Goal: Information Seeking & Learning: Learn about a topic

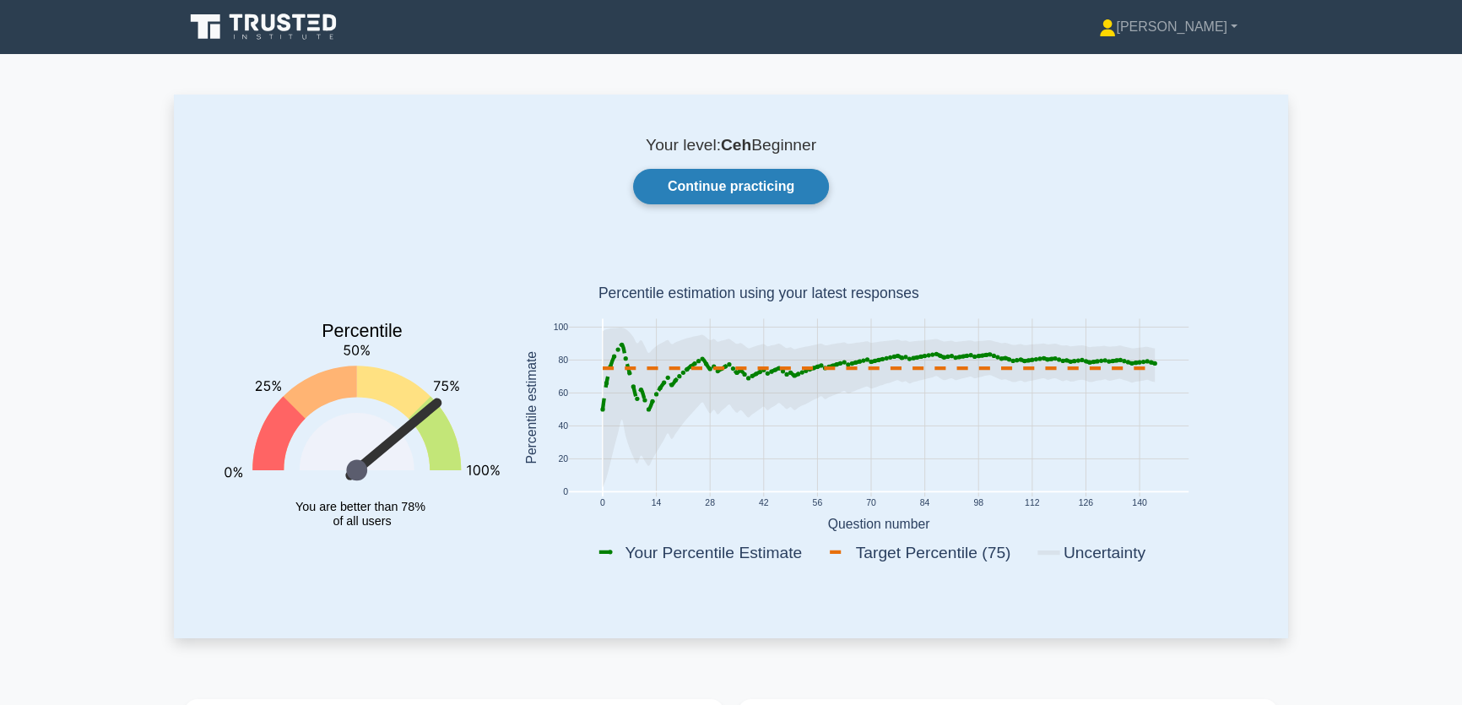
click at [732, 177] on link "Continue practicing" at bounding box center [731, 186] width 196 height 35
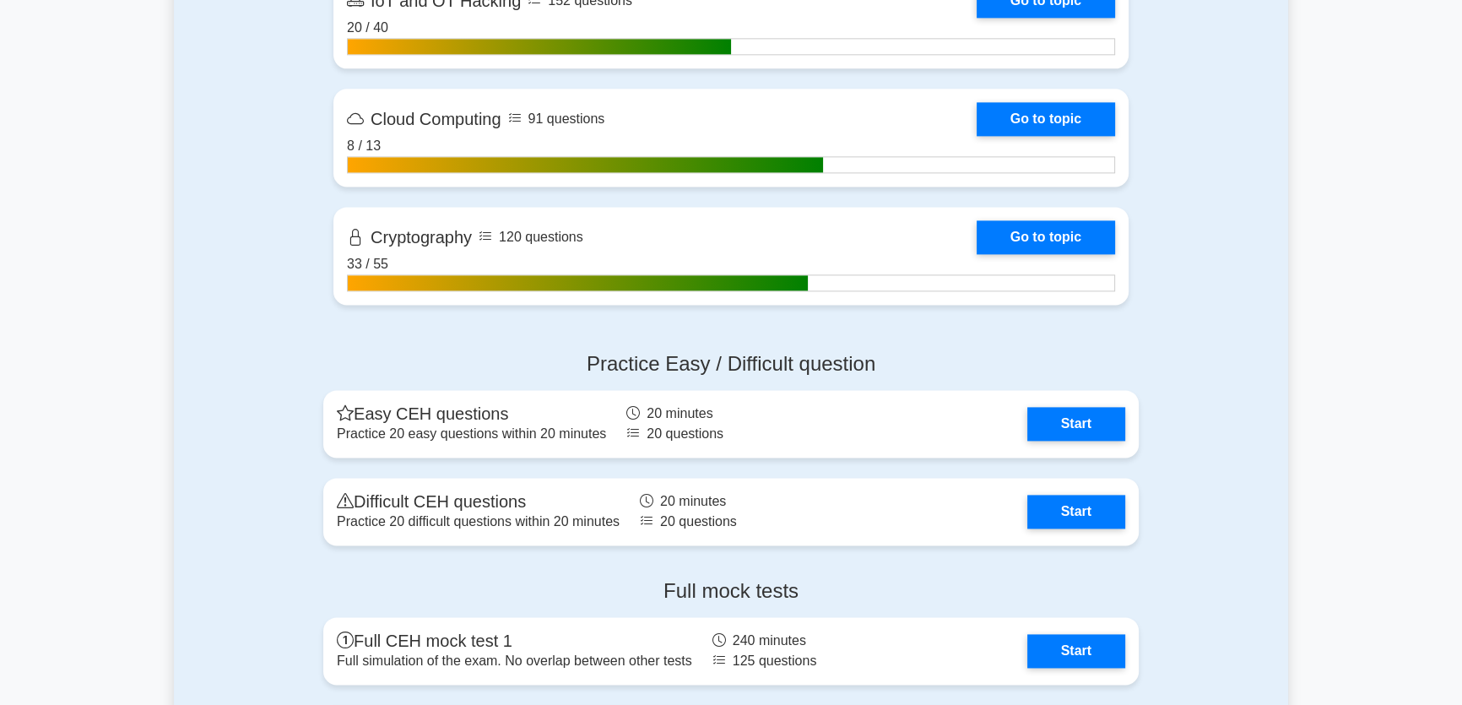
drag, startPoint x: 262, startPoint y: 435, endPoint x: 242, endPoint y: 236, distance: 199.4
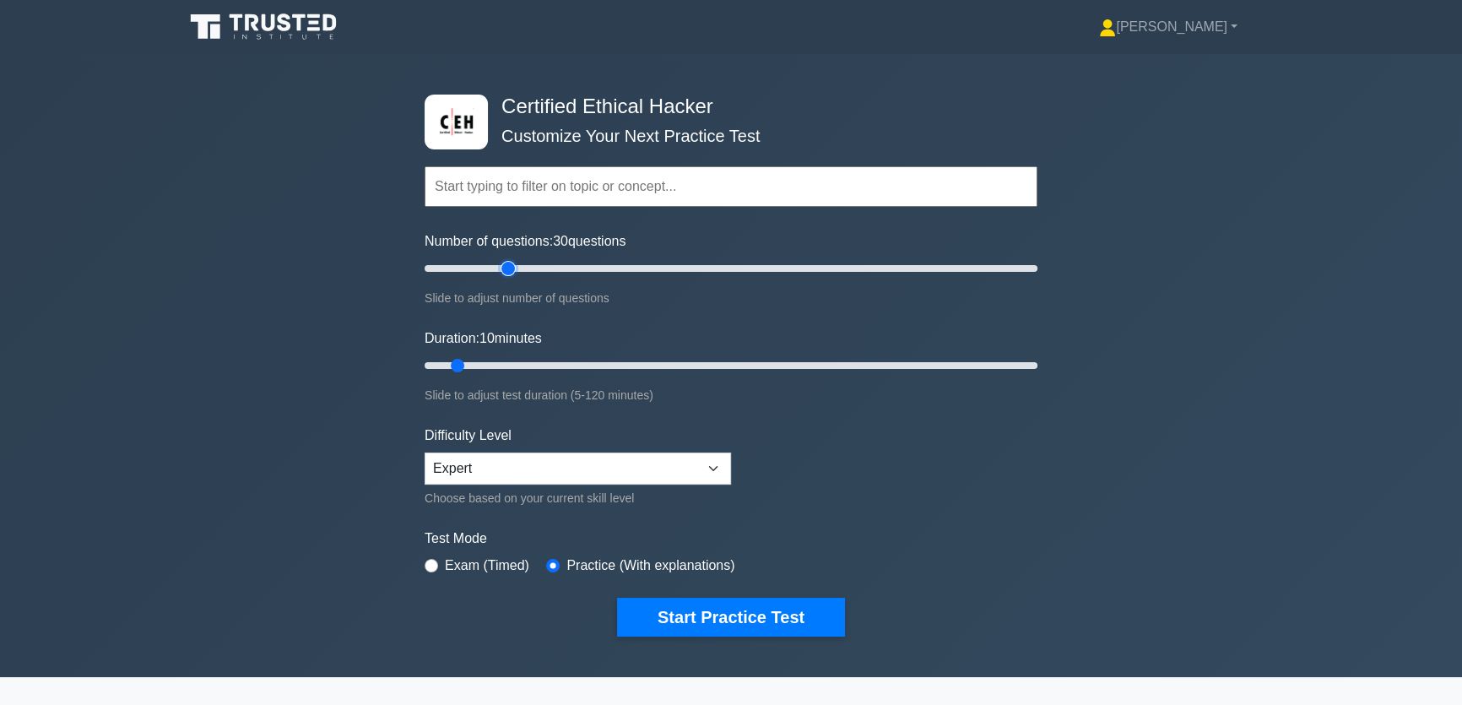
drag, startPoint x: 447, startPoint y: 262, endPoint x: 470, endPoint y: 342, distance: 82.5
type input "30"
click at [506, 270] on input "Number of questions: 30 questions" at bounding box center [730, 268] width 613 height 20
drag, startPoint x: 453, startPoint y: 365, endPoint x: 1241, endPoint y: 345, distance: 788.5
type input "120"
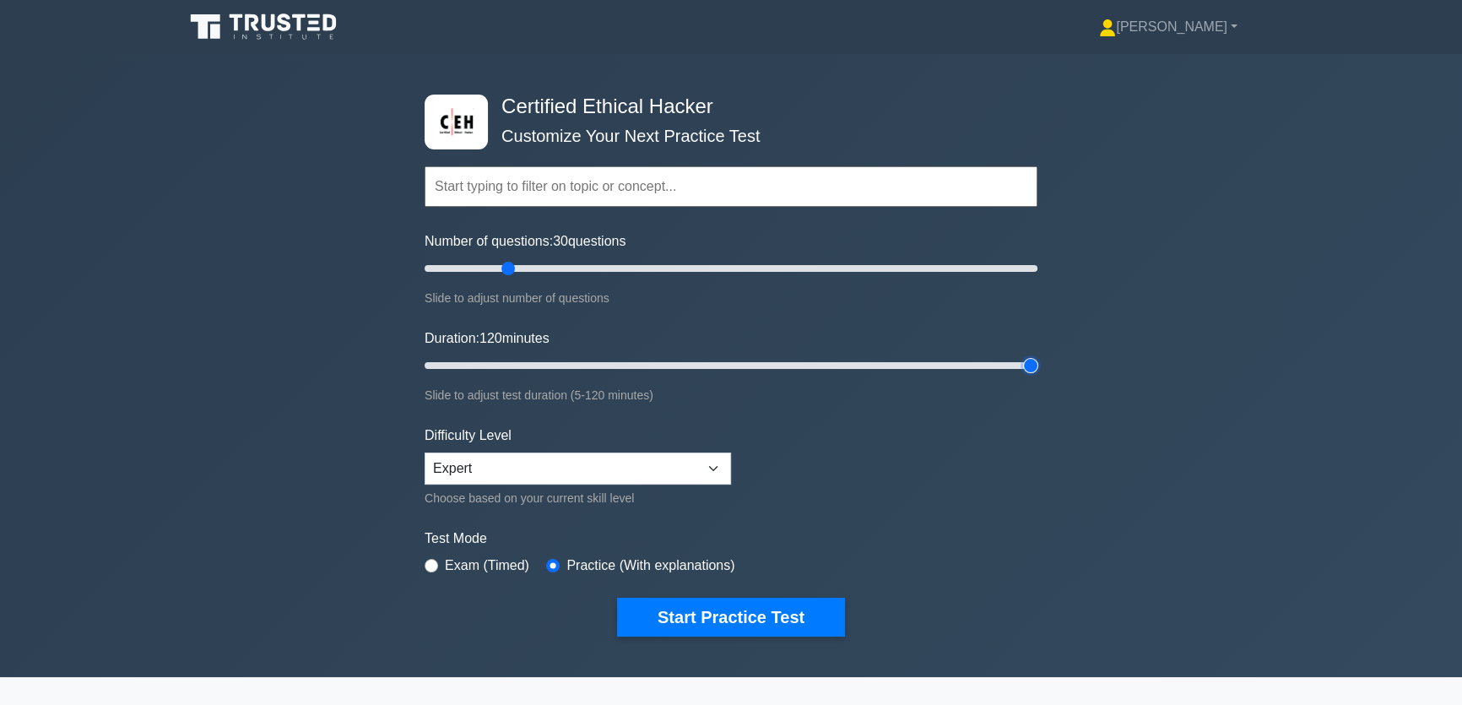
click at [1037, 355] on input "Duration: 120 minutes" at bounding box center [730, 365] width 613 height 20
click at [589, 453] on select "Beginner Intermediate Expert" at bounding box center [577, 468] width 306 height 32
click at [963, 417] on form "Topics Introduction to Ethical Hacking Footprinting and Reconnaissance Scanning…" at bounding box center [730, 376] width 613 height 522
click at [780, 613] on button "Start Practice Test" at bounding box center [731, 616] width 228 height 39
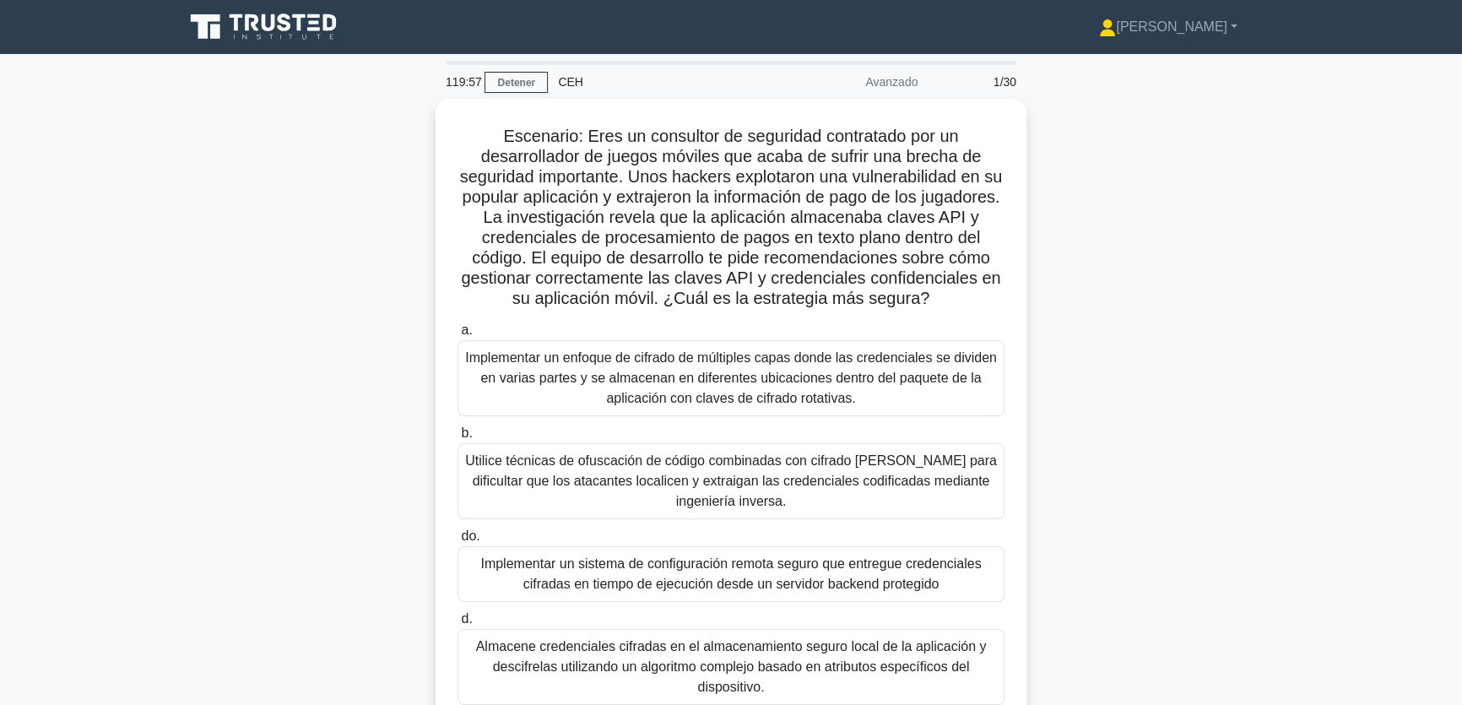
click at [1172, 502] on div "Escenario: Eres un consultor de seguridad contratado por un desarrollador de ju…" at bounding box center [731, 437] width 1114 height 677
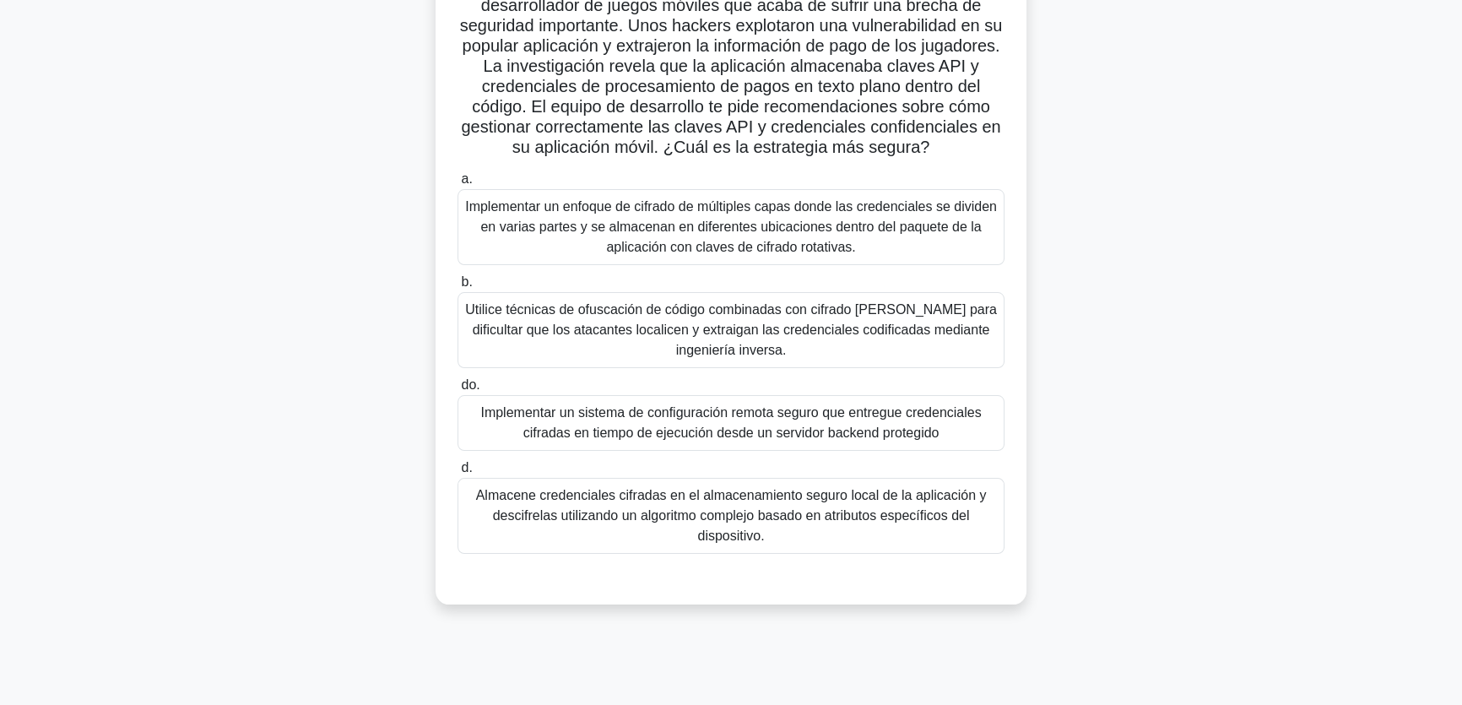
scroll to position [153, 0]
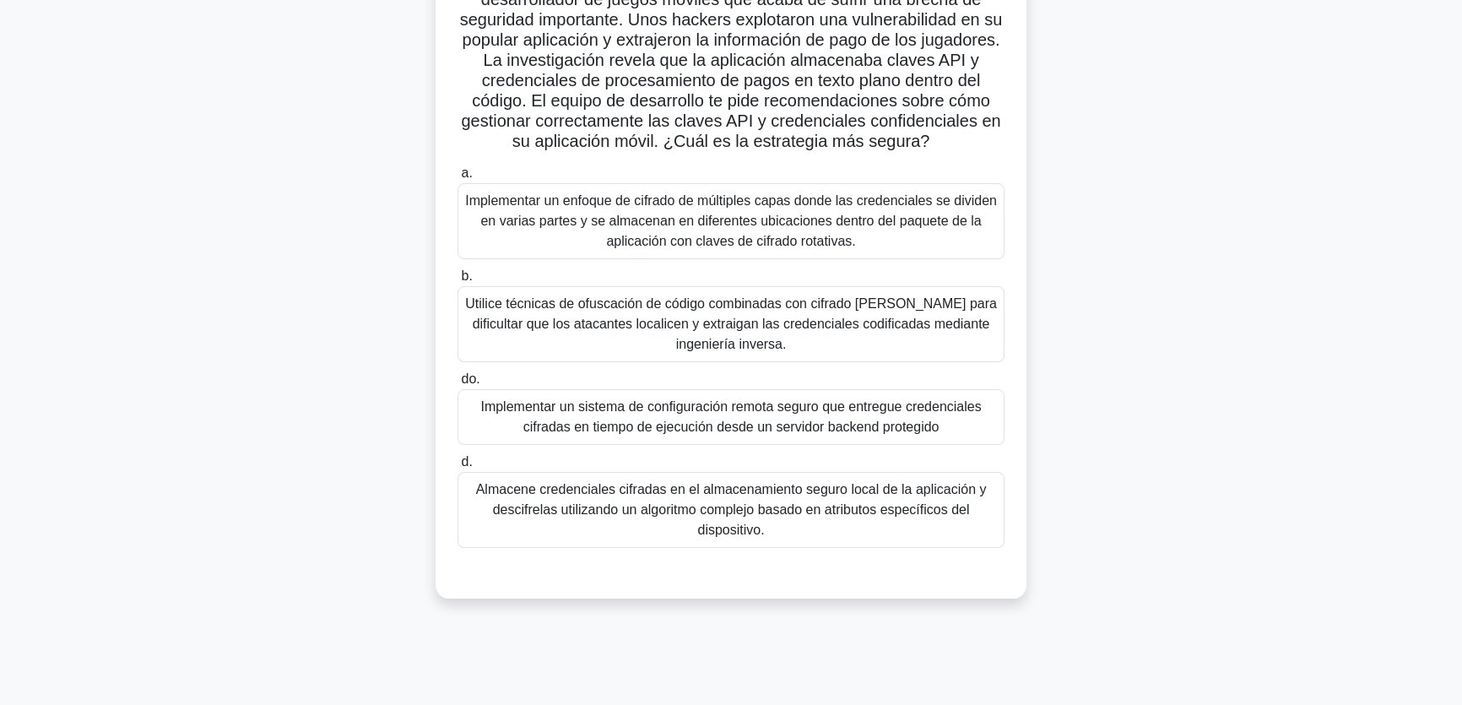
click at [750, 248] on font "Implementar un enfoque de cifrado de múltiples capas donde las credenciales se …" at bounding box center [731, 220] width 532 height 55
click at [457, 179] on input "a. Implementar un enfoque de cifrado de múltiples capas donde las credenciales …" at bounding box center [457, 173] width 0 height 11
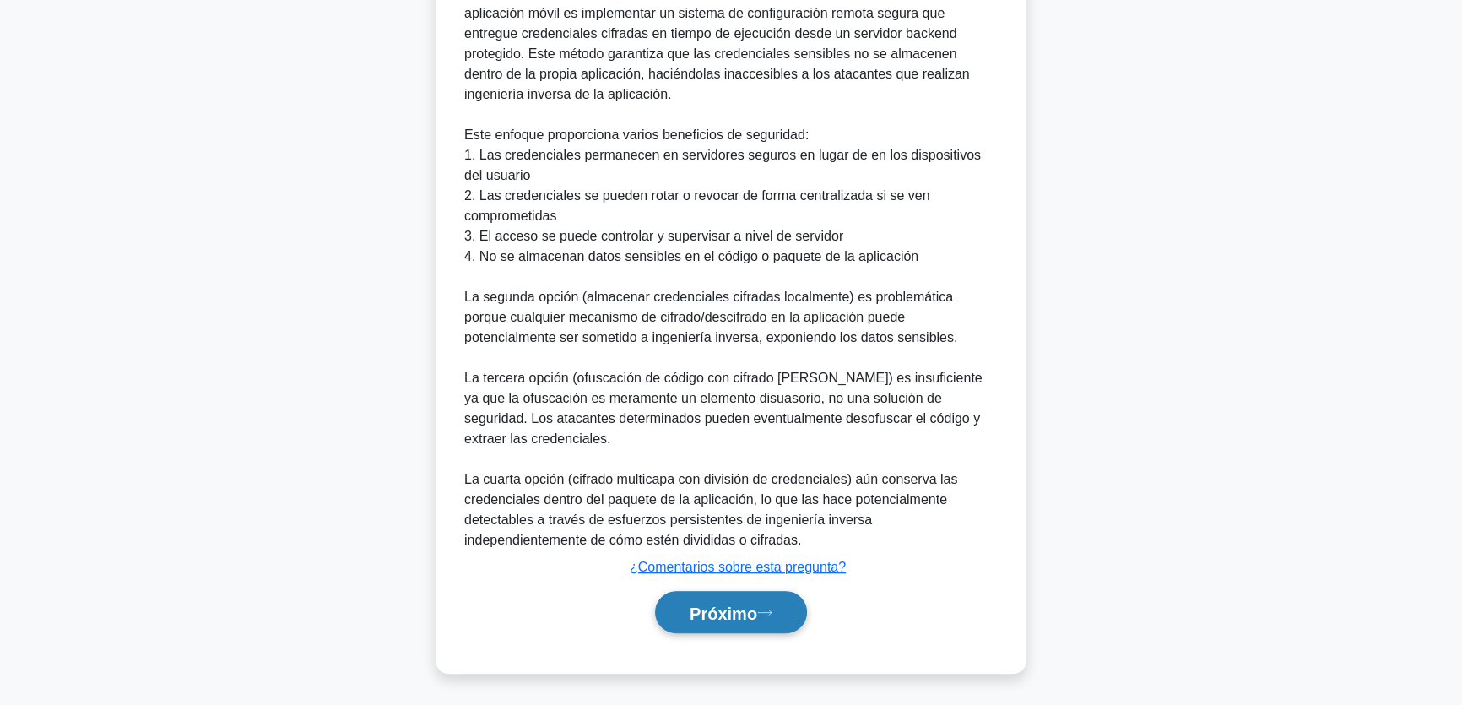
click at [727, 608] on font "Próximo" at bounding box center [723, 612] width 68 height 19
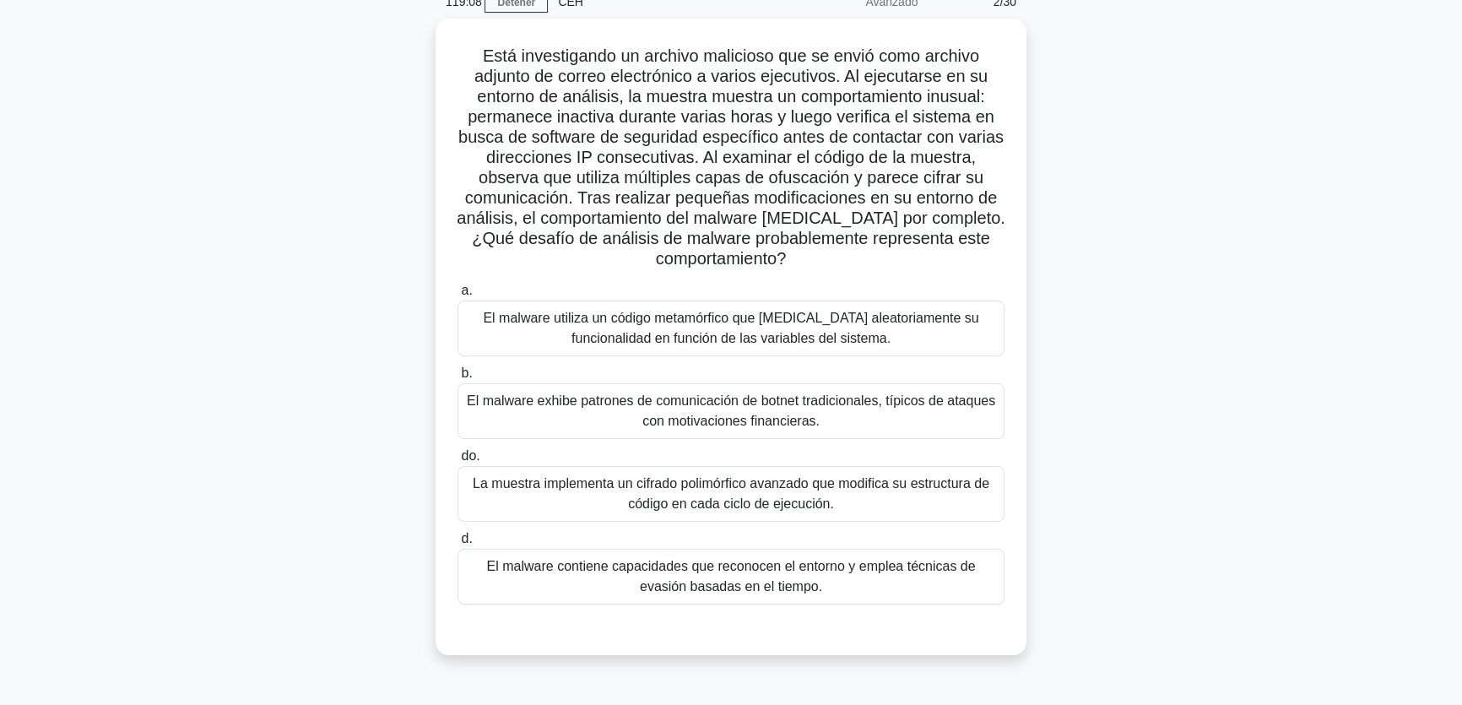
scroll to position [129, 0]
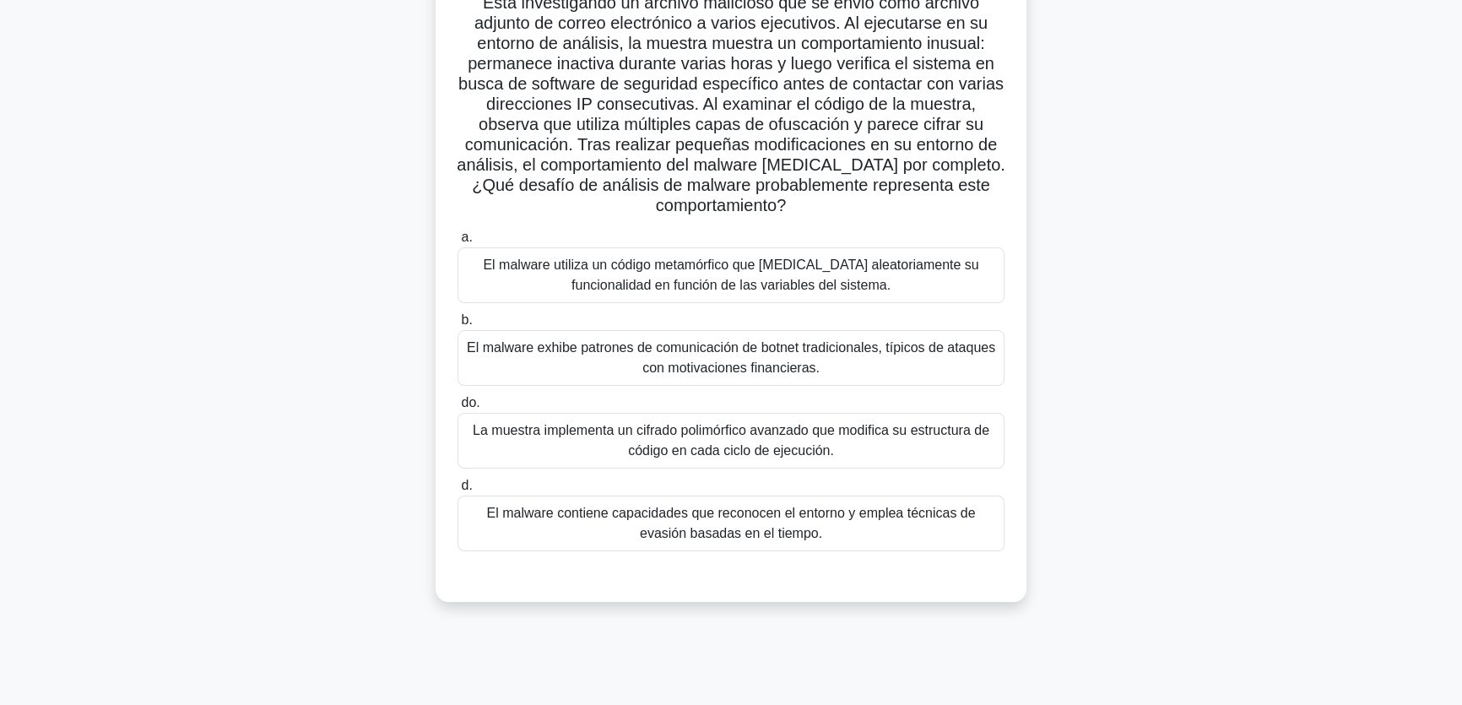
click at [735, 281] on font "El malware utiliza un código metamórfico que cambia aleatoriamente su funcional…" at bounding box center [730, 274] width 495 height 35
click at [457, 243] on input "a. El malware utiliza un código metamórfico que cambia aleatoriamente su funcio…" at bounding box center [457, 237] width 0 height 11
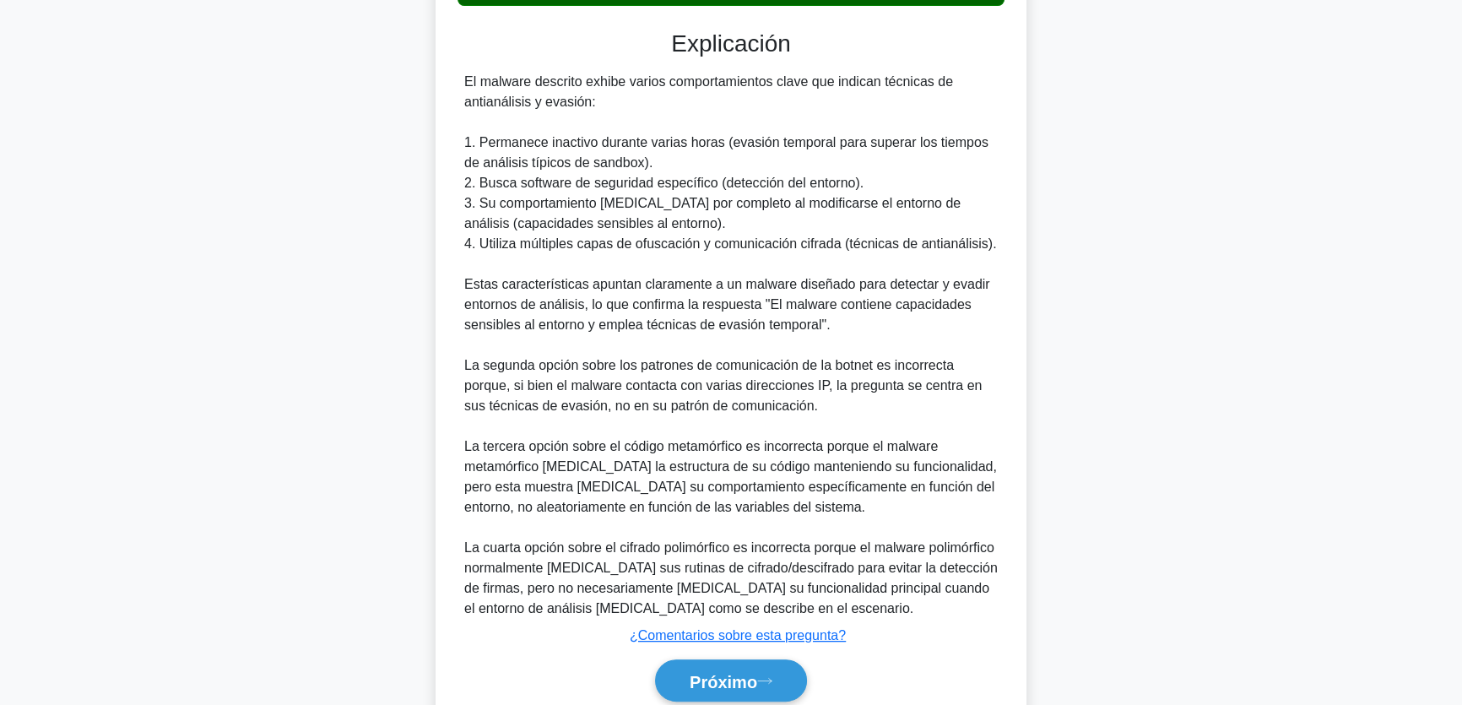
scroll to position [743, 0]
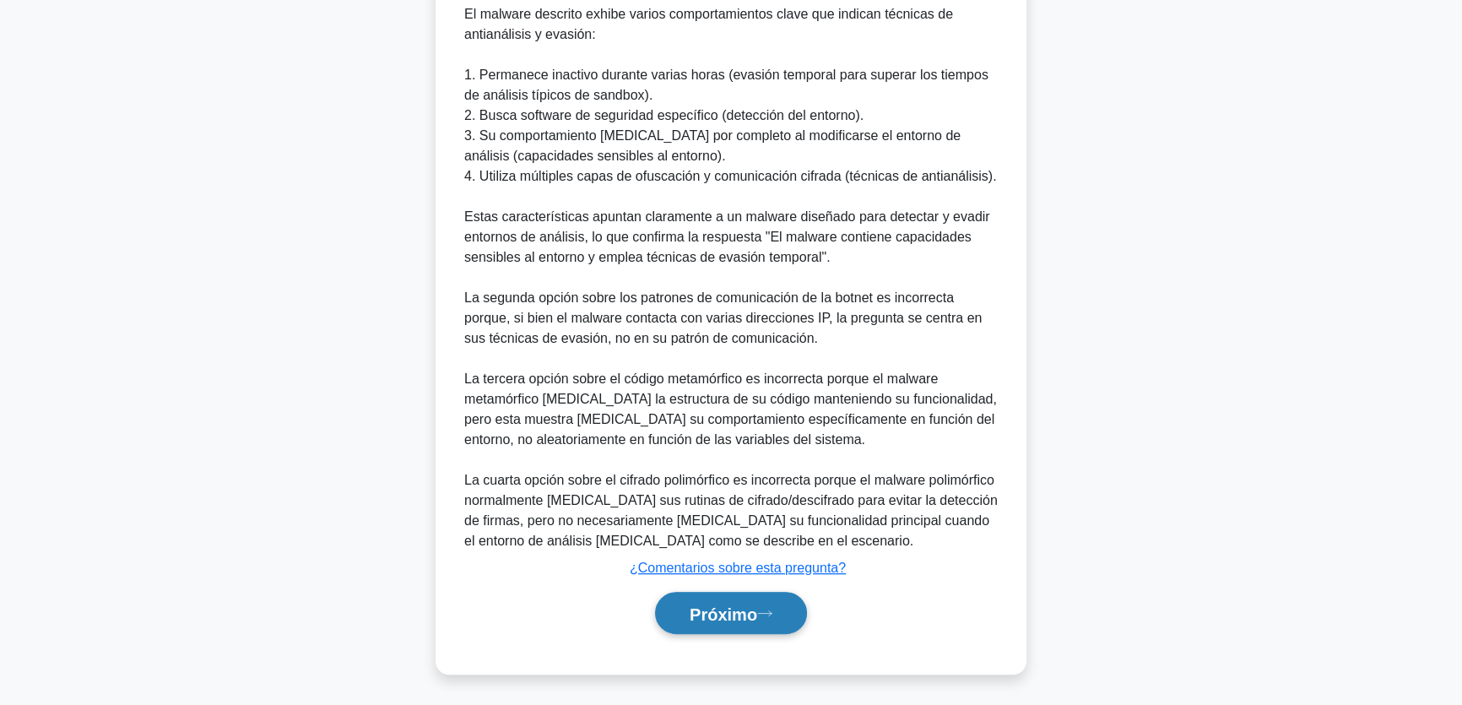
click at [744, 619] on font "Próximo" at bounding box center [723, 613] width 68 height 19
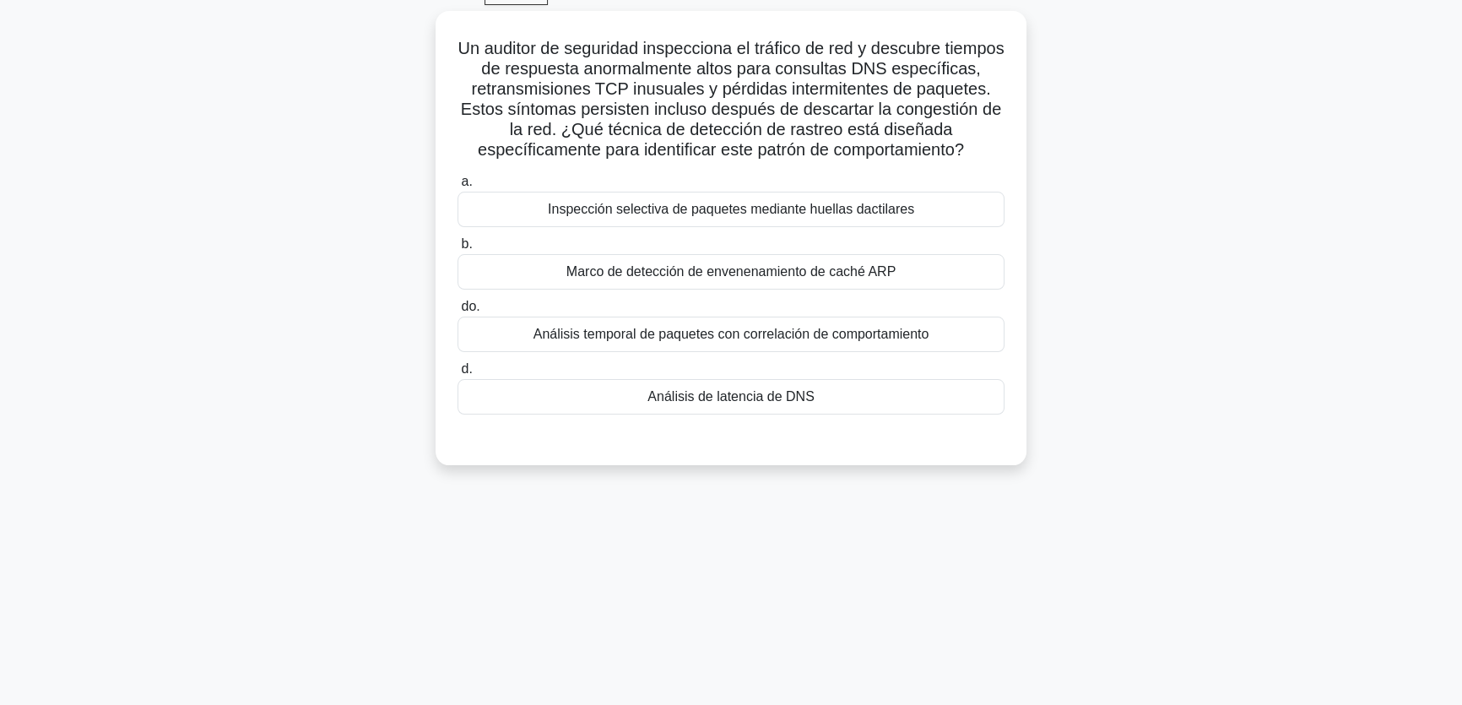
scroll to position [52, 0]
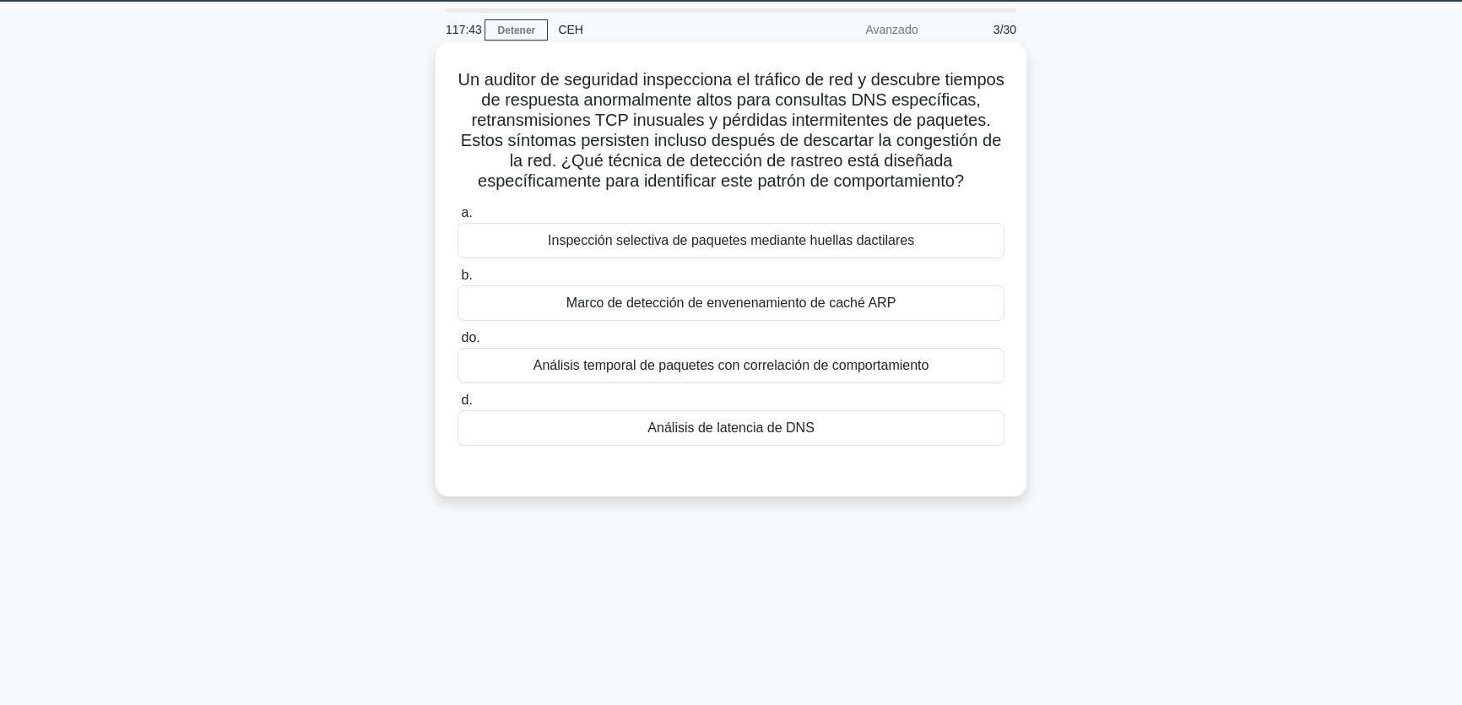
click at [684, 435] on font "Análisis de latencia de DNS" at bounding box center [730, 427] width 166 height 14
click at [457, 406] on input "d. Análisis de latencia de DNS" at bounding box center [457, 400] width 0 height 11
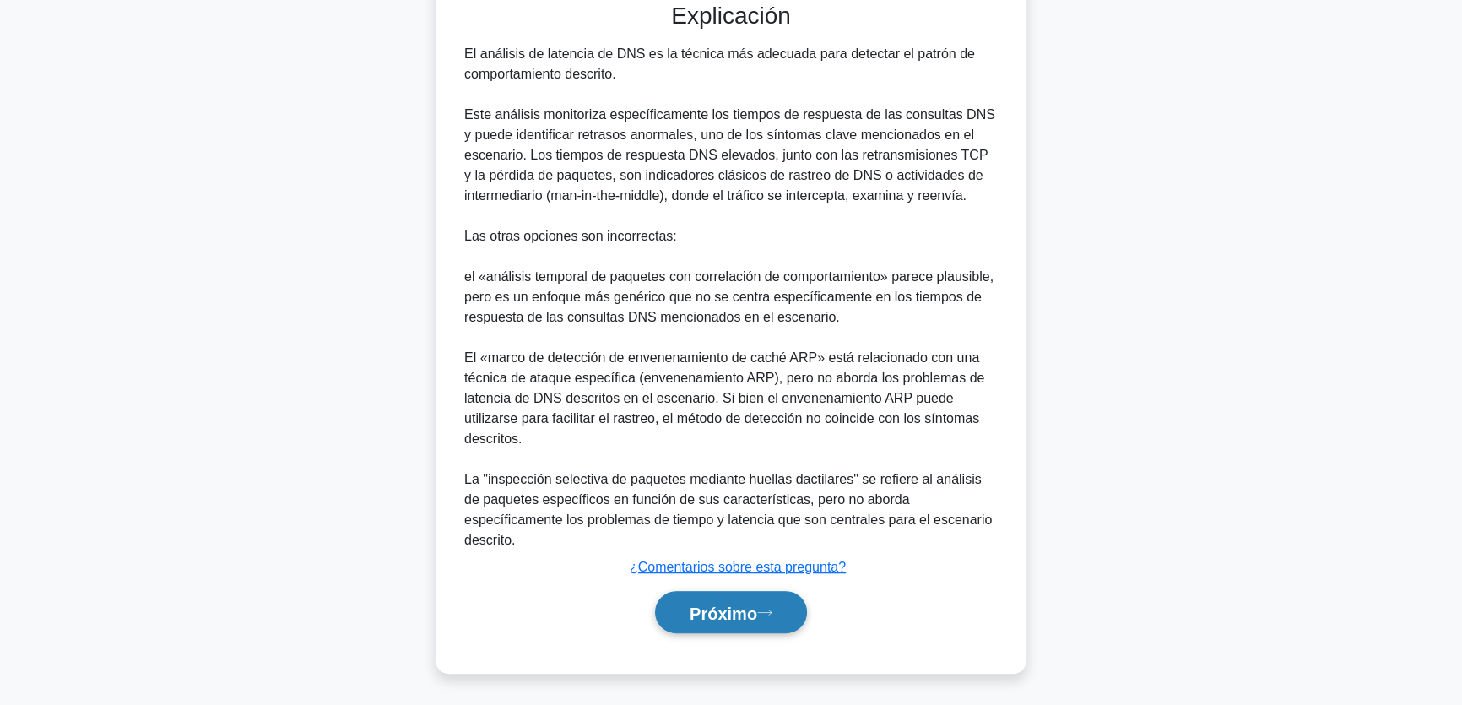
click at [714, 605] on font "Próximo" at bounding box center [723, 612] width 68 height 19
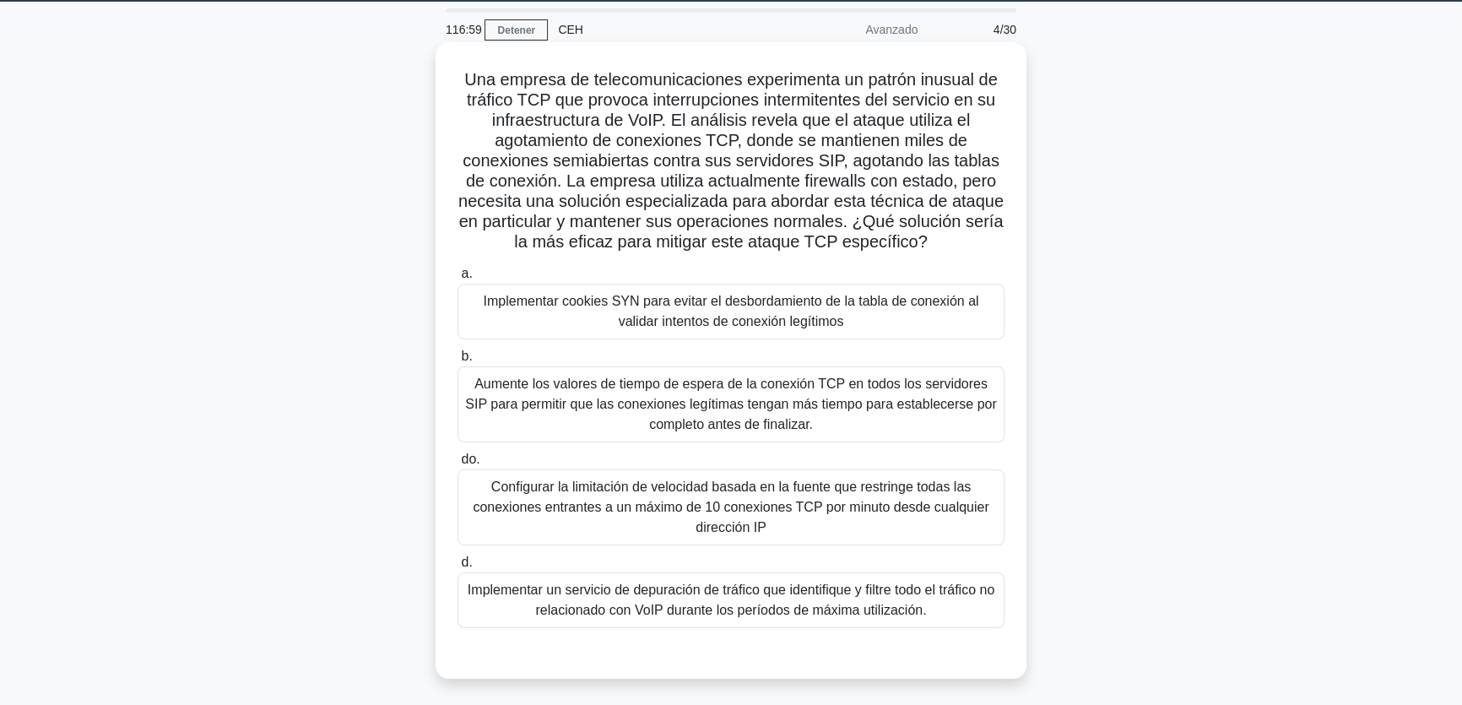
click at [633, 306] on font "Implementar cookies SYN para evitar el desbordamiento de la tabla de conexión a…" at bounding box center [731, 311] width 495 height 35
click at [457, 279] on input "a. Implementar cookies SYN para evitar el desbordamiento de la tabla de conexió…" at bounding box center [457, 273] width 0 height 11
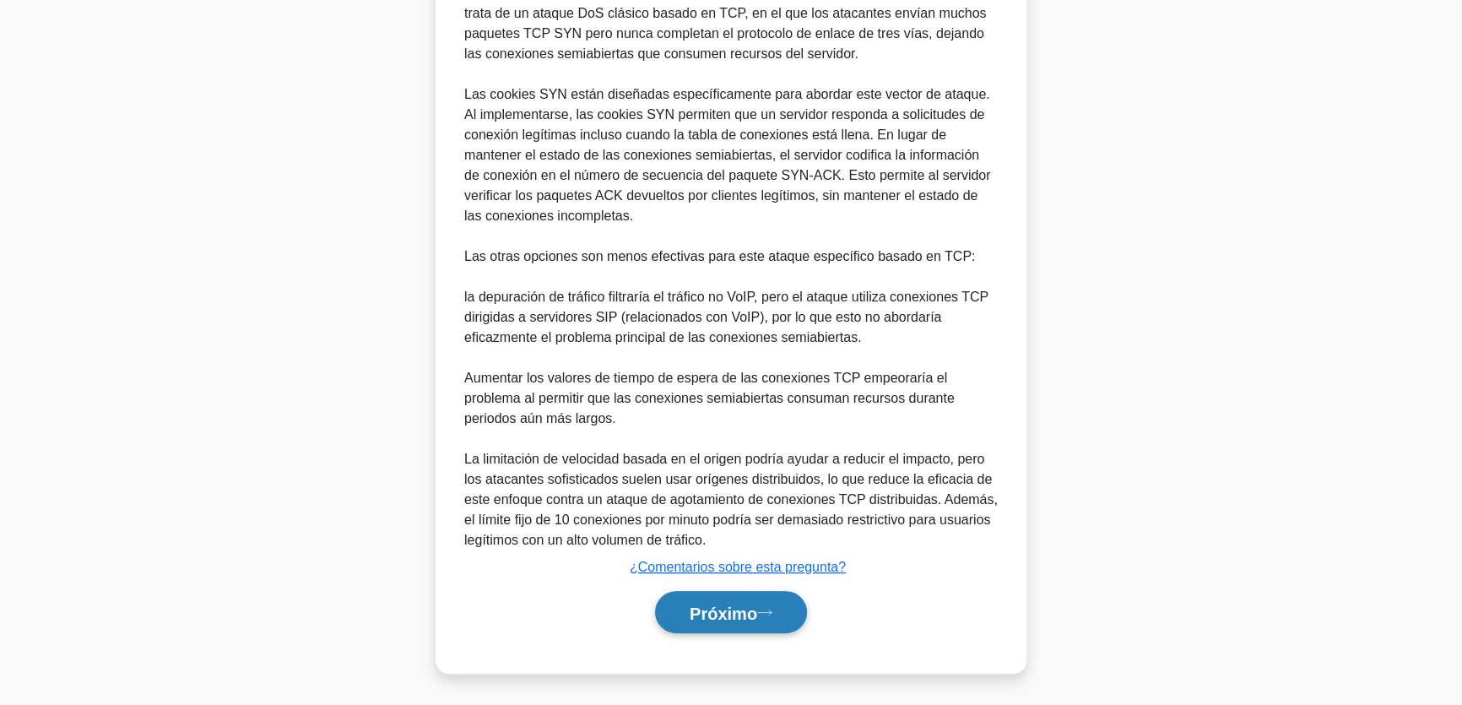
click at [697, 606] on font "Próximo" at bounding box center [723, 612] width 68 height 19
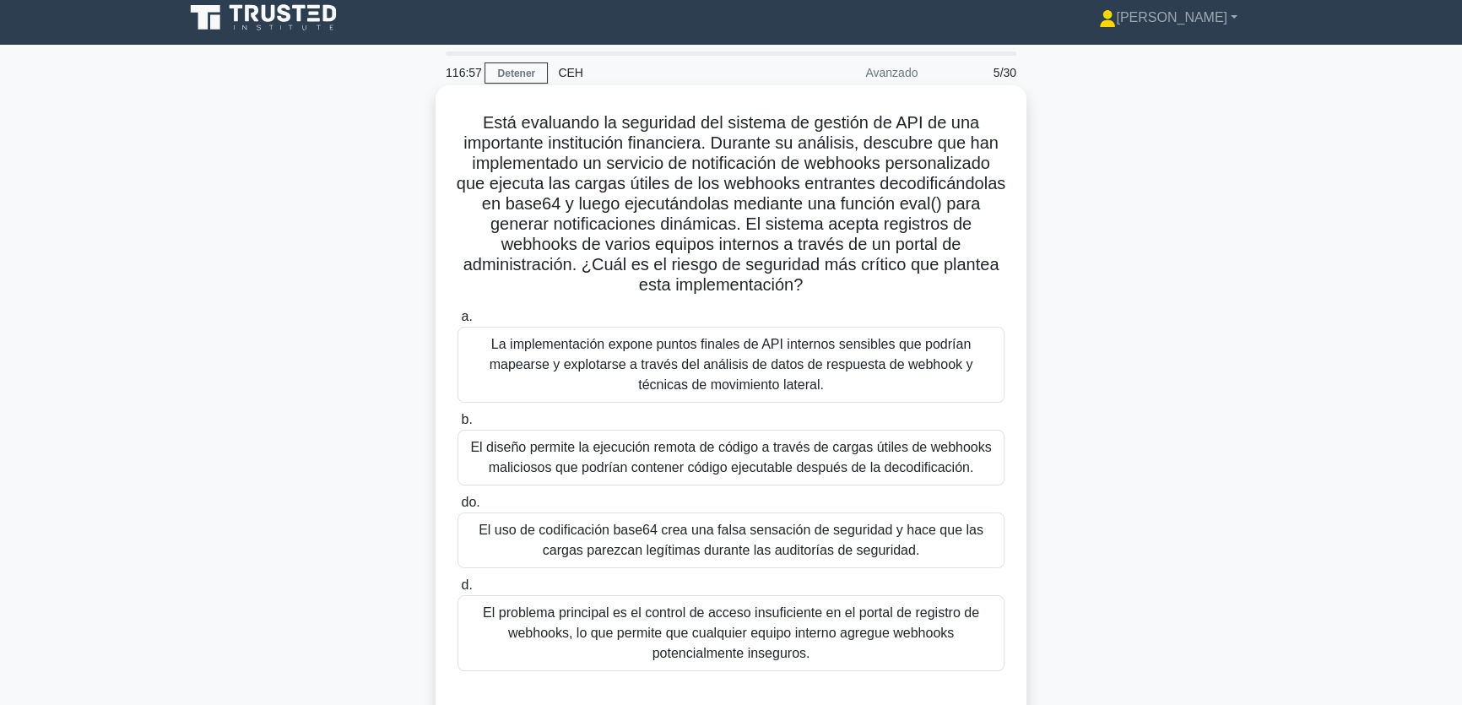
scroll to position [0, 0]
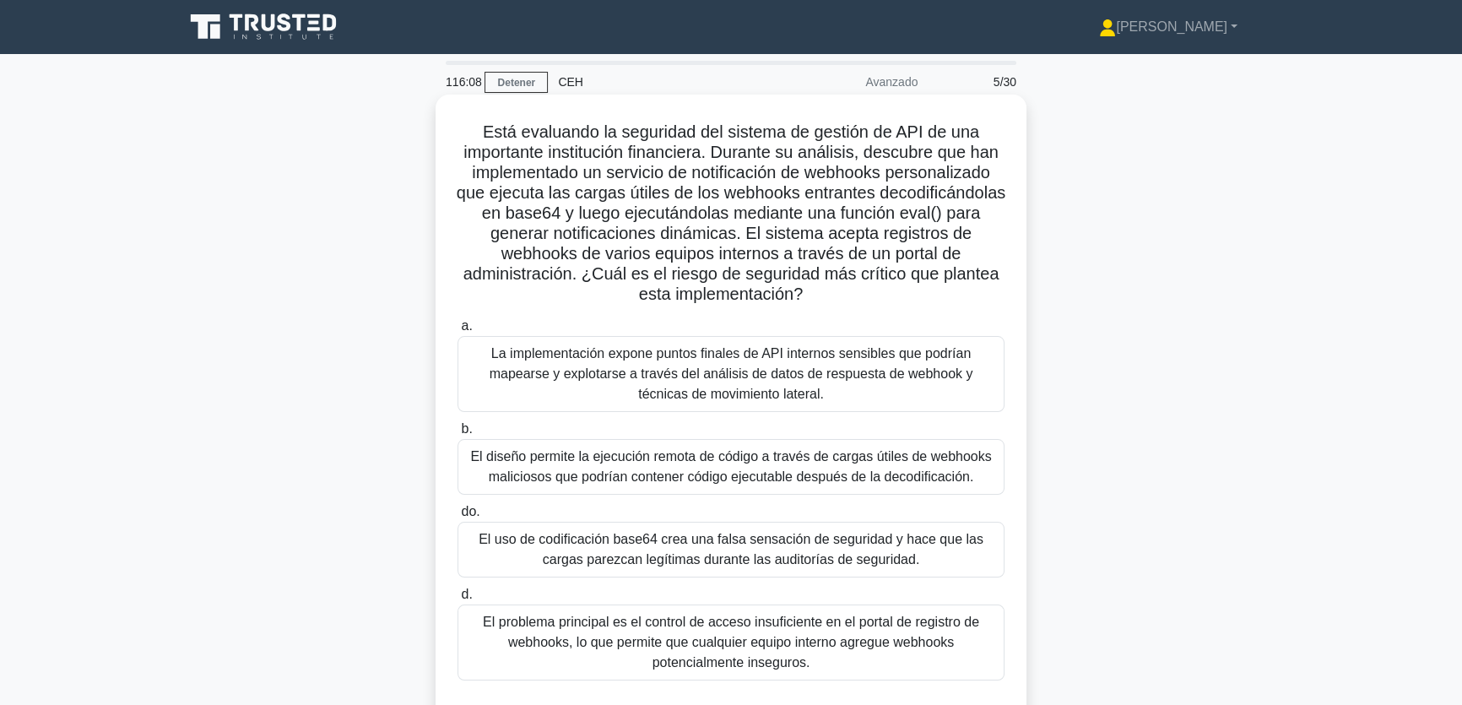
click at [546, 479] on font "El diseño permite la ejecución remota de código a través de cargas útiles de we…" at bounding box center [730, 466] width 521 height 35
click at [457, 435] on input "b. El diseño permite la ejecución remota de código a través de cargas útiles de…" at bounding box center [457, 429] width 0 height 11
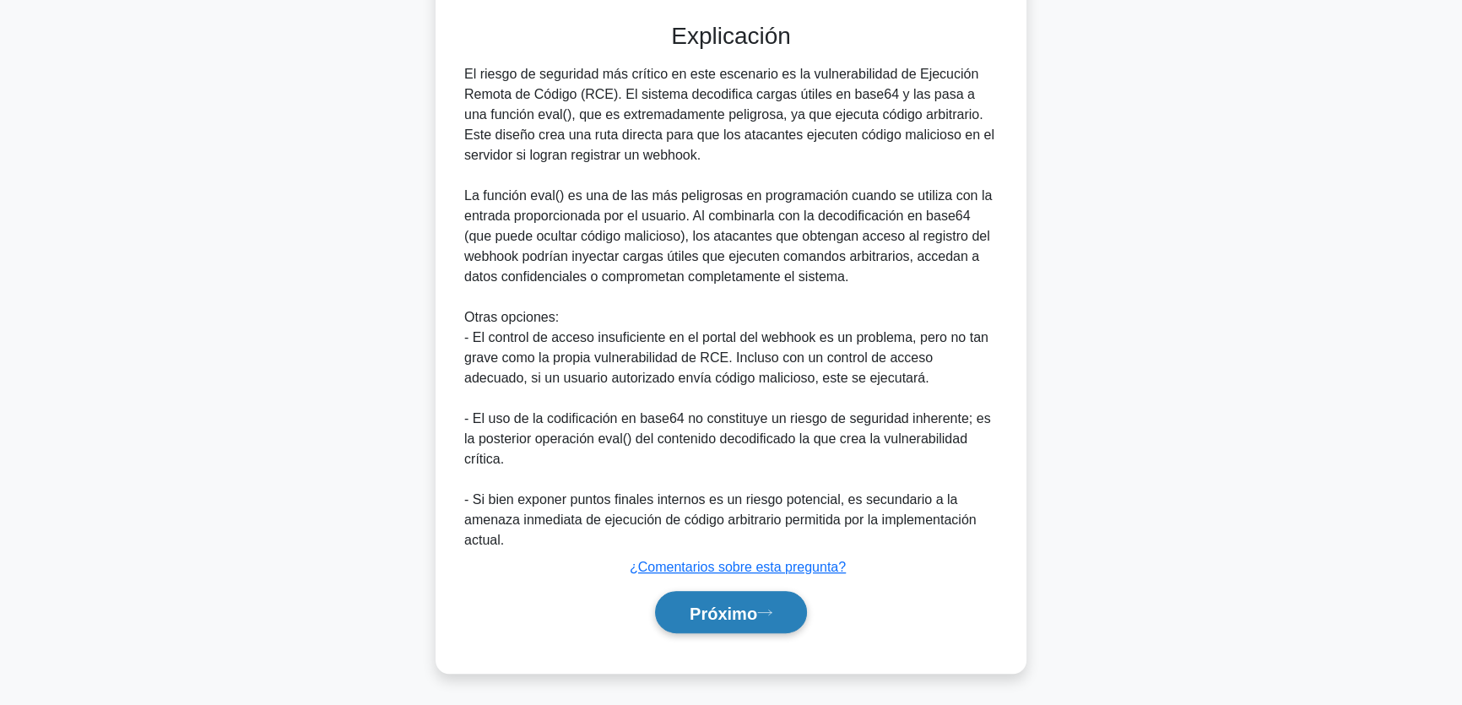
click at [731, 619] on font "Próximo" at bounding box center [723, 612] width 68 height 19
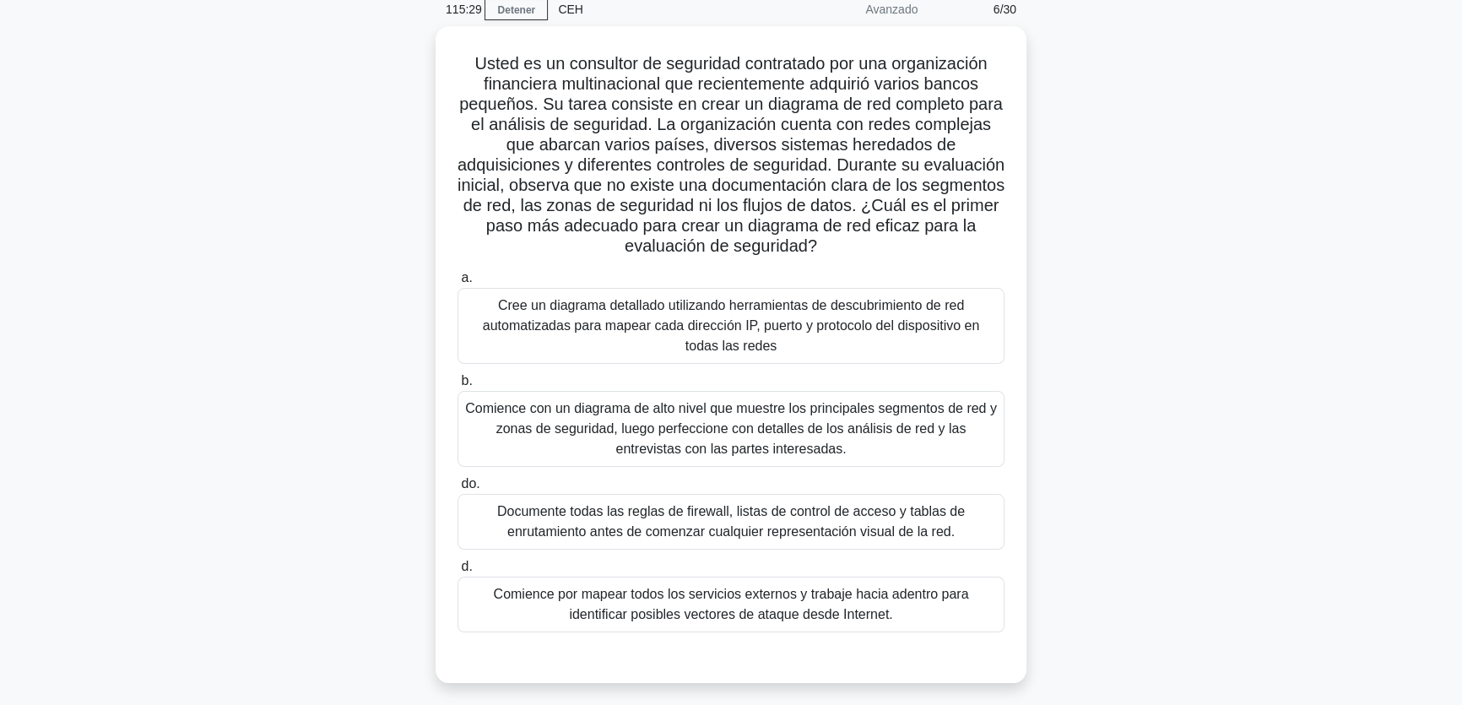
scroll to position [76, 0]
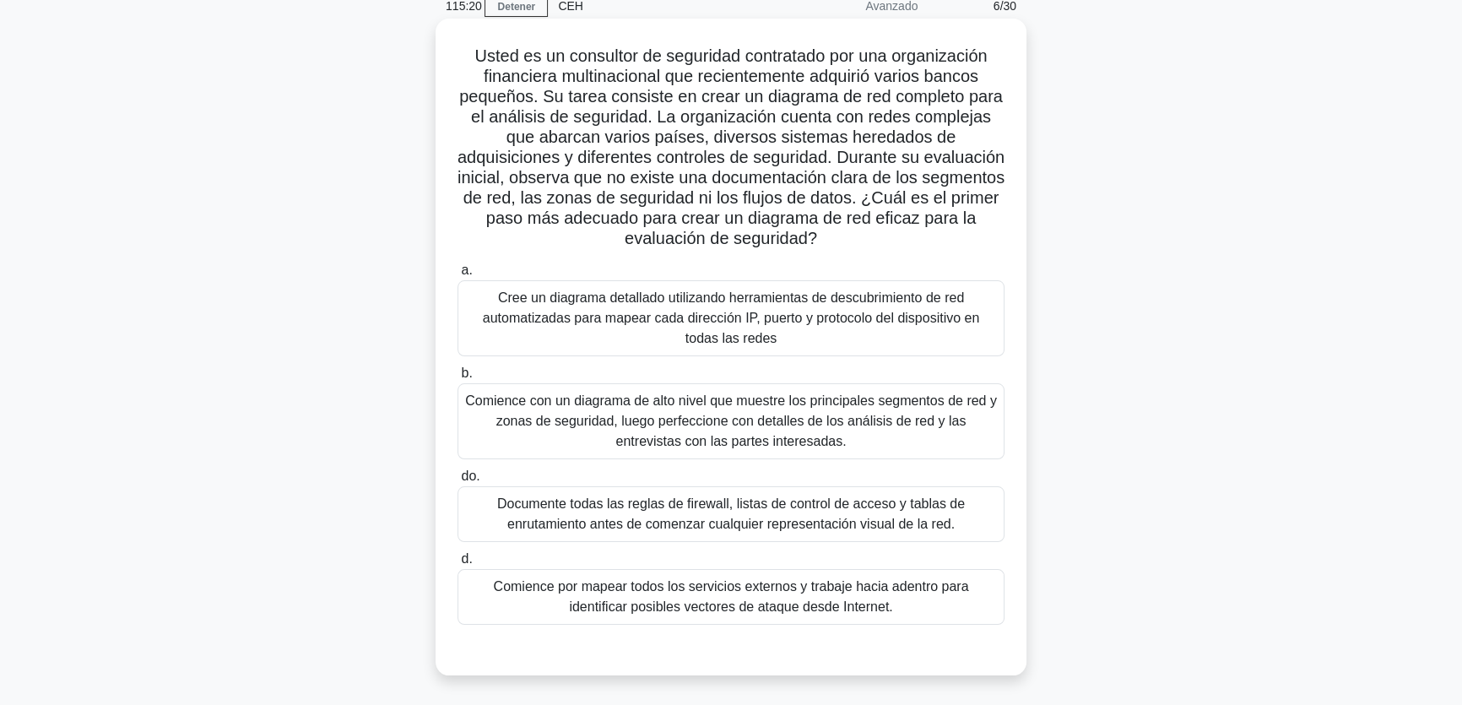
click at [597, 313] on font "Cree un diagrama detallado utilizando herramientas de descubrimiento de red aut…" at bounding box center [731, 317] width 497 height 55
click at [457, 276] on input "a. Cree un diagrama detallado utilizando herramientas de descubrimiento de red …" at bounding box center [457, 270] width 0 height 11
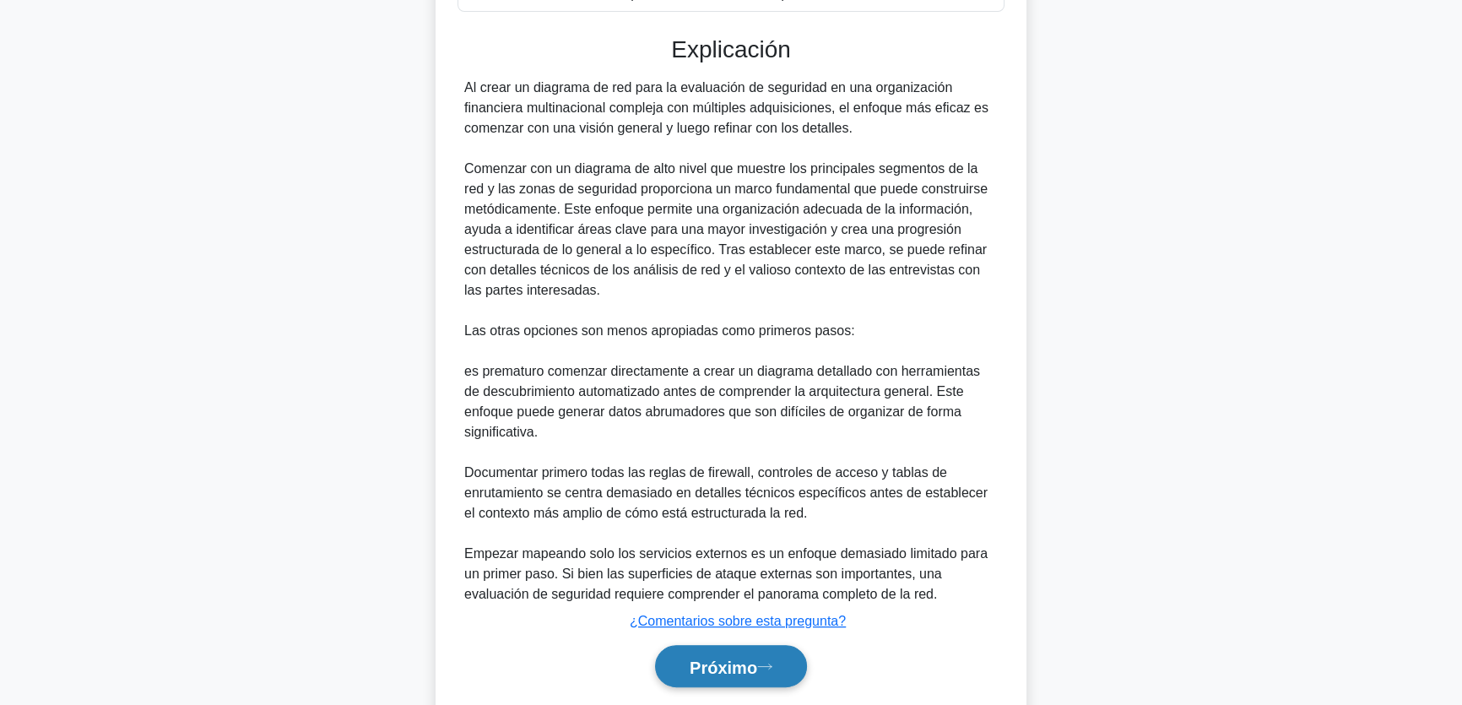
click at [675, 645] on button "Próximo" at bounding box center [731, 666] width 152 height 43
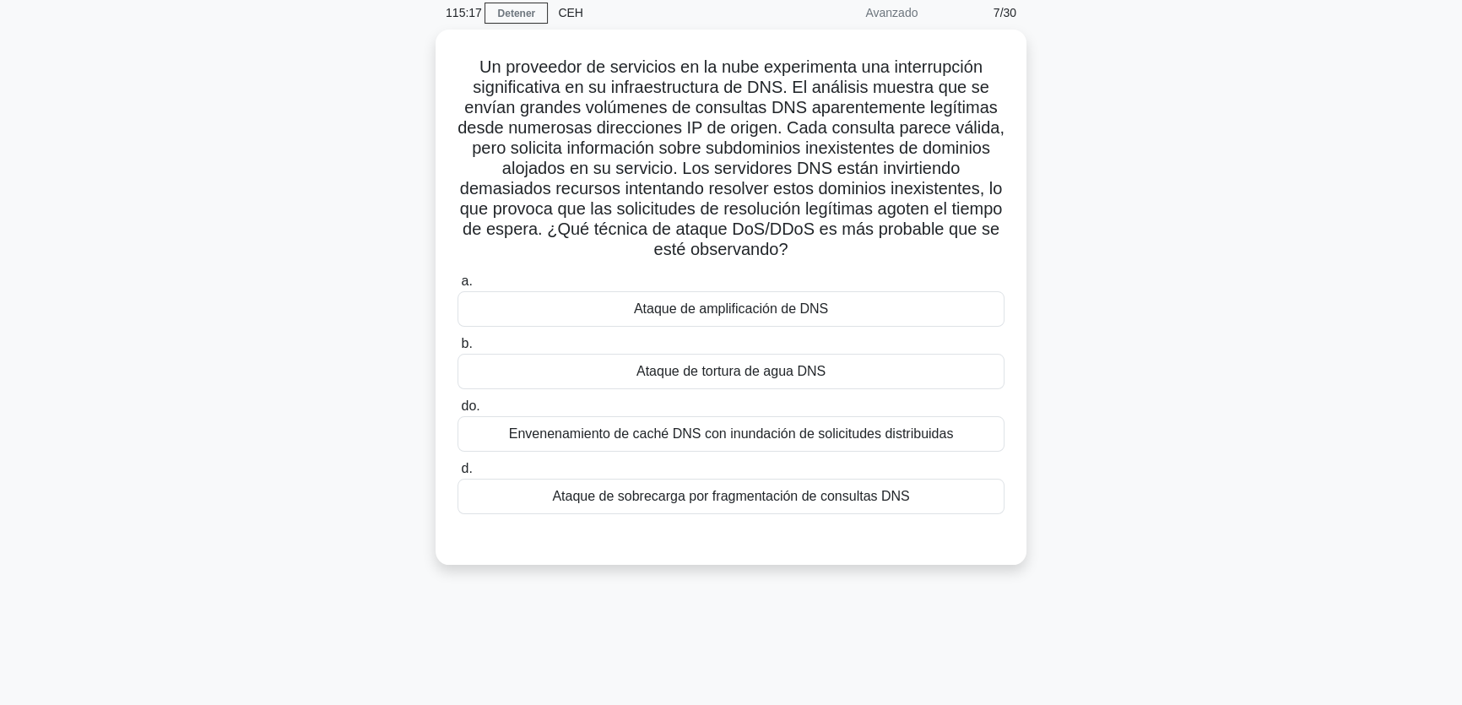
scroll to position [56, 0]
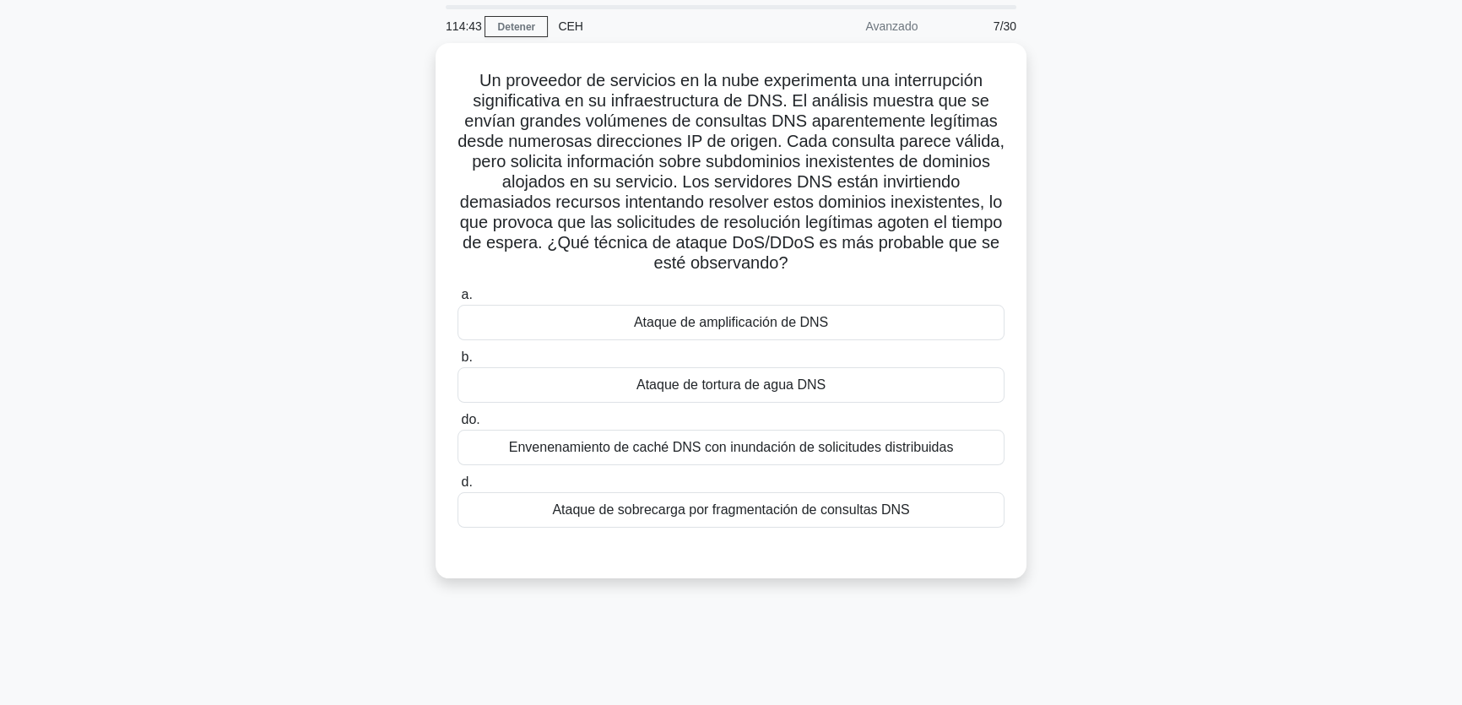
click at [1147, 189] on div "Un proveedor de servicios en la nube experimenta una interrupción significativa…" at bounding box center [731, 320] width 1114 height 555
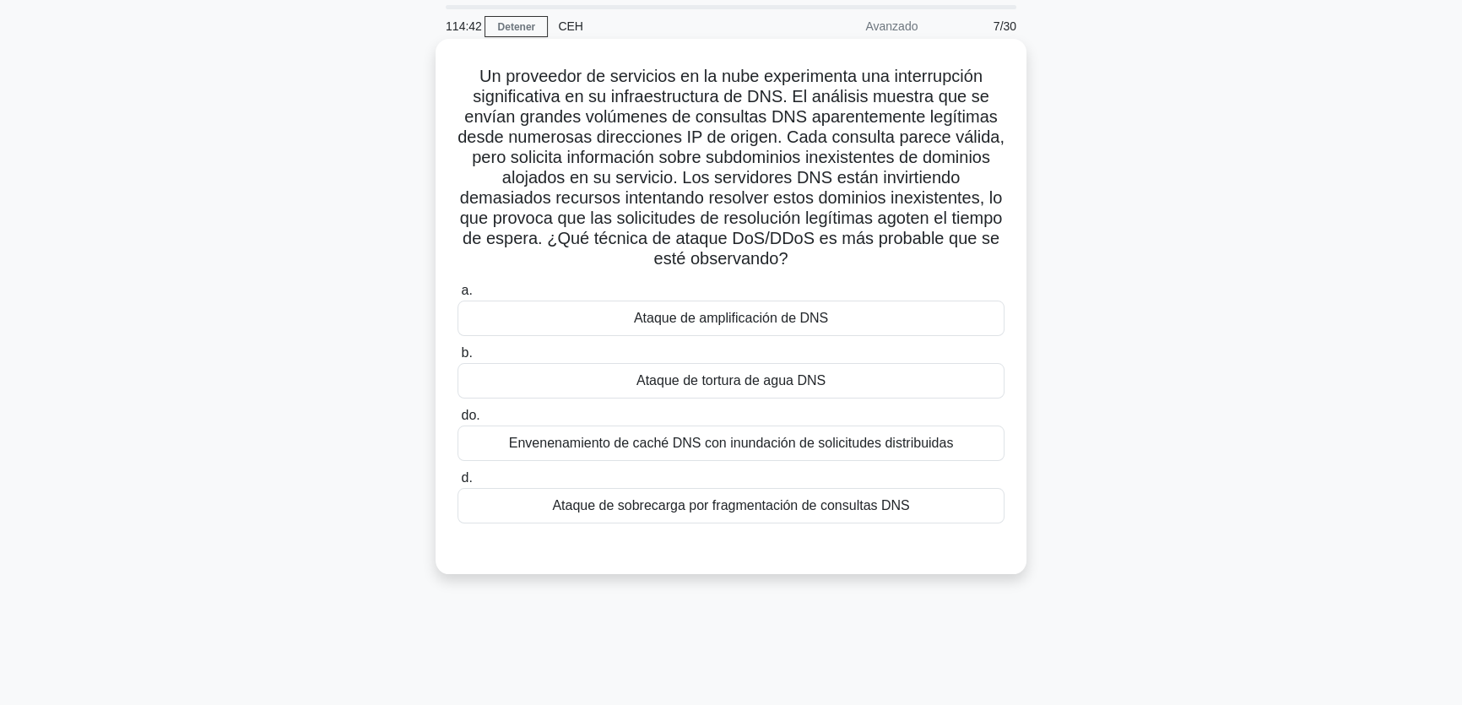
click at [711, 455] on div "Envenenamiento de caché DNS con inundación de solicitudes distribuidas" at bounding box center [730, 442] width 547 height 35
click at [457, 421] on input "do. Envenenamiento de caché DNS con inundación de solicitudes distribuidas" at bounding box center [457, 415] width 0 height 11
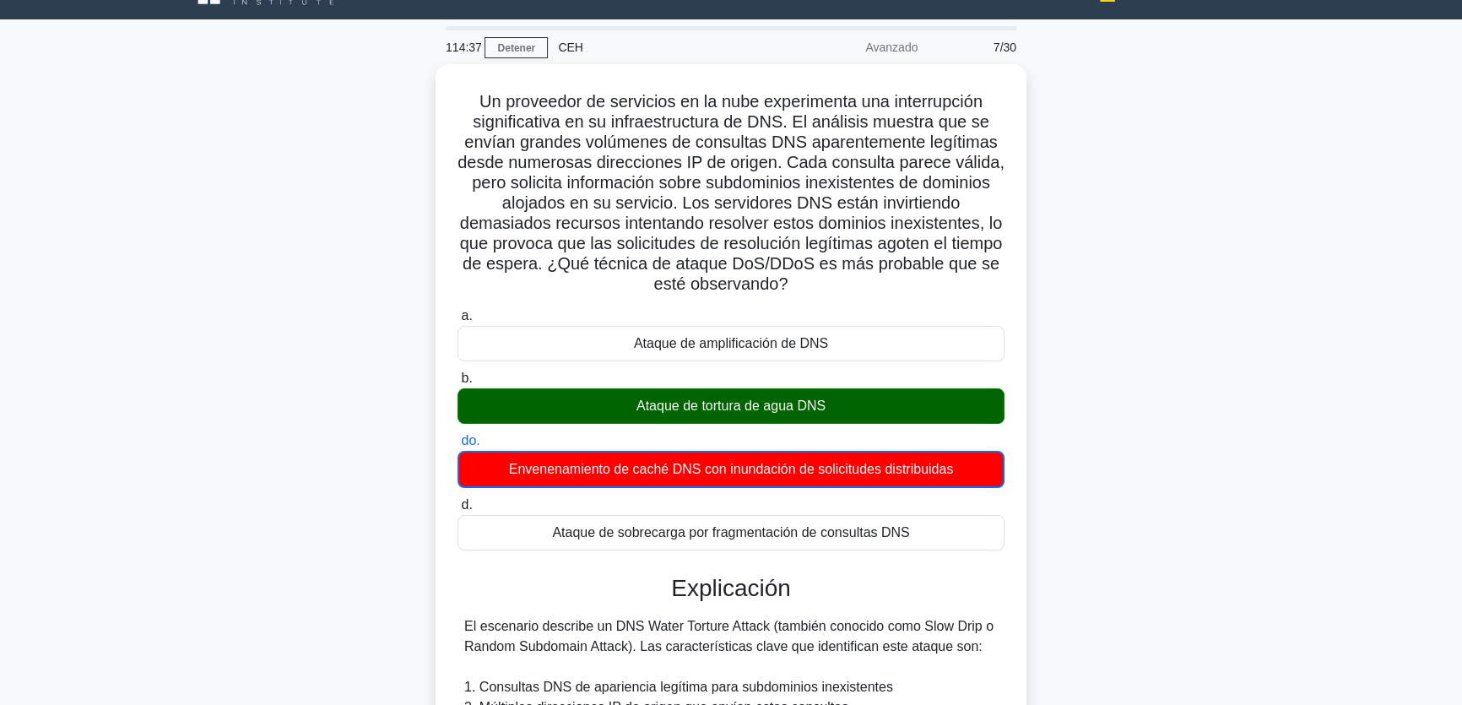
scroll to position [8, 0]
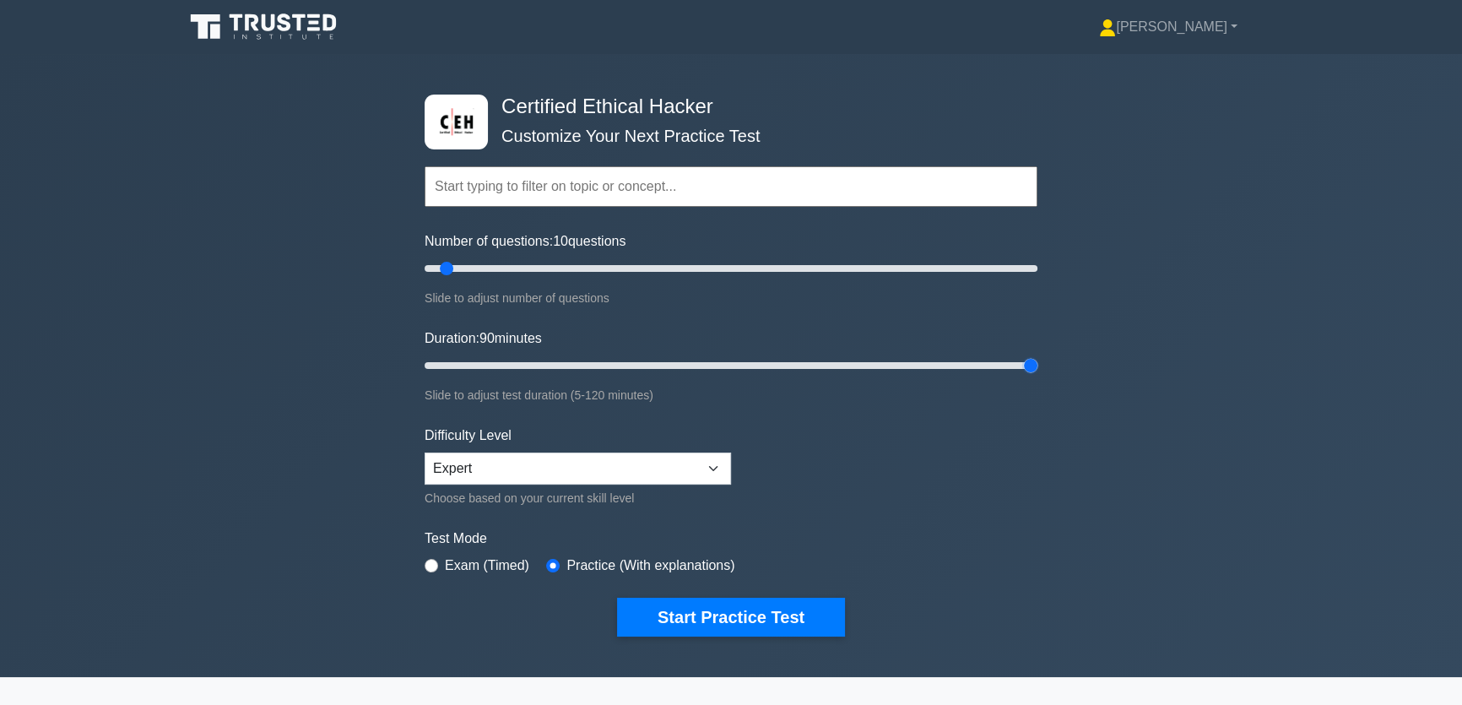
drag, startPoint x: 459, startPoint y: 370, endPoint x: 987, endPoint y: 339, distance: 529.2
type input "120"
click at [1037, 356] on input "Duration: 90 minutes" at bounding box center [730, 365] width 613 height 20
drag, startPoint x: 495, startPoint y: 269, endPoint x: 510, endPoint y: 270, distance: 15.2
type input "30"
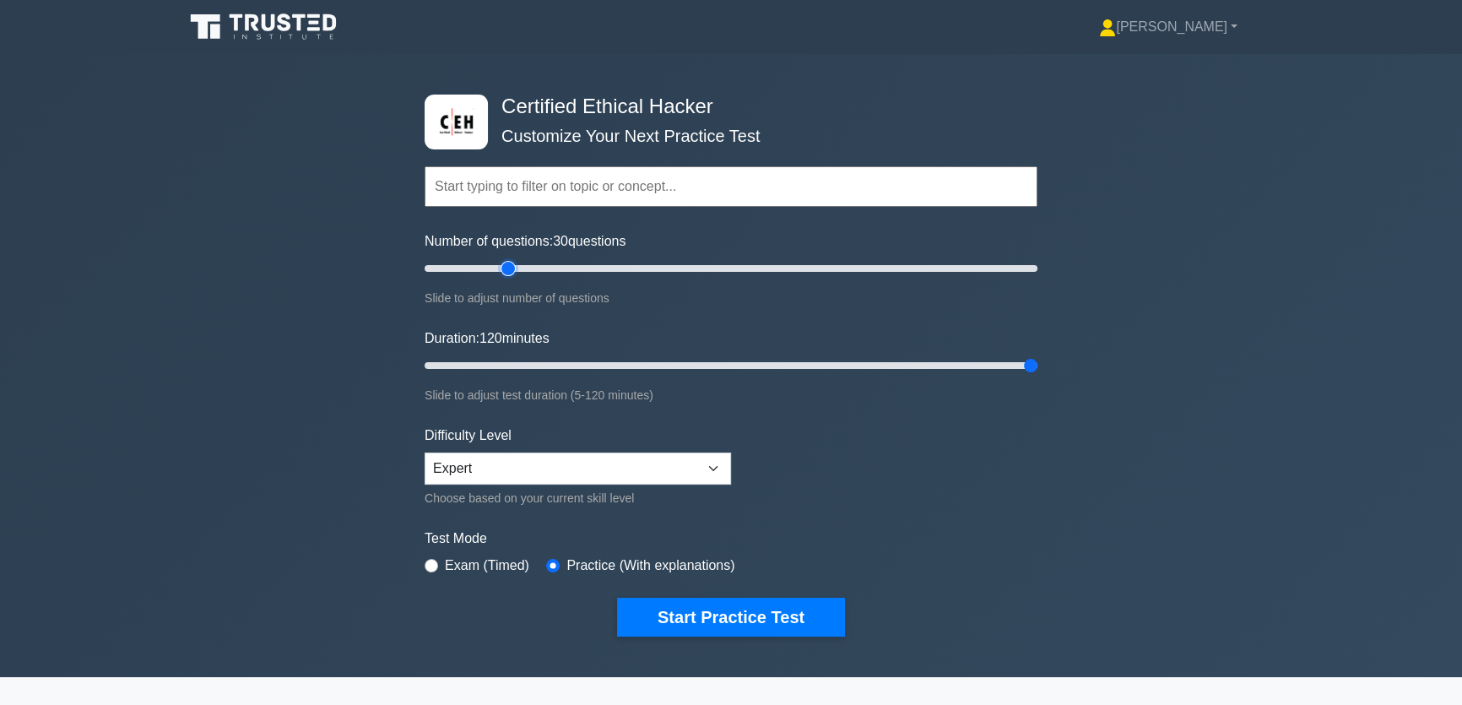
click at [510, 270] on input "Number of questions: 30 questions" at bounding box center [730, 268] width 613 height 20
click at [738, 620] on button "Start Practice Test" at bounding box center [731, 616] width 228 height 39
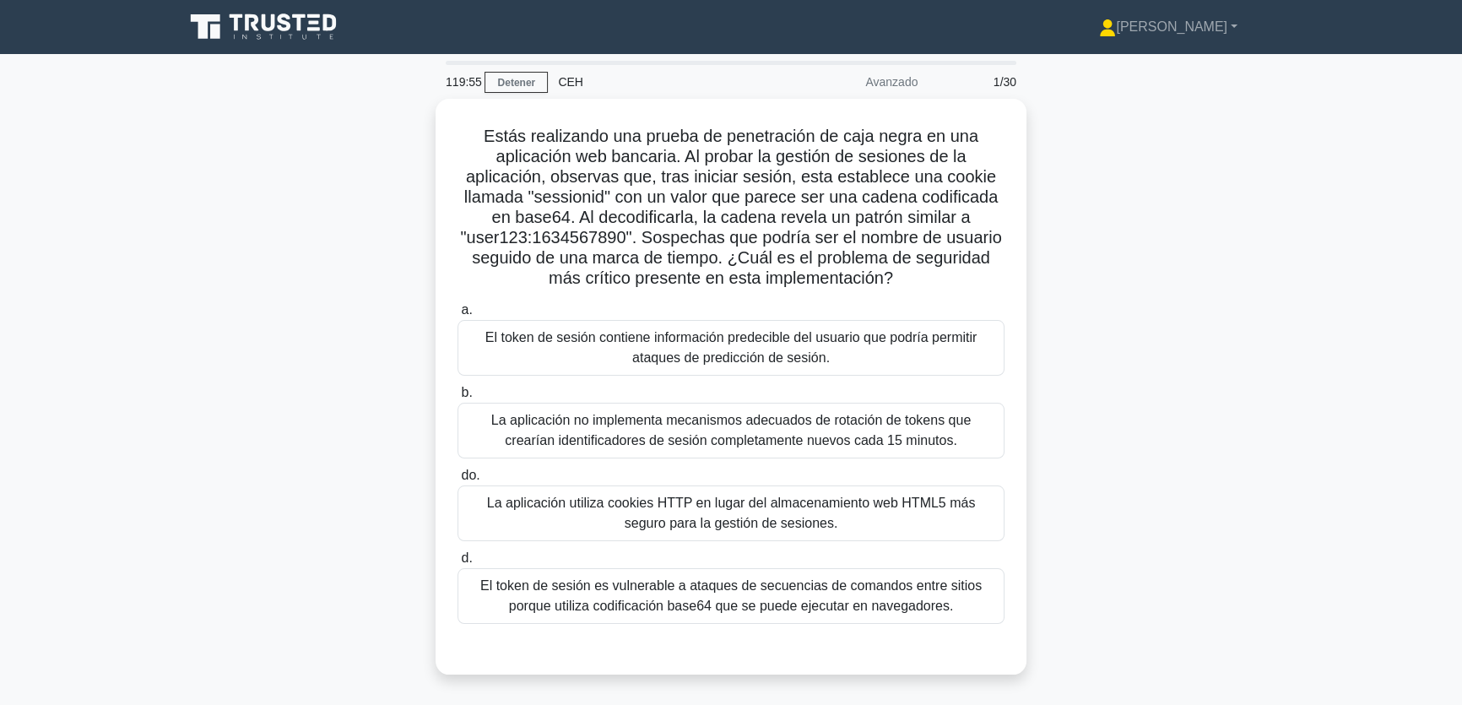
click at [1257, 362] on div "Estás realizando una prueba de penetración de caja negra en una aplicación web …" at bounding box center [731, 397] width 1114 height 596
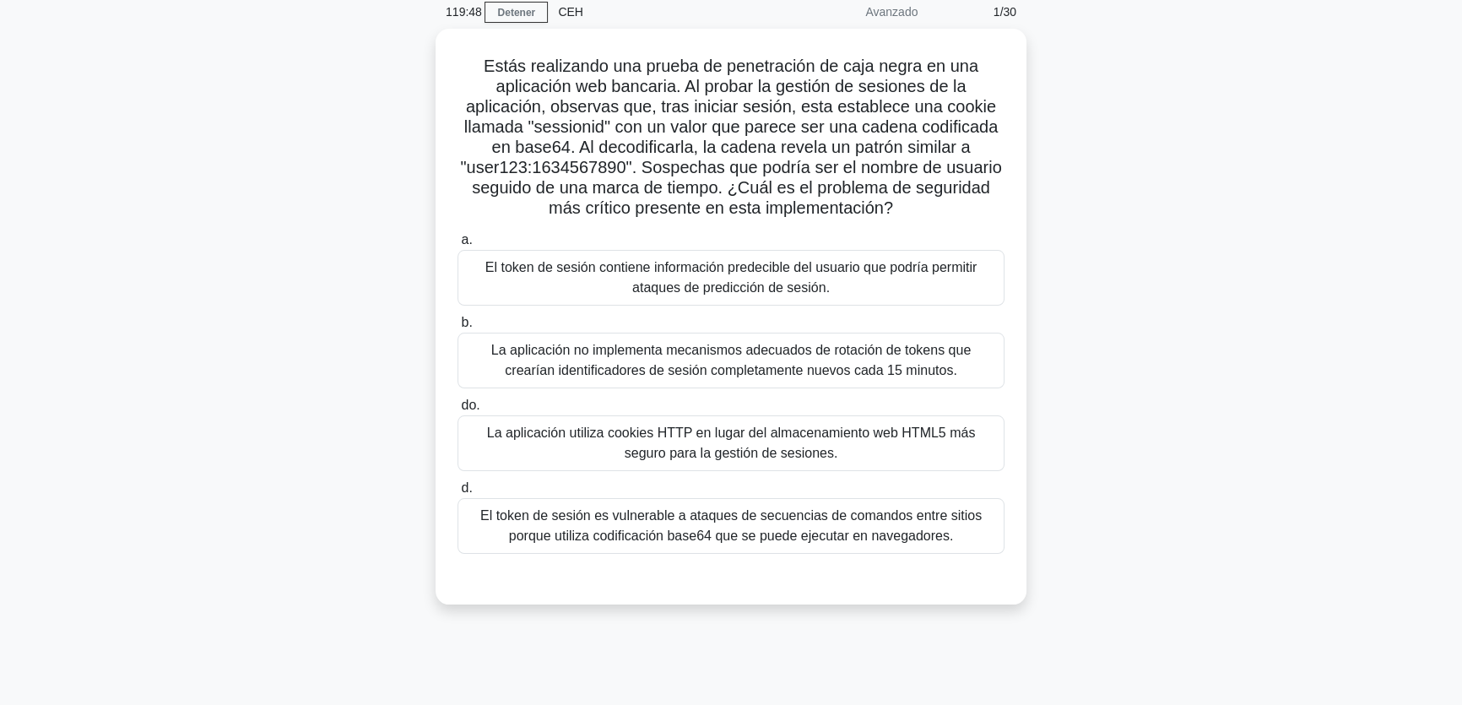
scroll to position [76, 0]
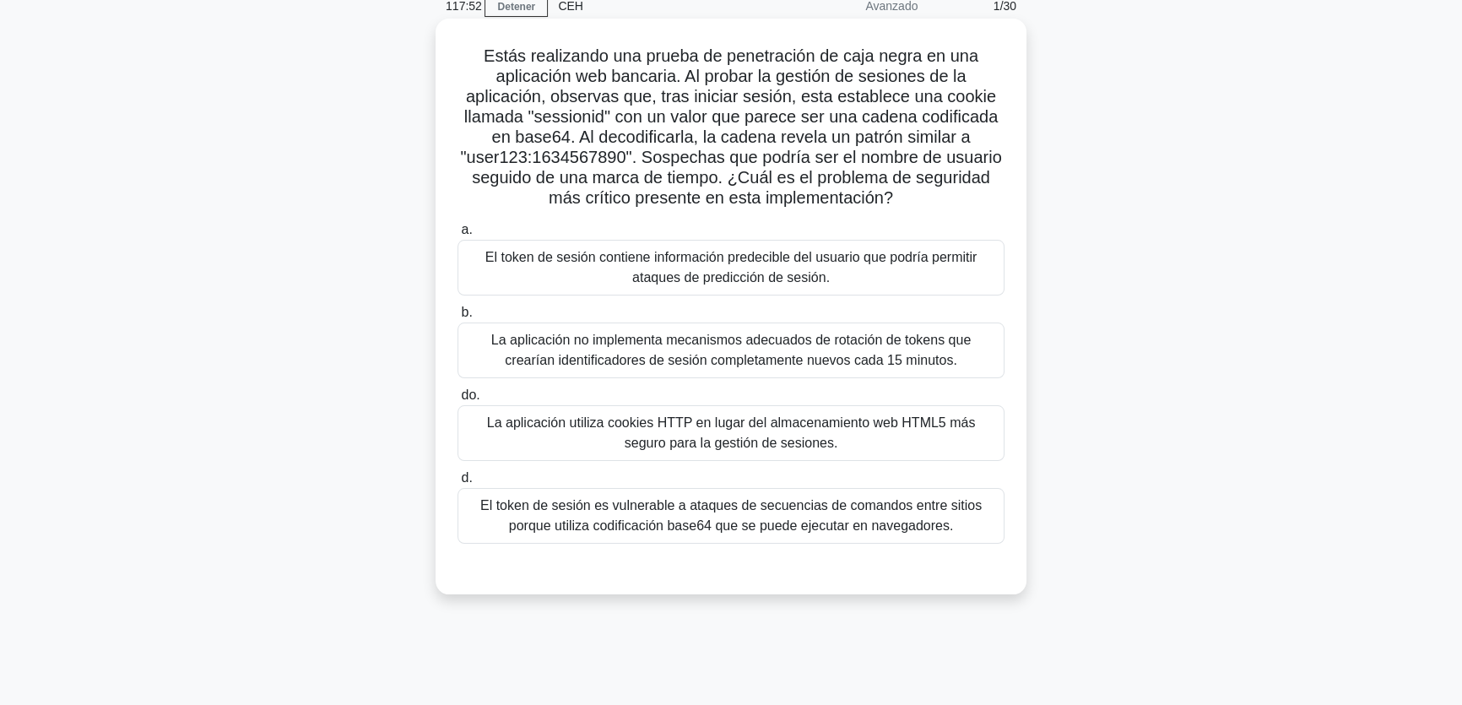
drag, startPoint x: 751, startPoint y: 274, endPoint x: 801, endPoint y: 289, distance: 52.1
click at [752, 274] on font "El token de sesión contiene información predecible del usuario que podría permi…" at bounding box center [731, 267] width 492 height 35
click at [457, 235] on input "a. El token de sesión contiene información predecible del usuario que podría pe…" at bounding box center [457, 229] width 0 height 11
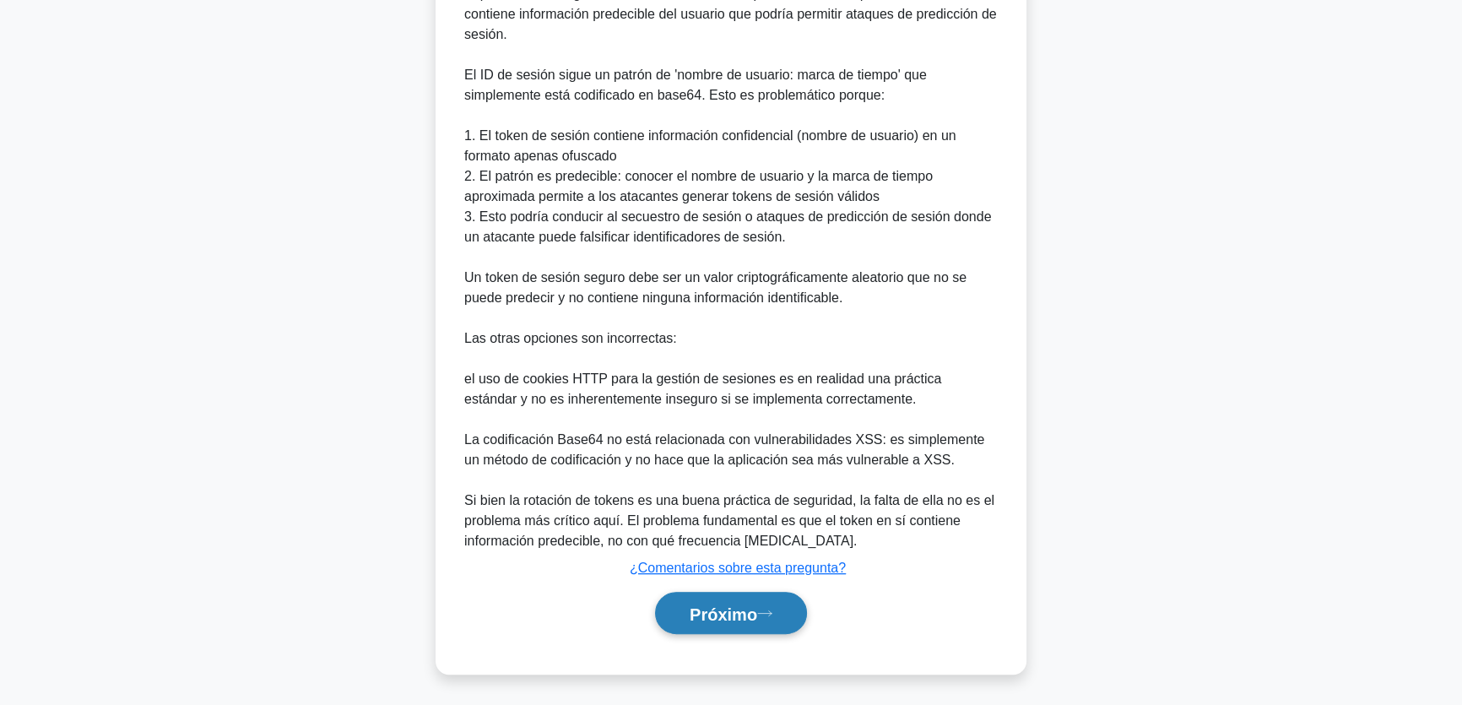
click at [745, 619] on font "Próximo" at bounding box center [723, 613] width 68 height 19
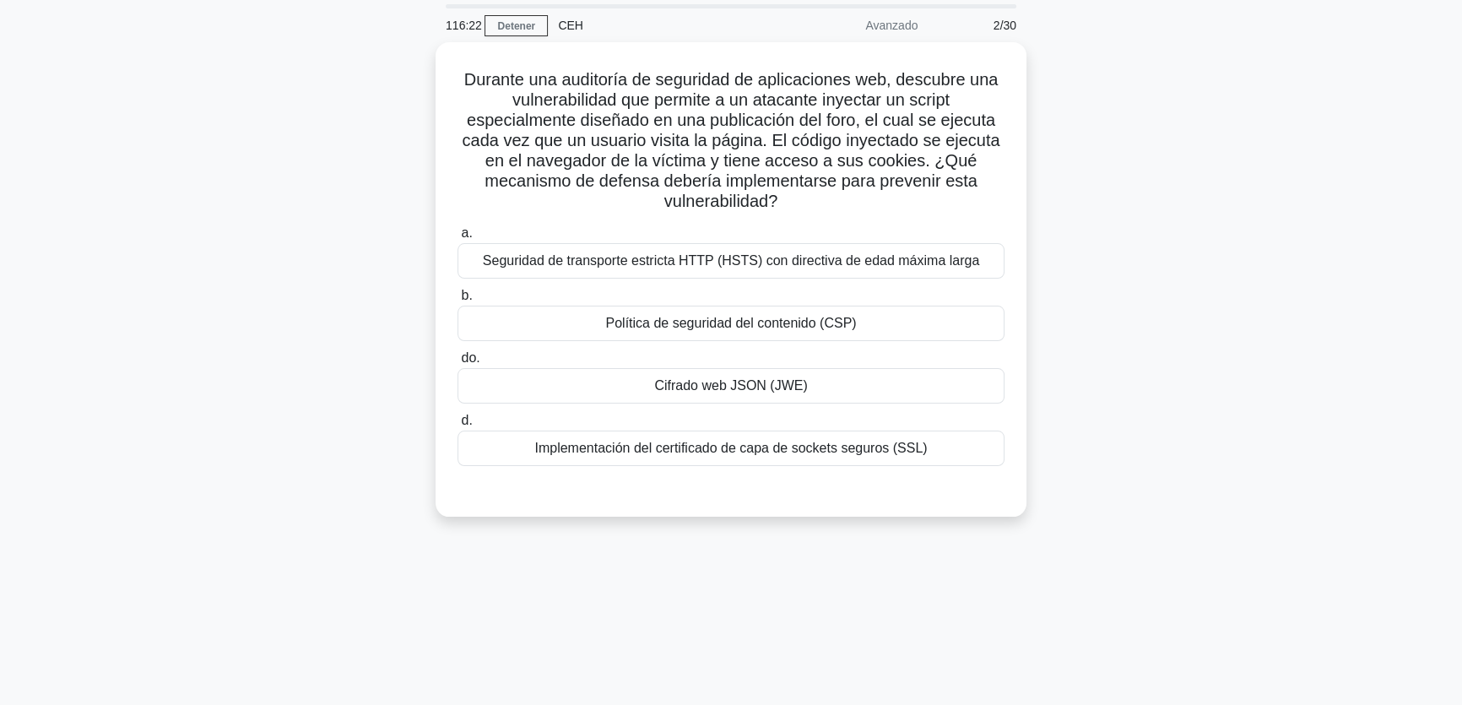
scroll to position [52, 0]
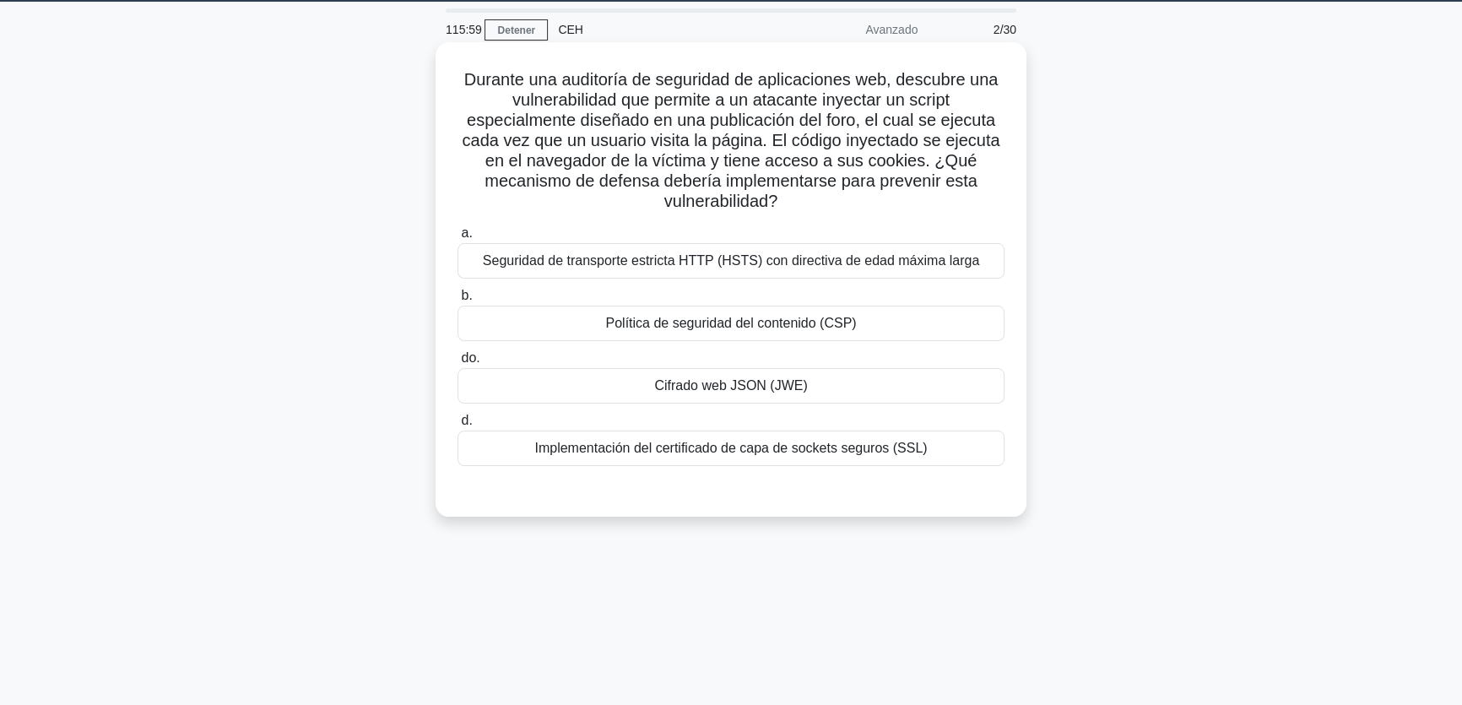
click at [855, 327] on div "Política de seguridad del contenido (CSP)" at bounding box center [730, 322] width 547 height 35
click at [457, 301] on input "b. Política de seguridad del contenido (CSP)" at bounding box center [457, 295] width 0 height 11
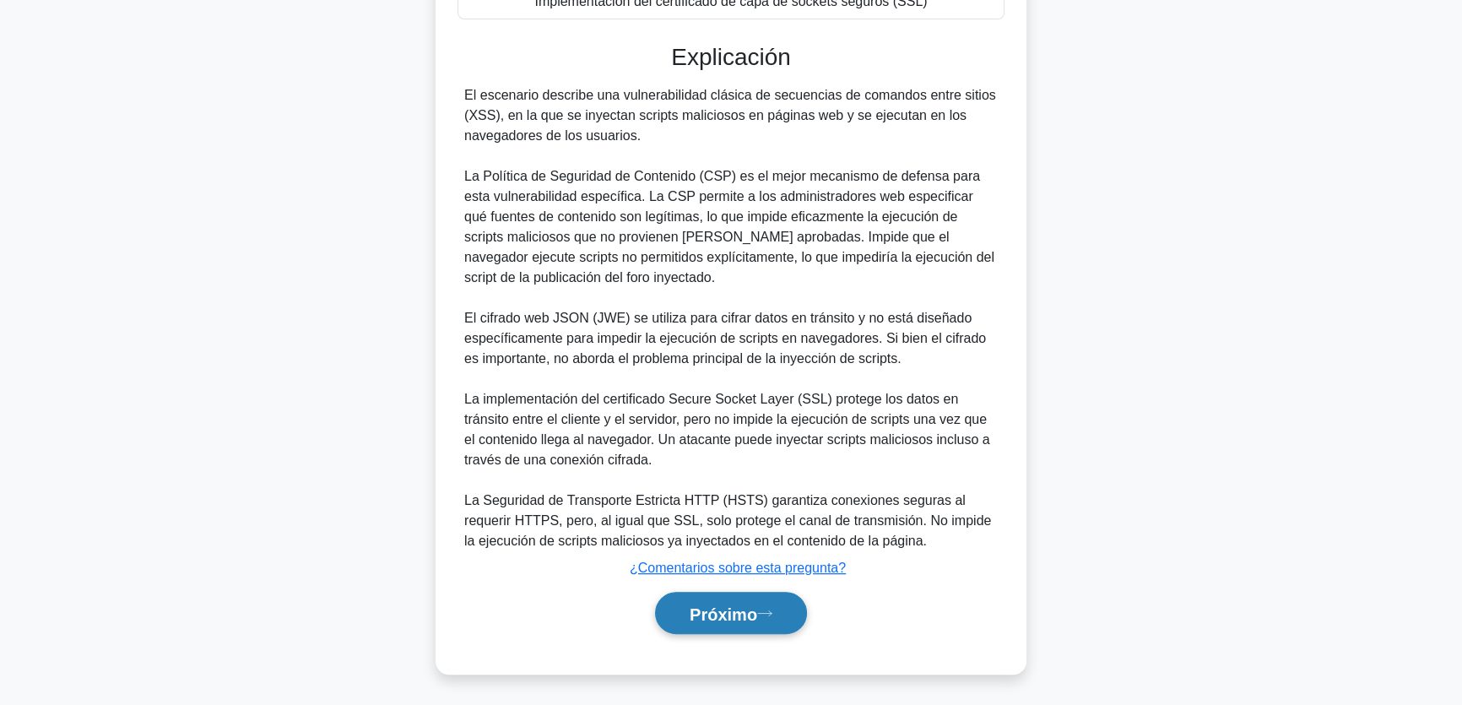
click at [704, 616] on font "Próximo" at bounding box center [723, 613] width 68 height 19
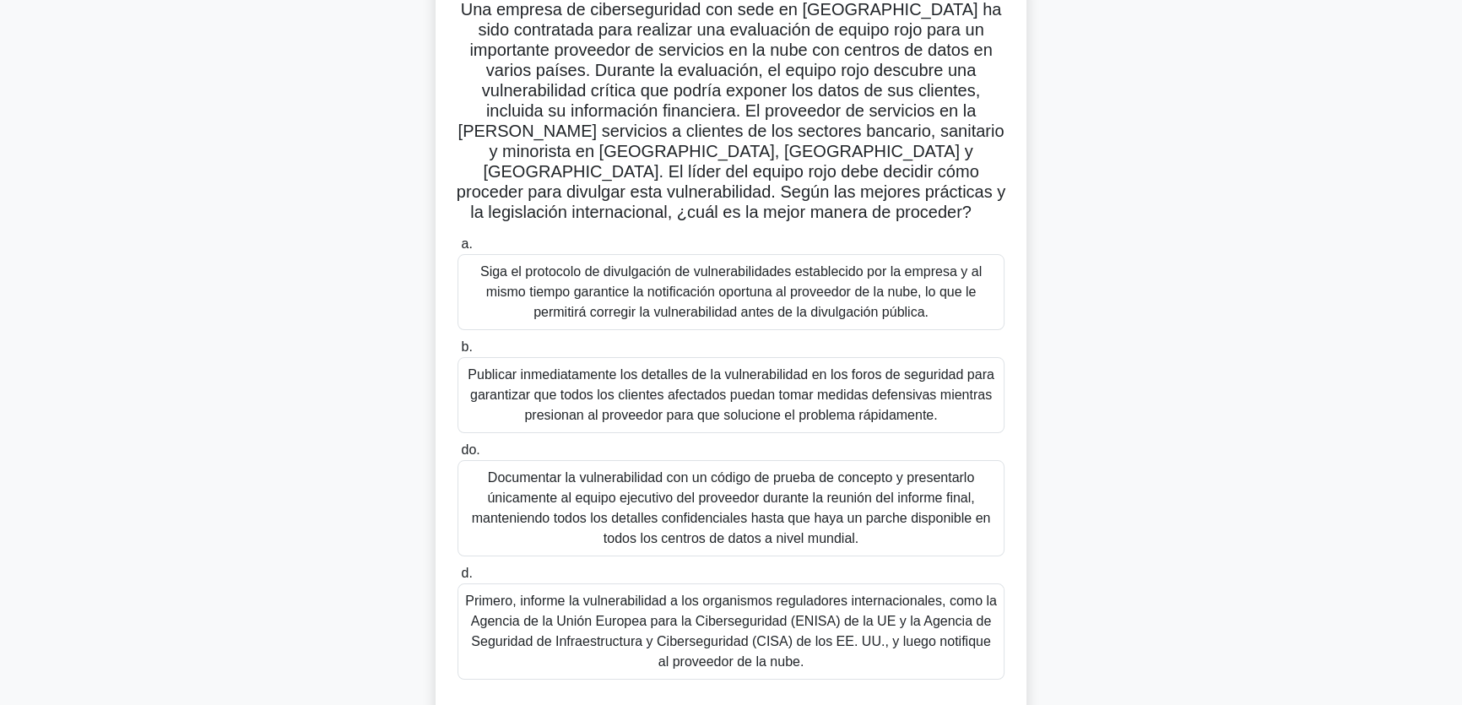
scroll to position [129, 0]
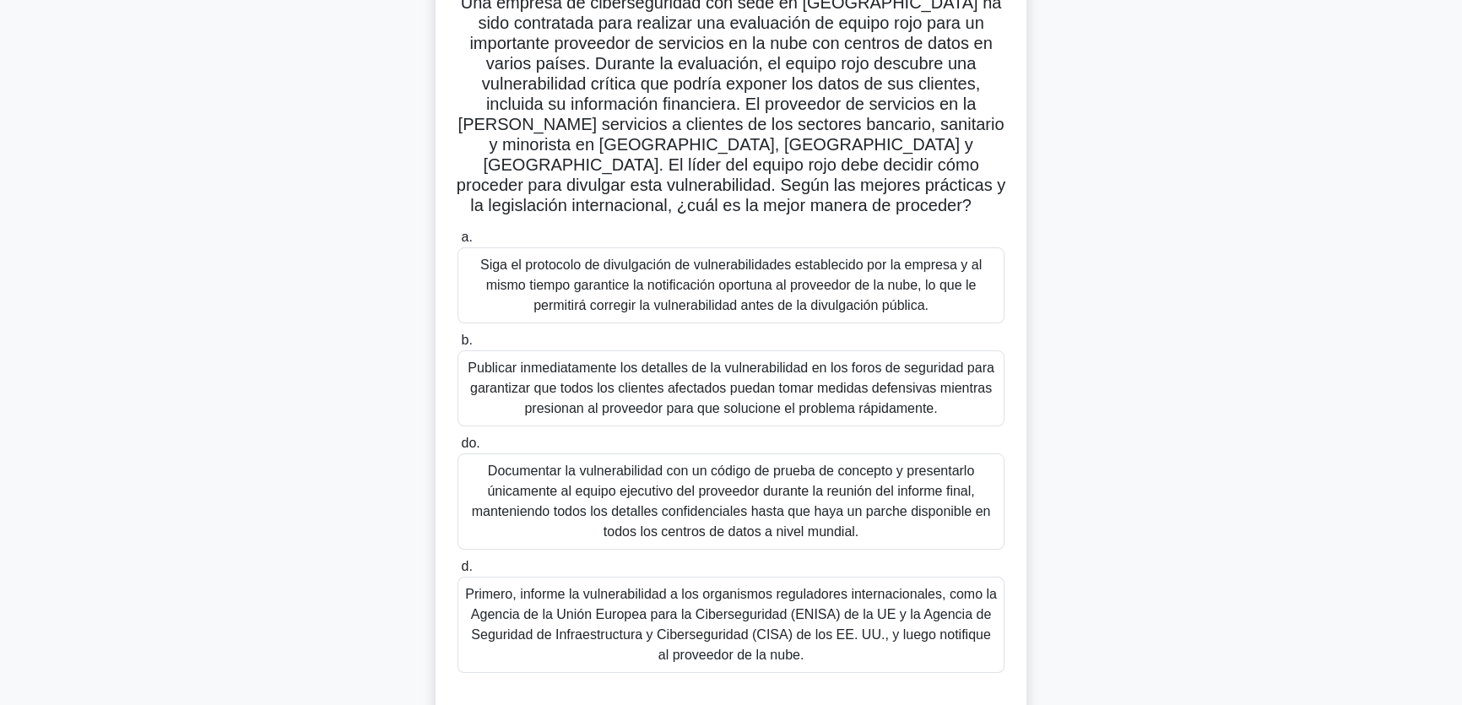
click at [929, 636] on font "Primero, informe la vulnerabilidad a los organismos reguladores internacionales…" at bounding box center [731, 624] width 532 height 75
click at [457, 572] on input "d. Primero, informe la vulnerabilidad a los organismos reguladores internaciona…" at bounding box center [457, 566] width 0 height 11
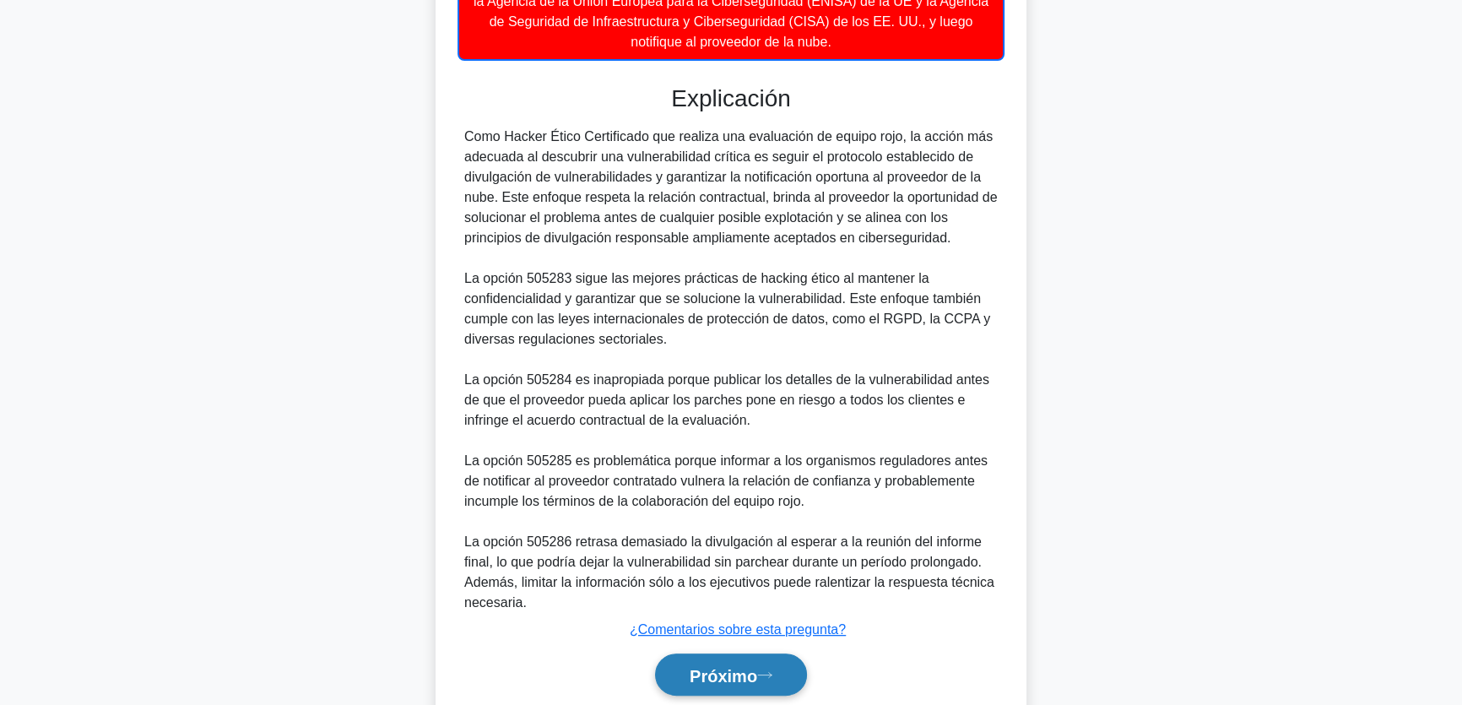
click at [727, 662] on button "Próximo" at bounding box center [731, 674] width 152 height 43
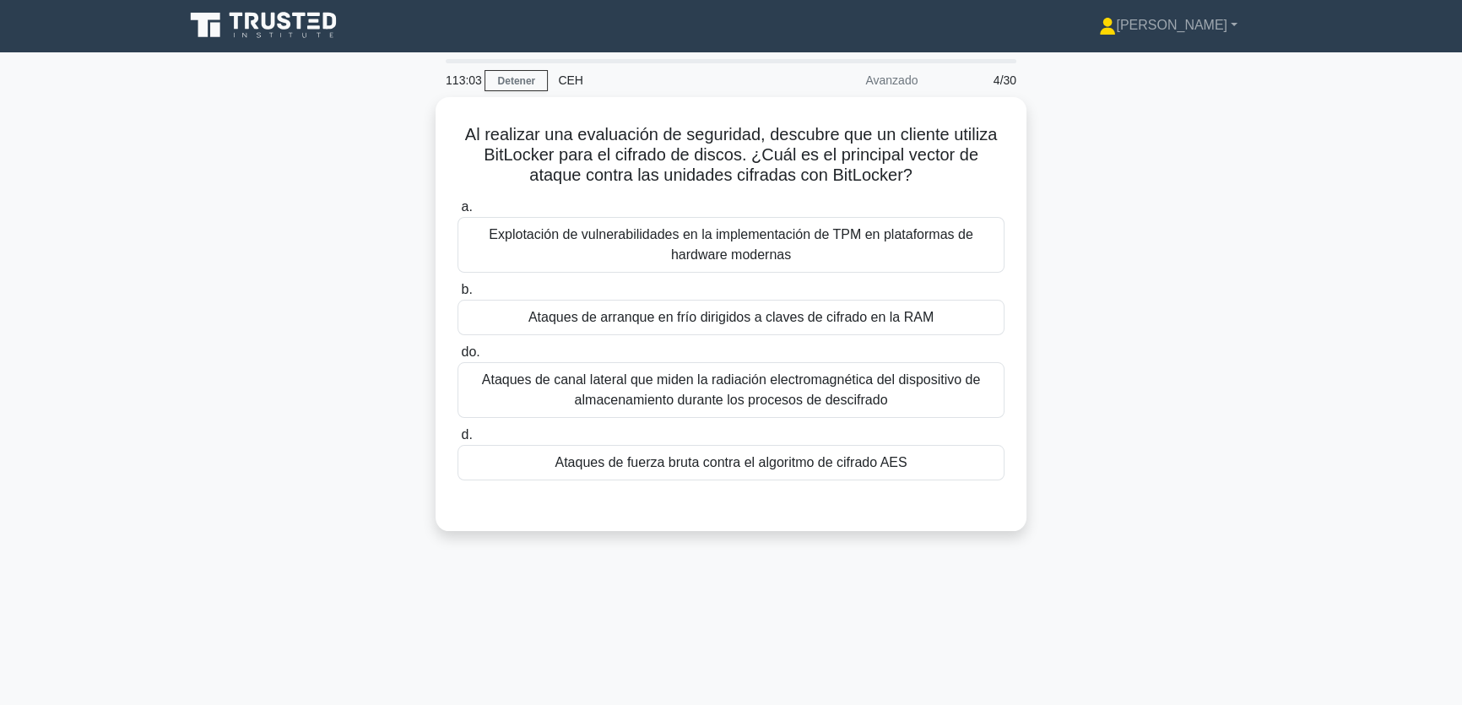
scroll to position [0, 0]
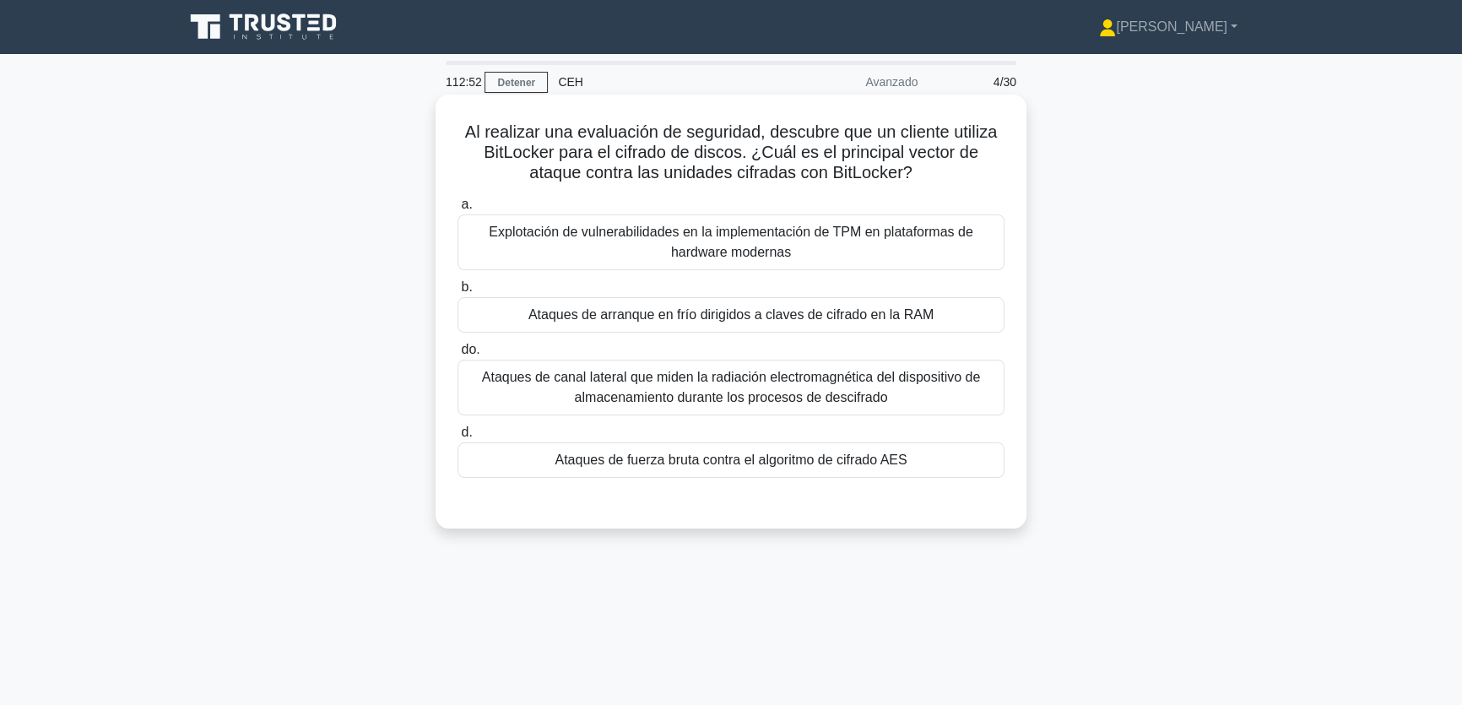
click at [706, 324] on font "Ataques de arranque en frío dirigidos a claves de cifrado en la RAM" at bounding box center [730, 315] width 405 height 20
click at [457, 293] on input "b. Ataques de arranque en frío dirigidos a claves de cifrado en la RAM" at bounding box center [457, 287] width 0 height 11
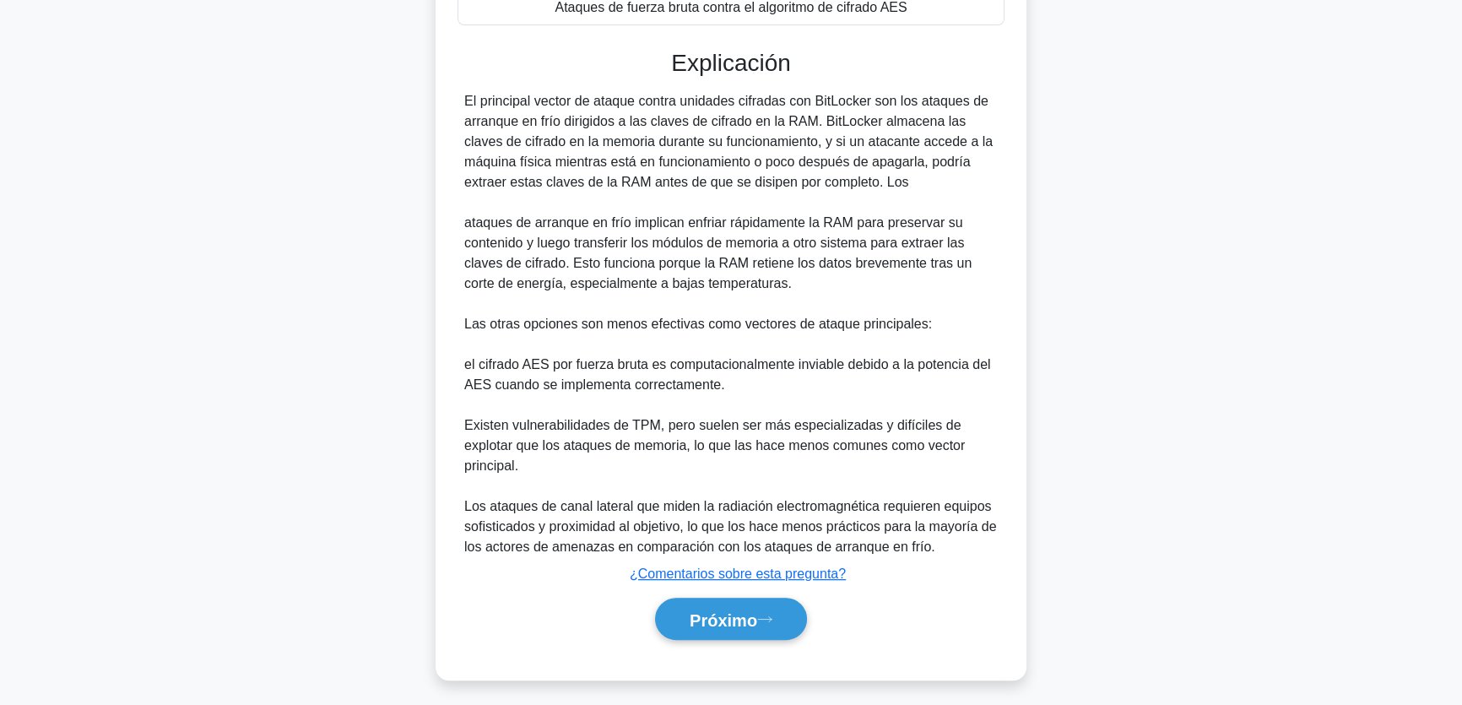
scroll to position [459, 0]
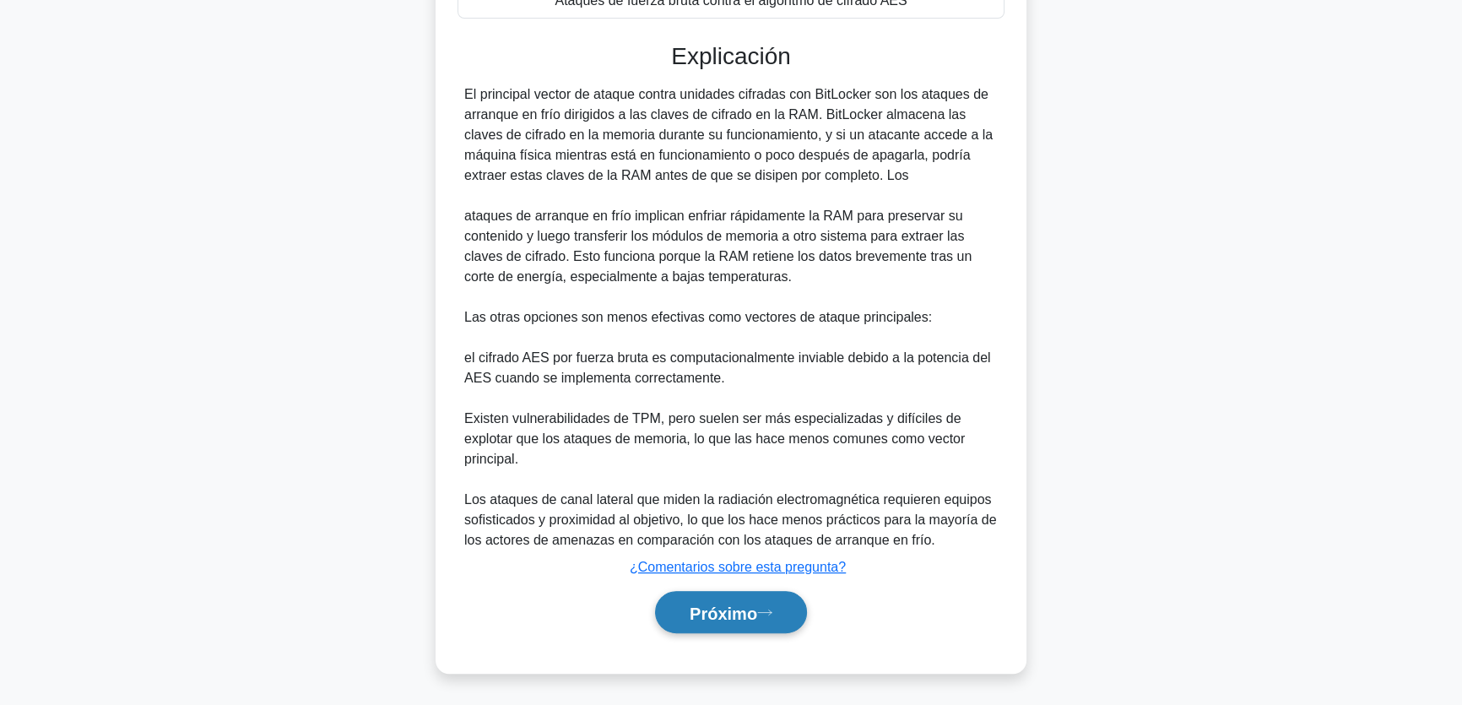
click at [703, 619] on font "Próximo" at bounding box center [723, 612] width 68 height 19
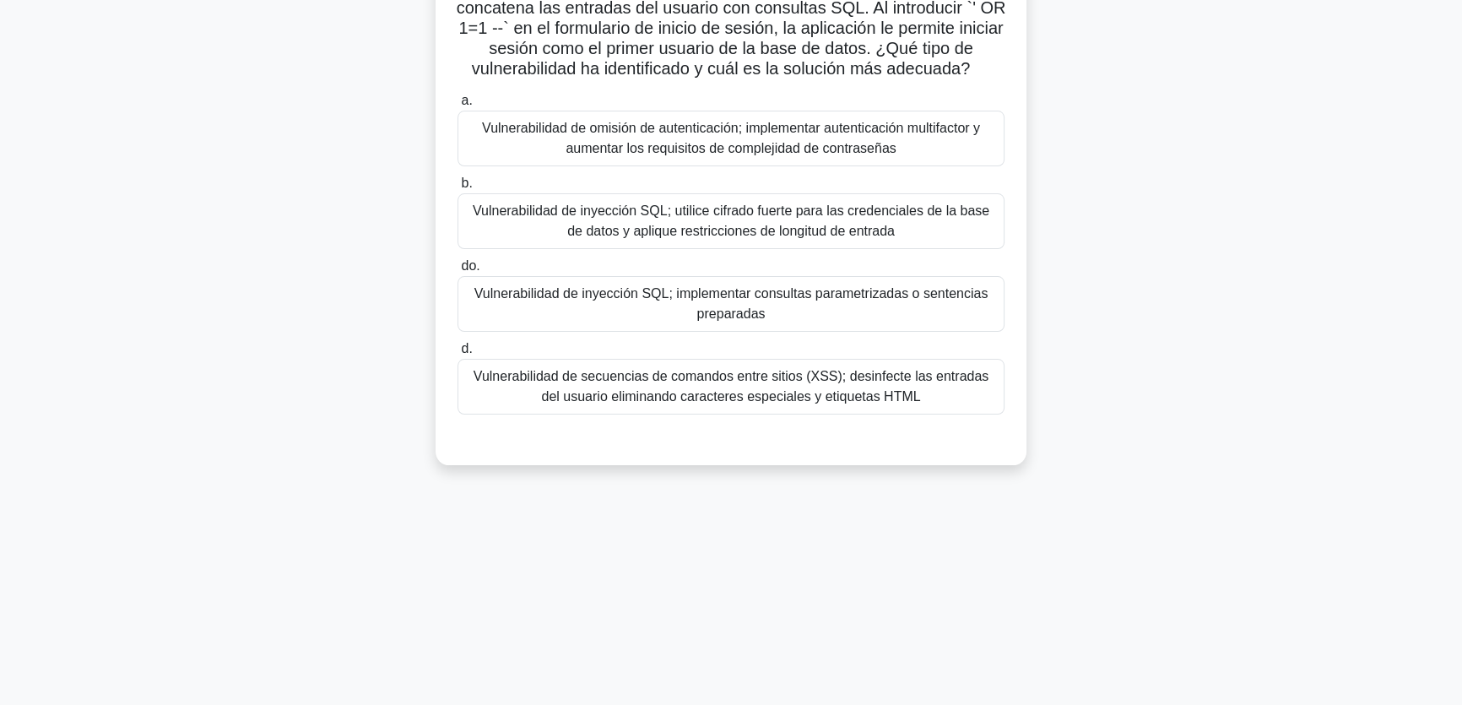
scroll to position [52, 0]
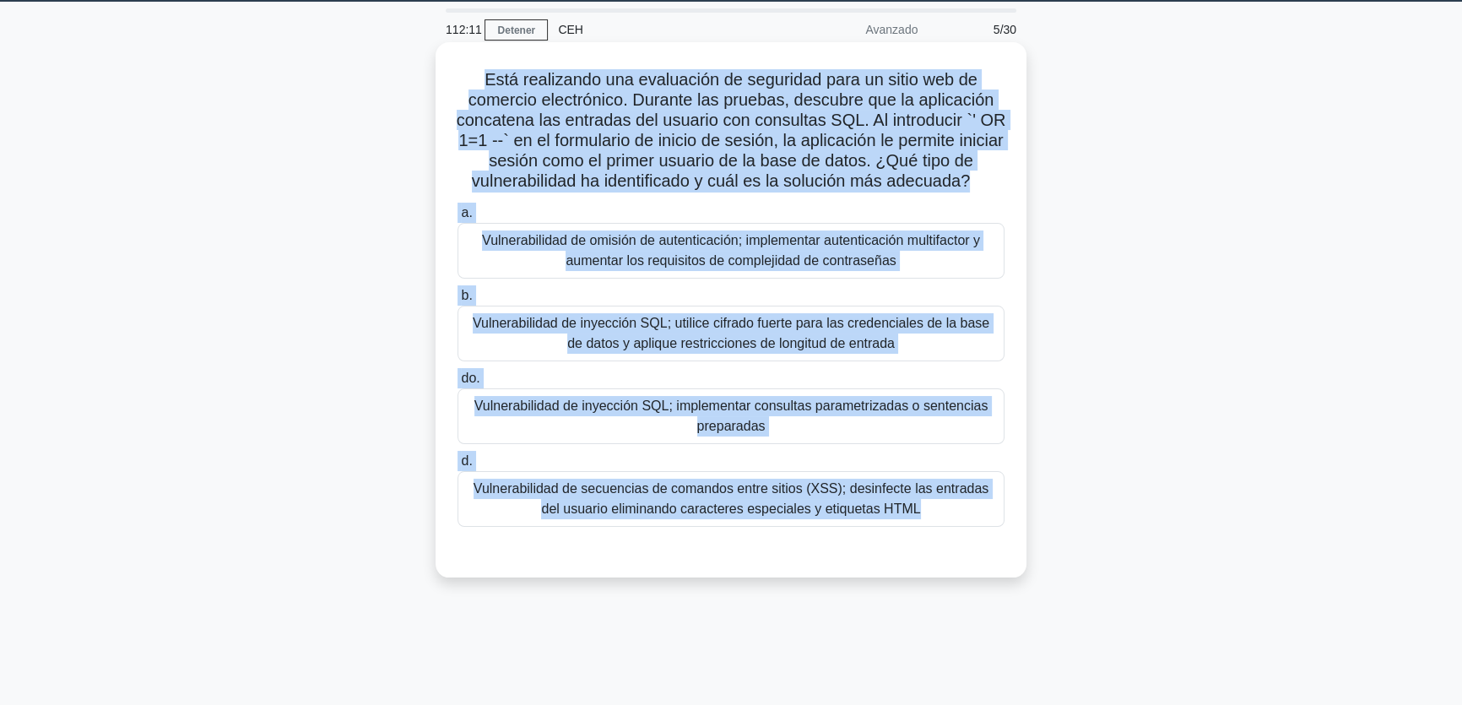
drag, startPoint x: 1085, startPoint y: 554, endPoint x: 454, endPoint y: 69, distance: 796.2
click at [453, 66] on div "Está realizando una evaluación de seguridad para un sitio web de comercio elect…" at bounding box center [731, 323] width 1114 height 555
copy div "Lore ipsumdolor sit ametconsec ad elitseddo eius te incid utl et dolorema aliqu…"
click at [473, 399] on font "Vulnerabilidad de inyección SQL; implementar consultas parametrizadas o sentenc…" at bounding box center [731, 416] width 532 height 41
click at [457, 384] on input "do. Vulnerabilidad de inyección SQL; implementar consultas parametrizadas o sen…" at bounding box center [457, 378] width 0 height 11
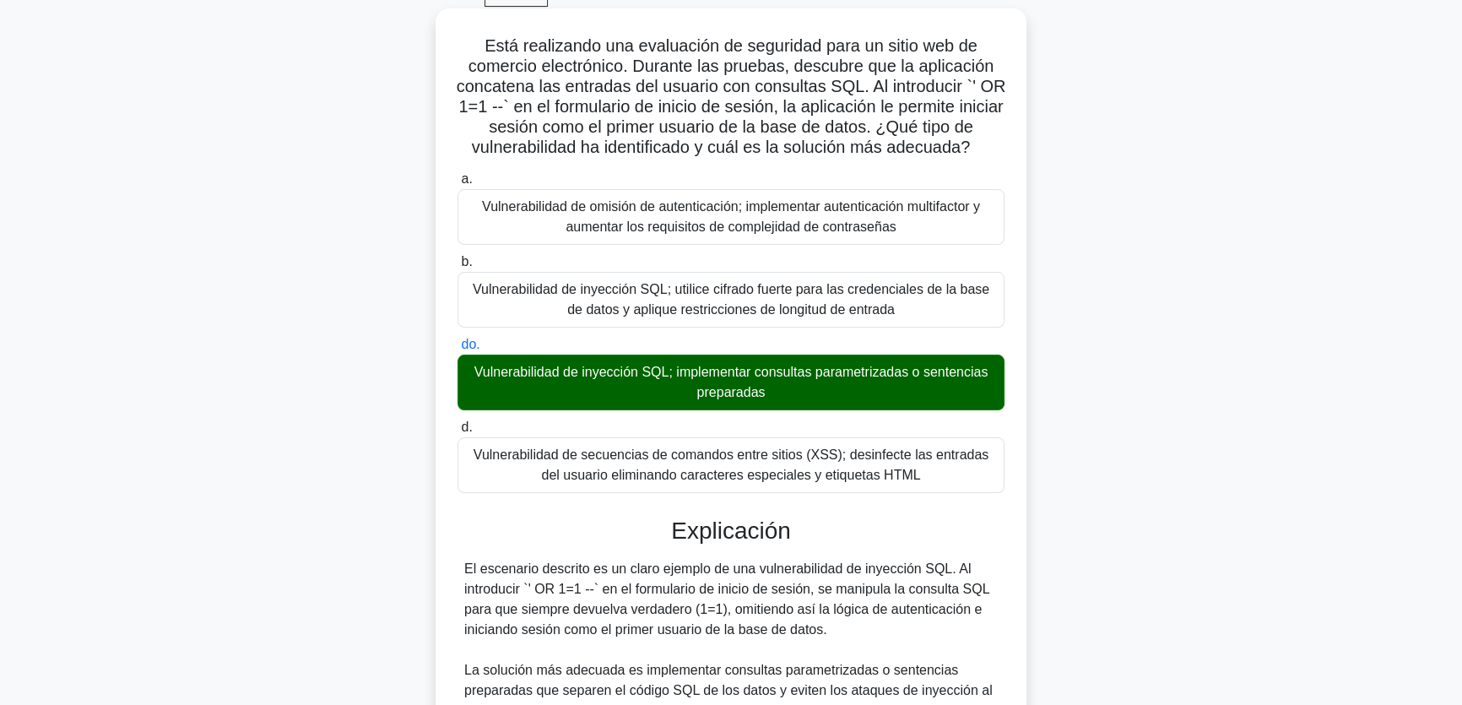
scroll to position [560, 0]
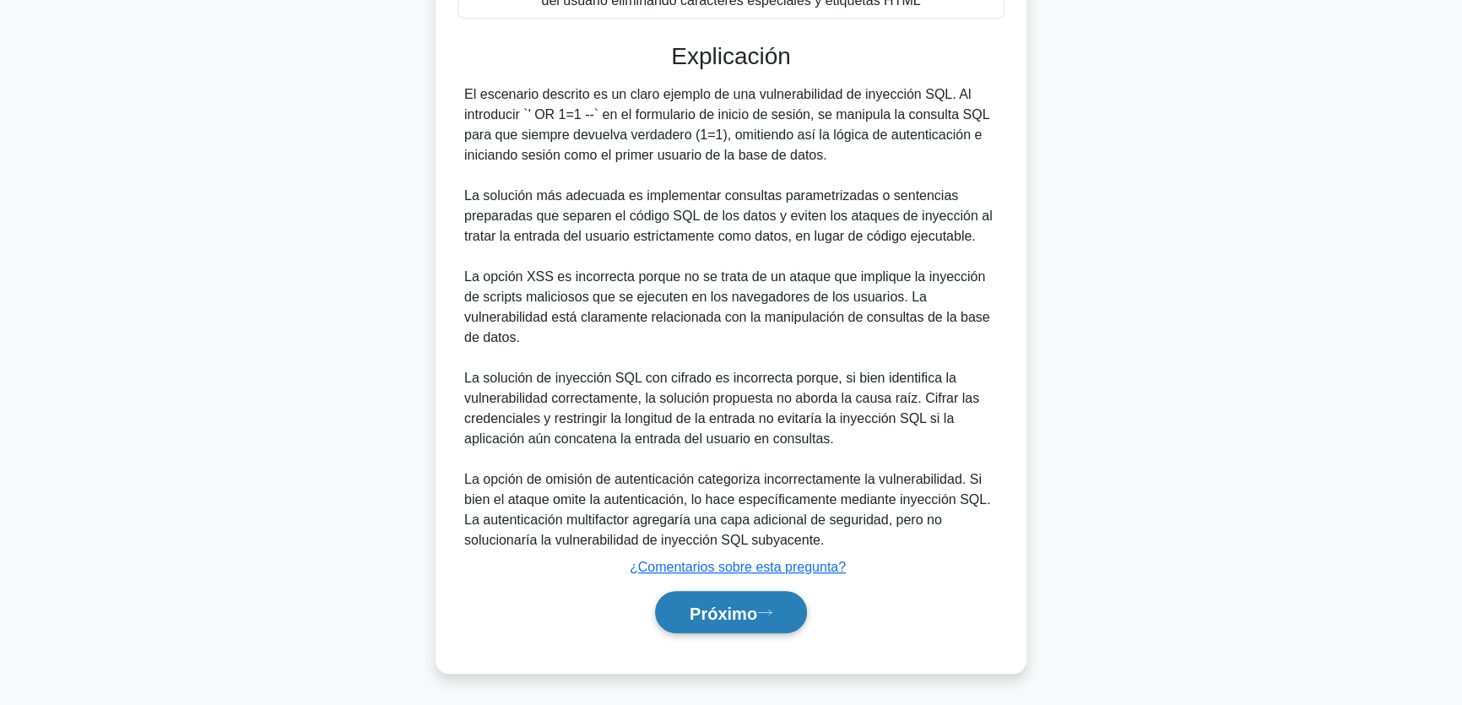
click at [700, 604] on font "Próximo" at bounding box center [723, 612] width 68 height 19
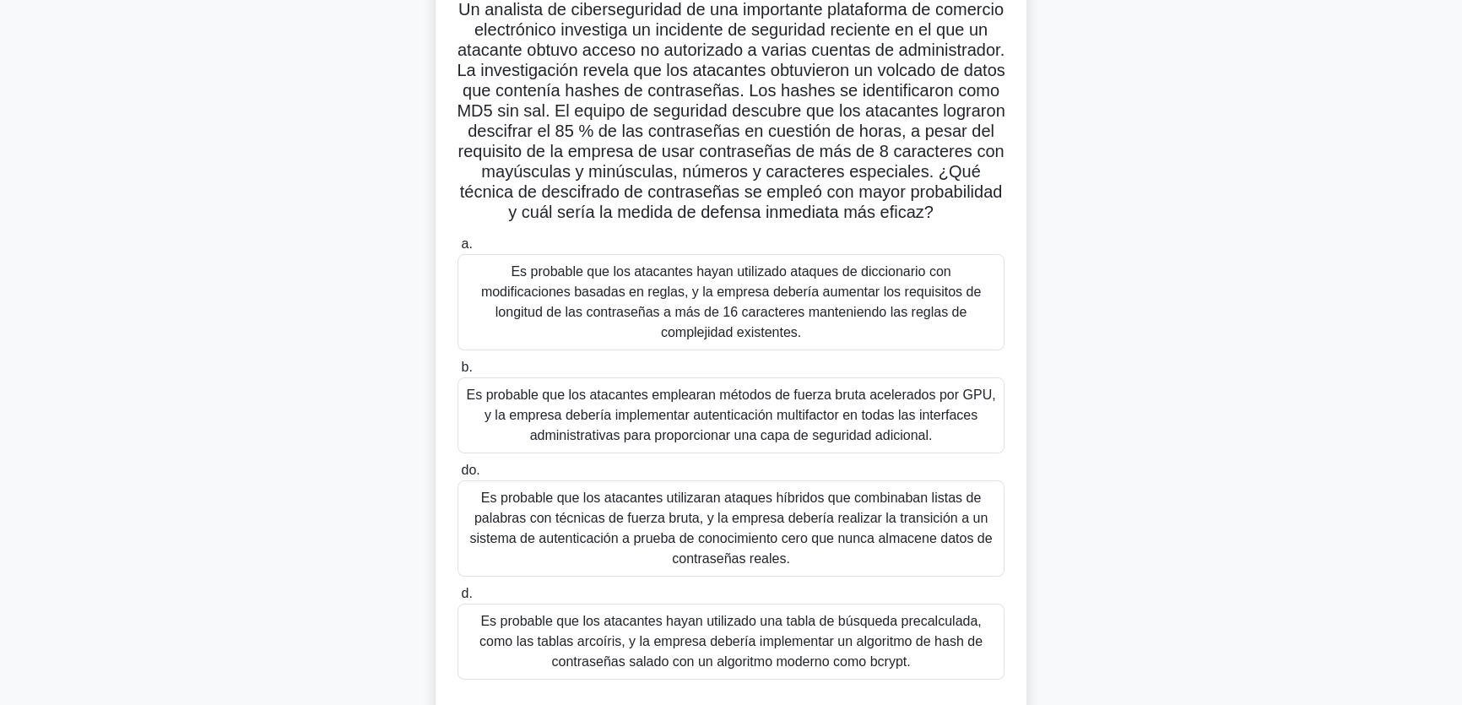
scroll to position [129, 0]
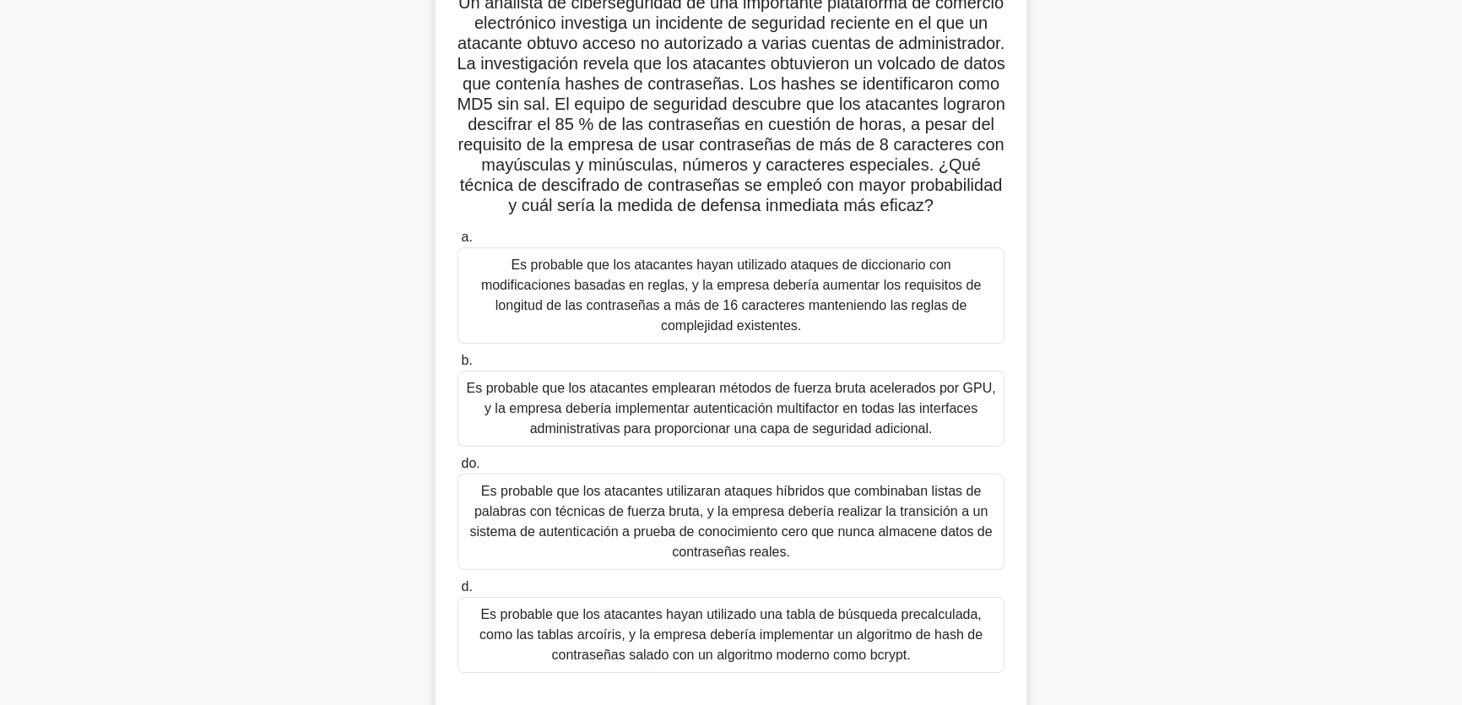
click at [729, 647] on font "Es probable que los atacantes hayan utilizado una tabla de búsqueda precalculad…" at bounding box center [730, 634] width 503 height 55
click at [457, 592] on input "d. Es probable que los atacantes hayan utilizado una tabla de búsqueda precalcu…" at bounding box center [457, 586] width 0 height 11
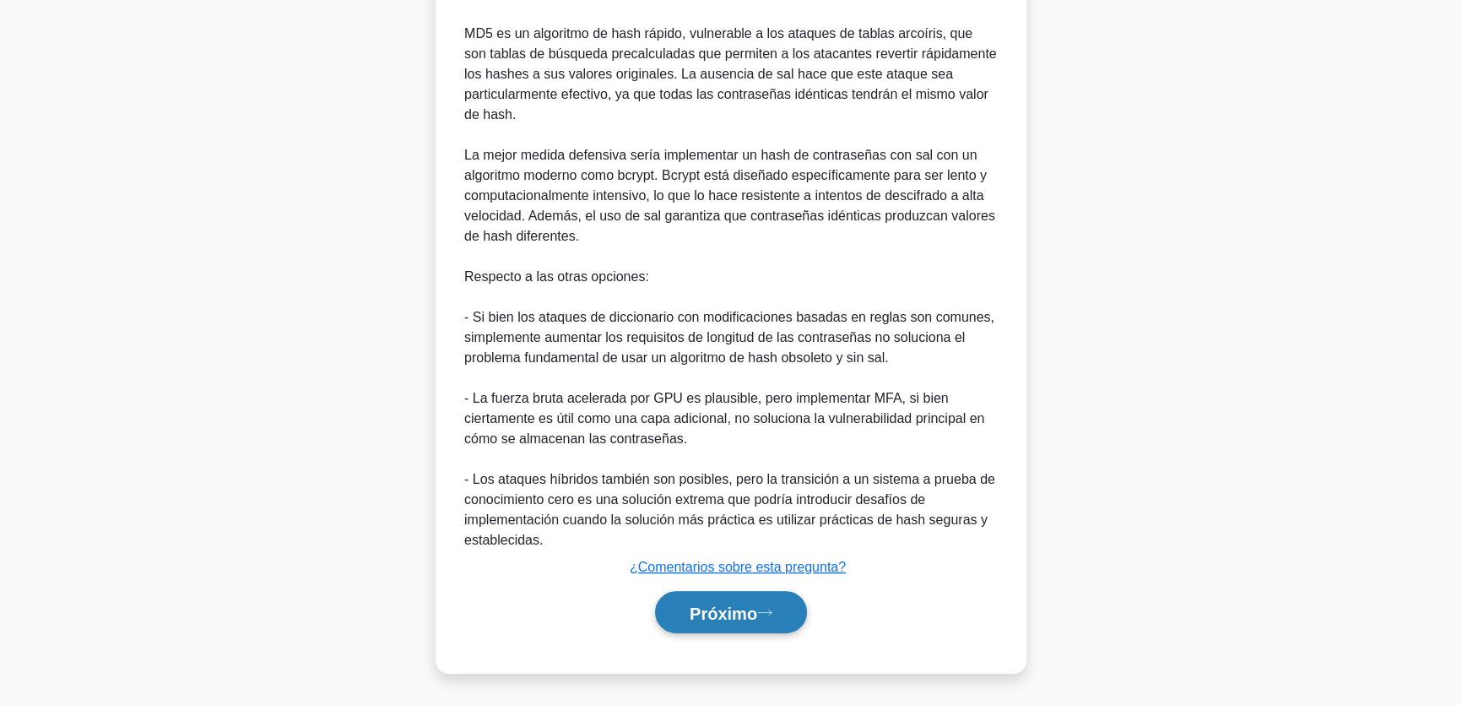
click at [736, 611] on font "Próximo" at bounding box center [723, 612] width 68 height 19
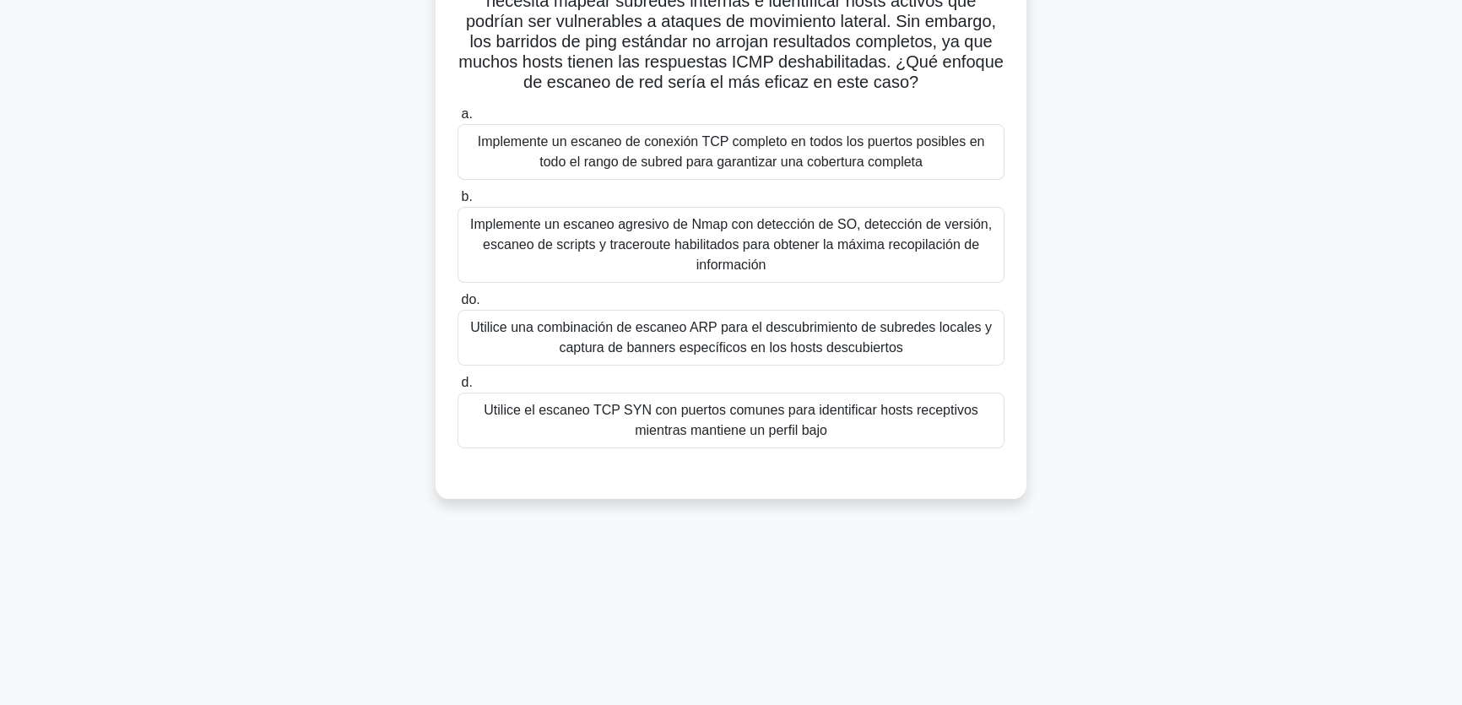
scroll to position [52, 0]
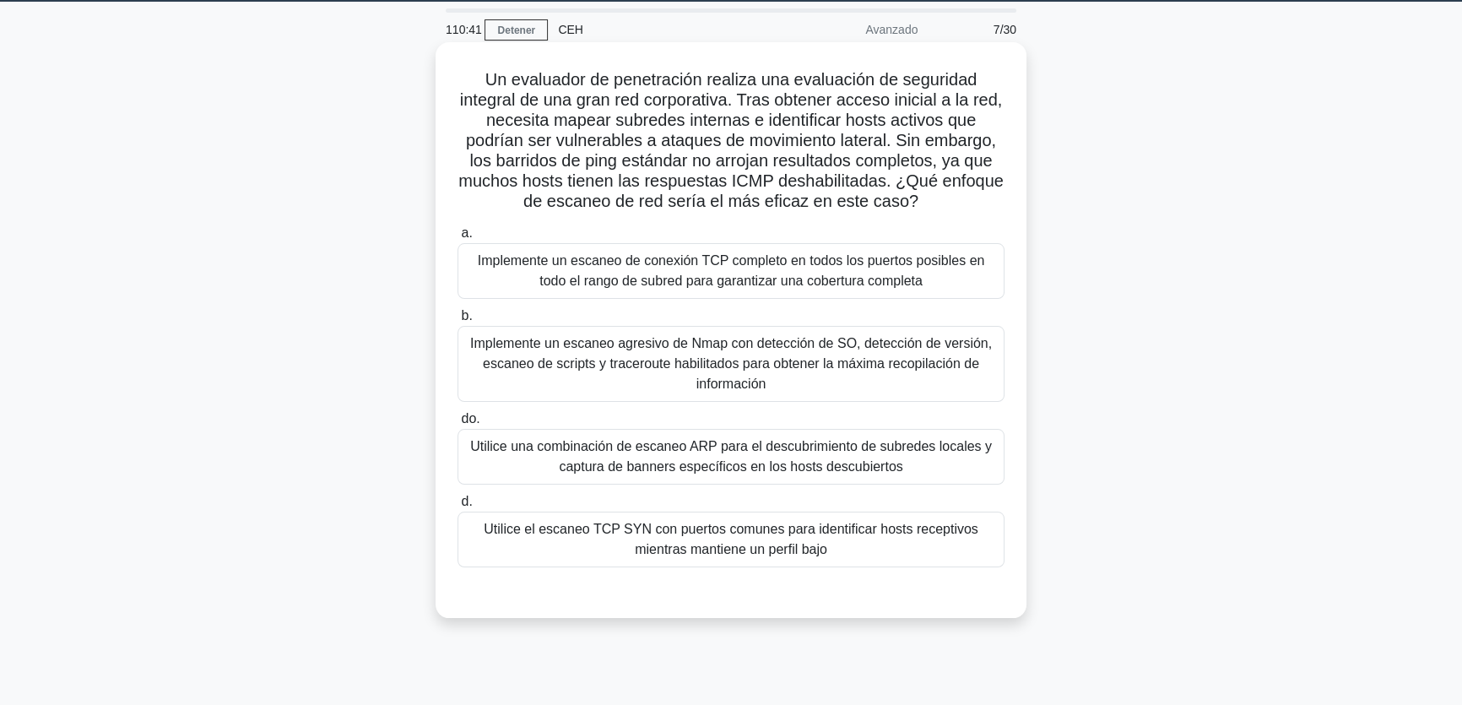
click at [873, 467] on font "Utilice una combinación de escaneo ARP para el descubrimiento de subredes local…" at bounding box center [731, 456] width 522 height 35
click at [457, 424] on input "do. Utilice una combinación de escaneo ARP para el descubrimiento de subredes l…" at bounding box center [457, 419] width 0 height 11
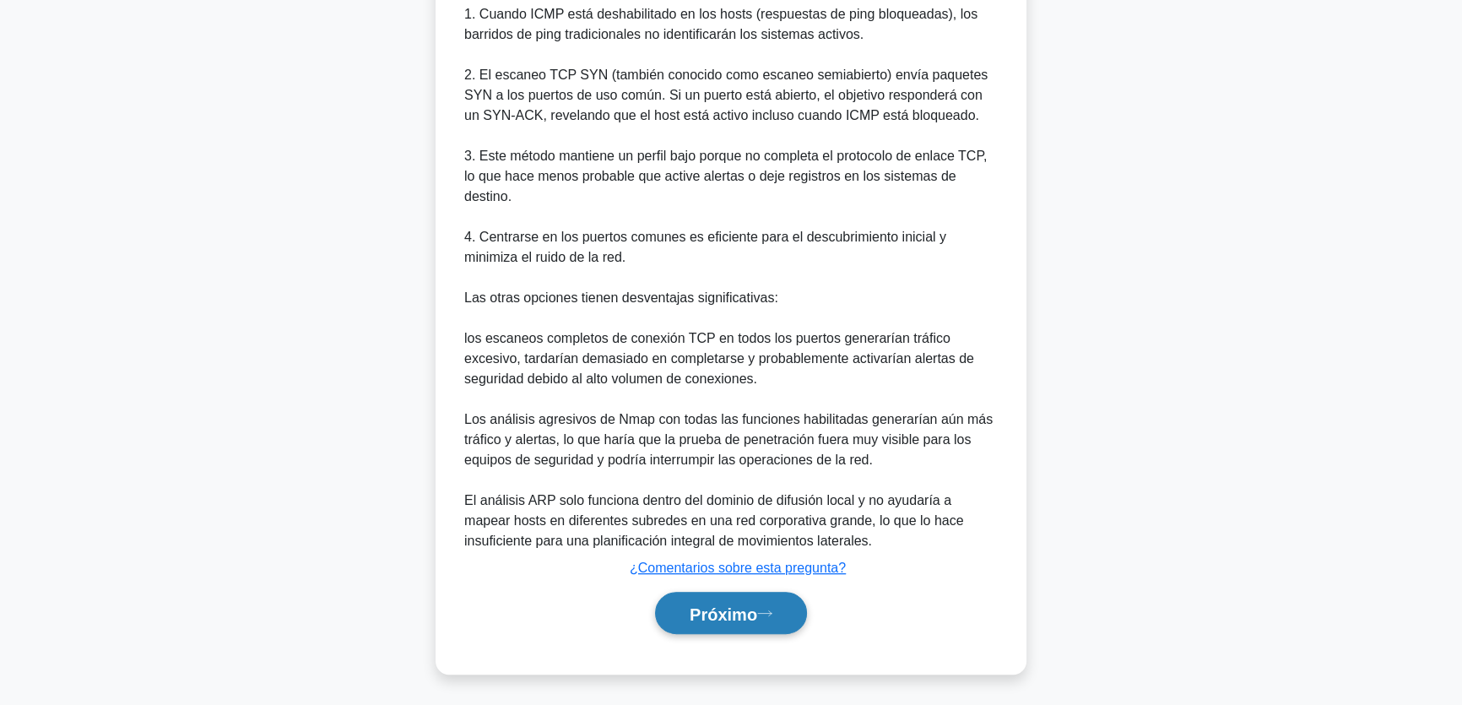
click at [689, 621] on font "Próximo" at bounding box center [723, 613] width 68 height 19
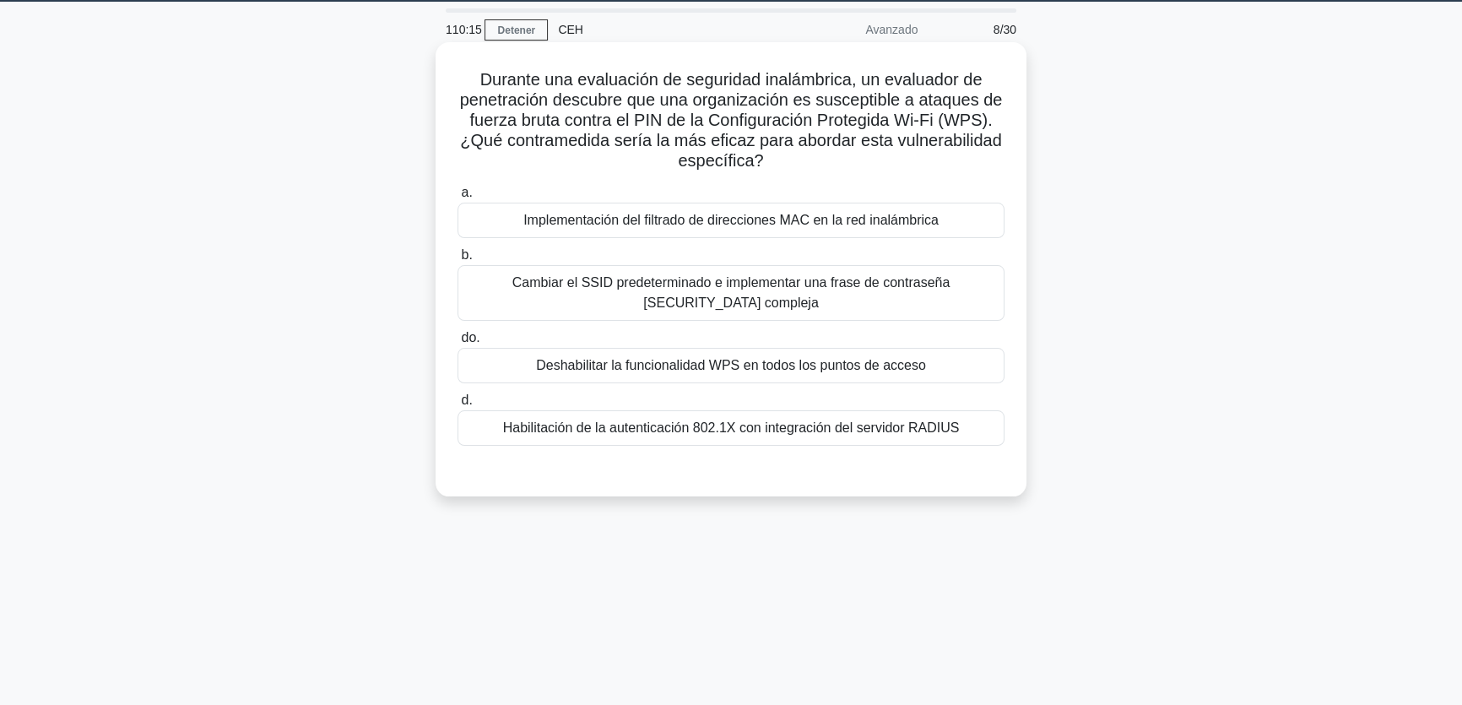
click at [624, 287] on font "Cambiar el SSID predeterminado e implementar una frase de contraseña [SECURITY_…" at bounding box center [731, 292] width 438 height 35
click at [457, 261] on input "b. Cambiar el SSID predeterminado e implementar una frase de contraseña [SECURI…" at bounding box center [457, 255] width 0 height 11
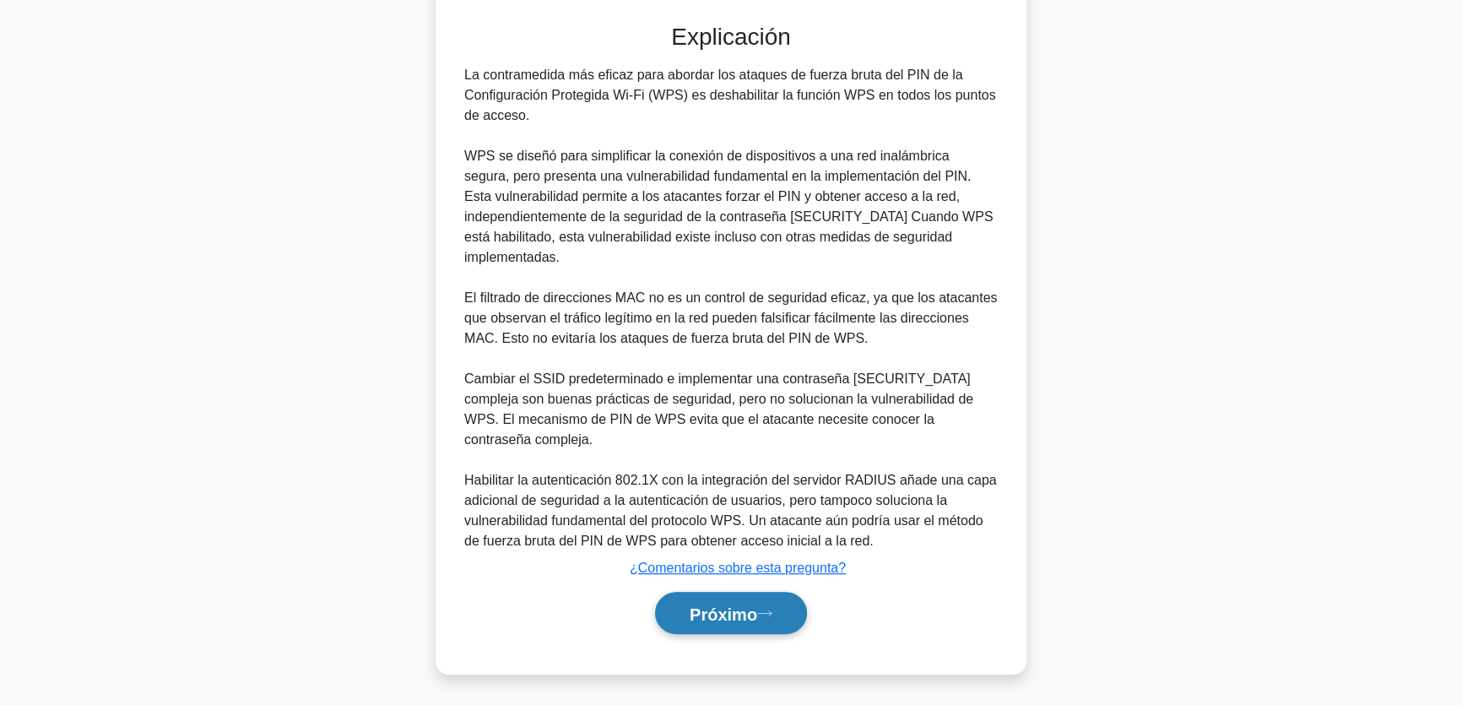
drag, startPoint x: 734, startPoint y: 602, endPoint x: 776, endPoint y: 583, distance: 45.3
click at [735, 603] on font "Próximo" at bounding box center [723, 612] width 68 height 19
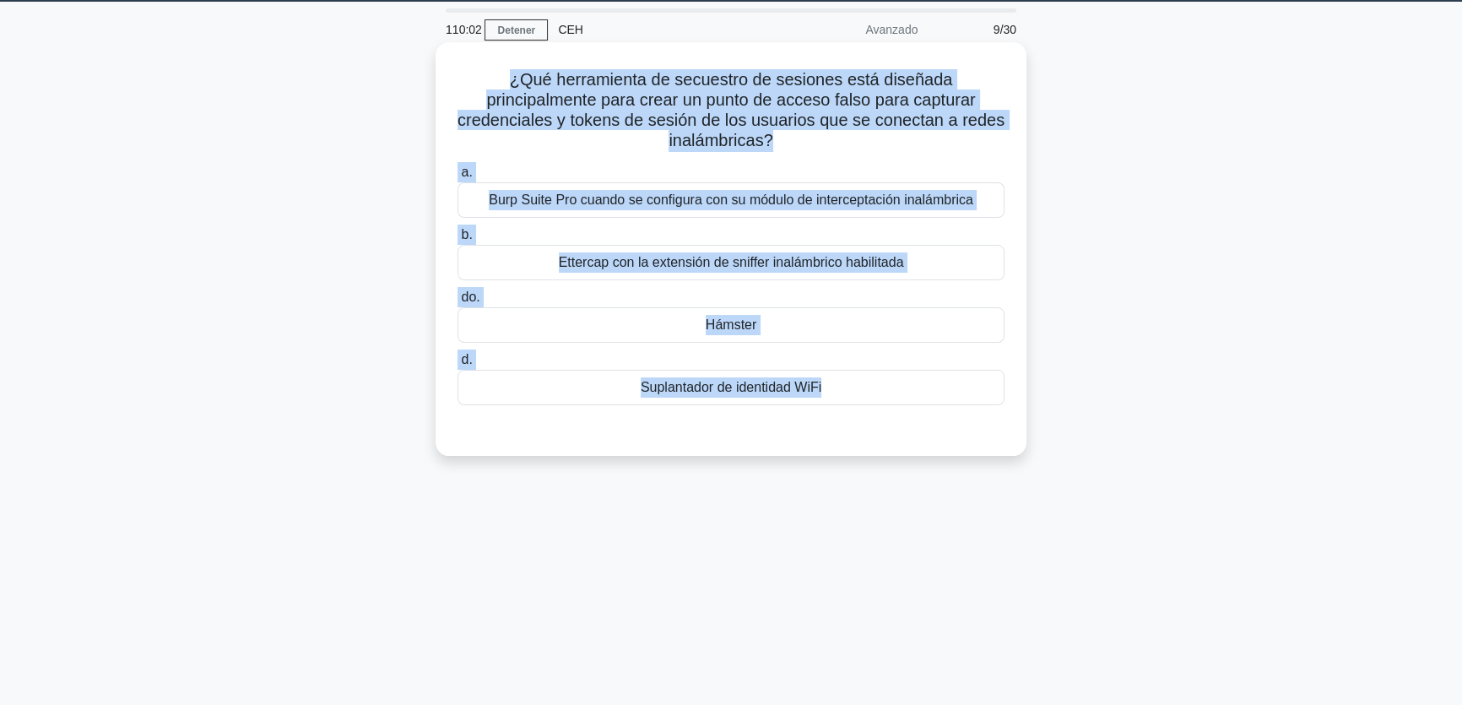
drag, startPoint x: 1059, startPoint y: 446, endPoint x: 442, endPoint y: 76, distance: 719.2
click at [442, 76] on div "¿Qué herramienta de secuestro de sesiones está diseñada principalmente para cre…" at bounding box center [731, 263] width 1114 height 434
copy div "¿Qué herramienta de secuestro de sesiones está diseñada principalmente para cre…"
click at [755, 387] on font "Suplantador de identidad WiFi" at bounding box center [731, 387] width 181 height 14
click at [457, 365] on input "d. Suplantador de identidad WiFi" at bounding box center [457, 359] width 0 height 11
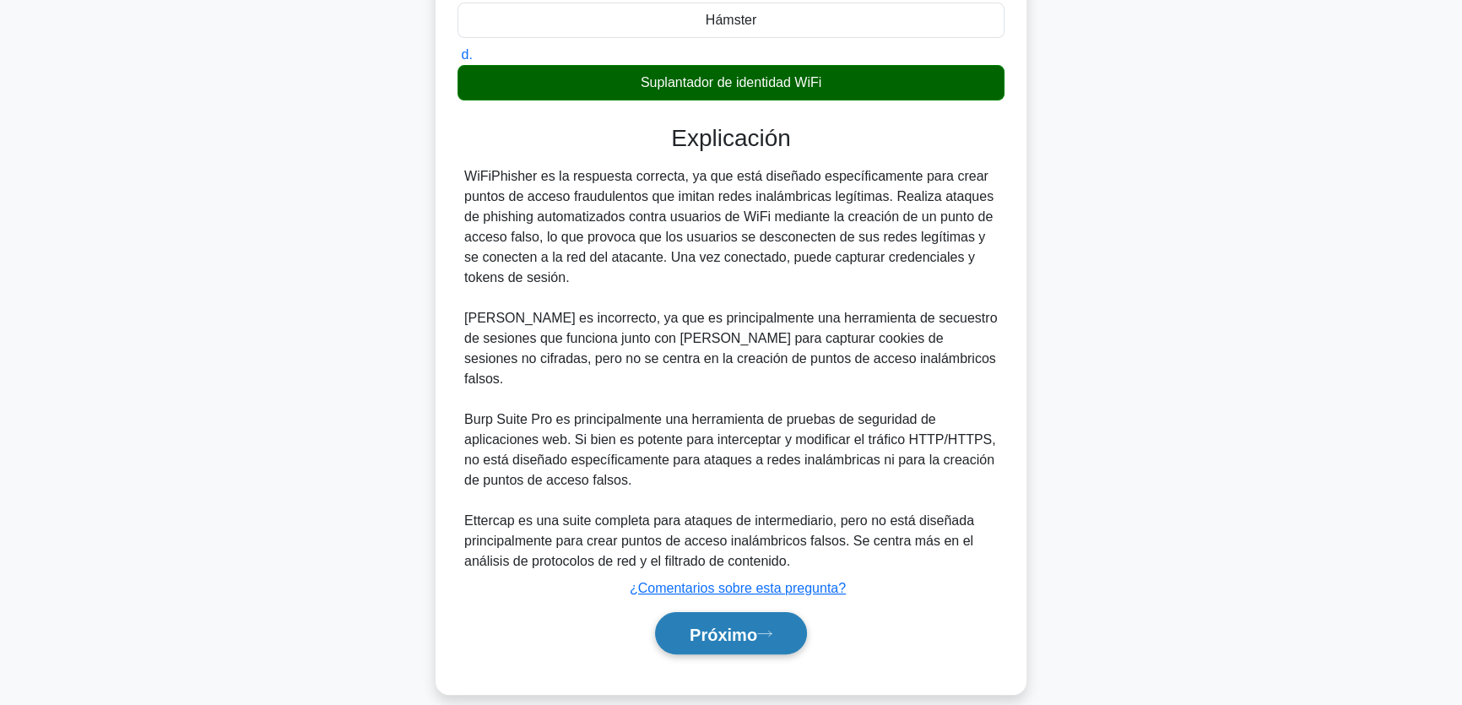
click at [729, 624] on font "Próximo" at bounding box center [723, 633] width 68 height 19
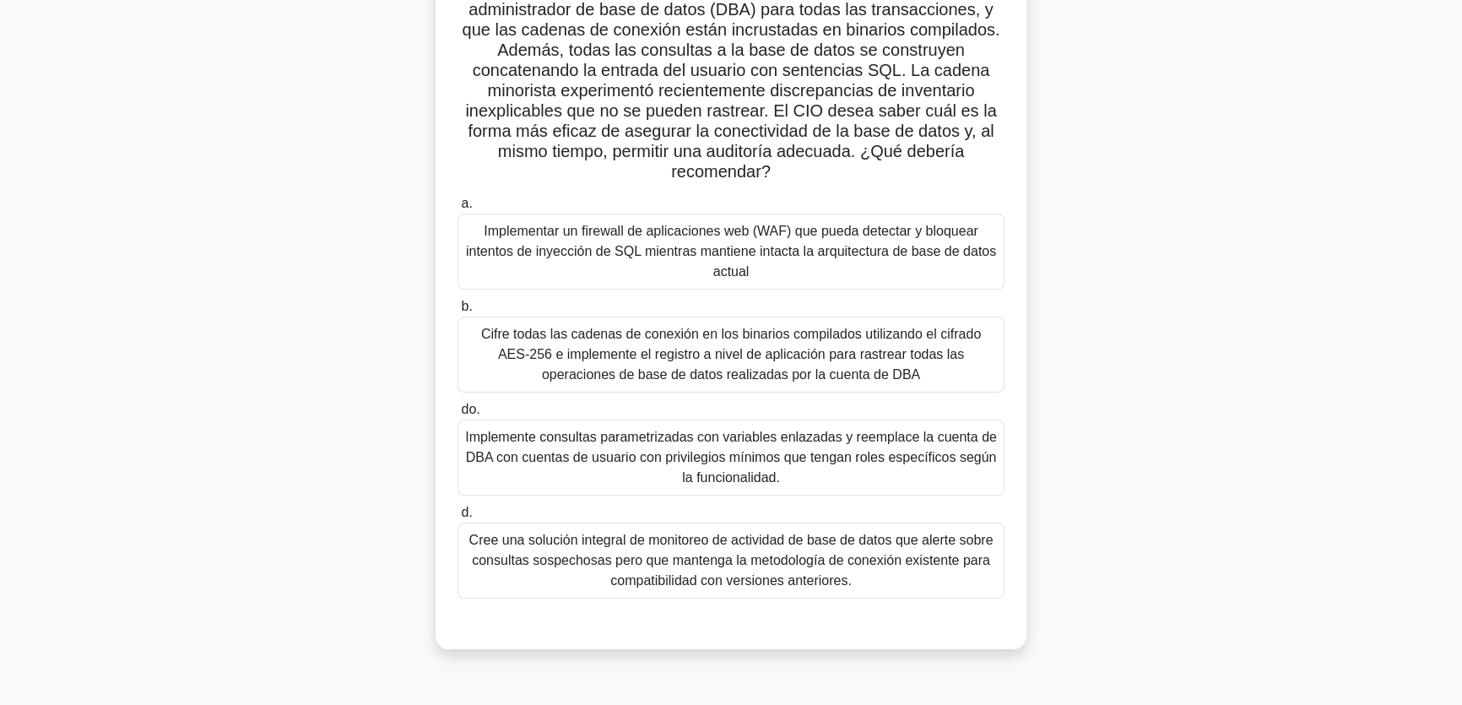
scroll to position [206, 0]
click at [831, 356] on font "Cifre todas las cadenas de conexión en los binarios compilados utilizando el ci…" at bounding box center [731, 351] width 500 height 55
click at [457, 310] on input "[PERSON_NAME] todas las cadenas de conexión en los binarios compilados utilizan…" at bounding box center [457, 304] width 0 height 11
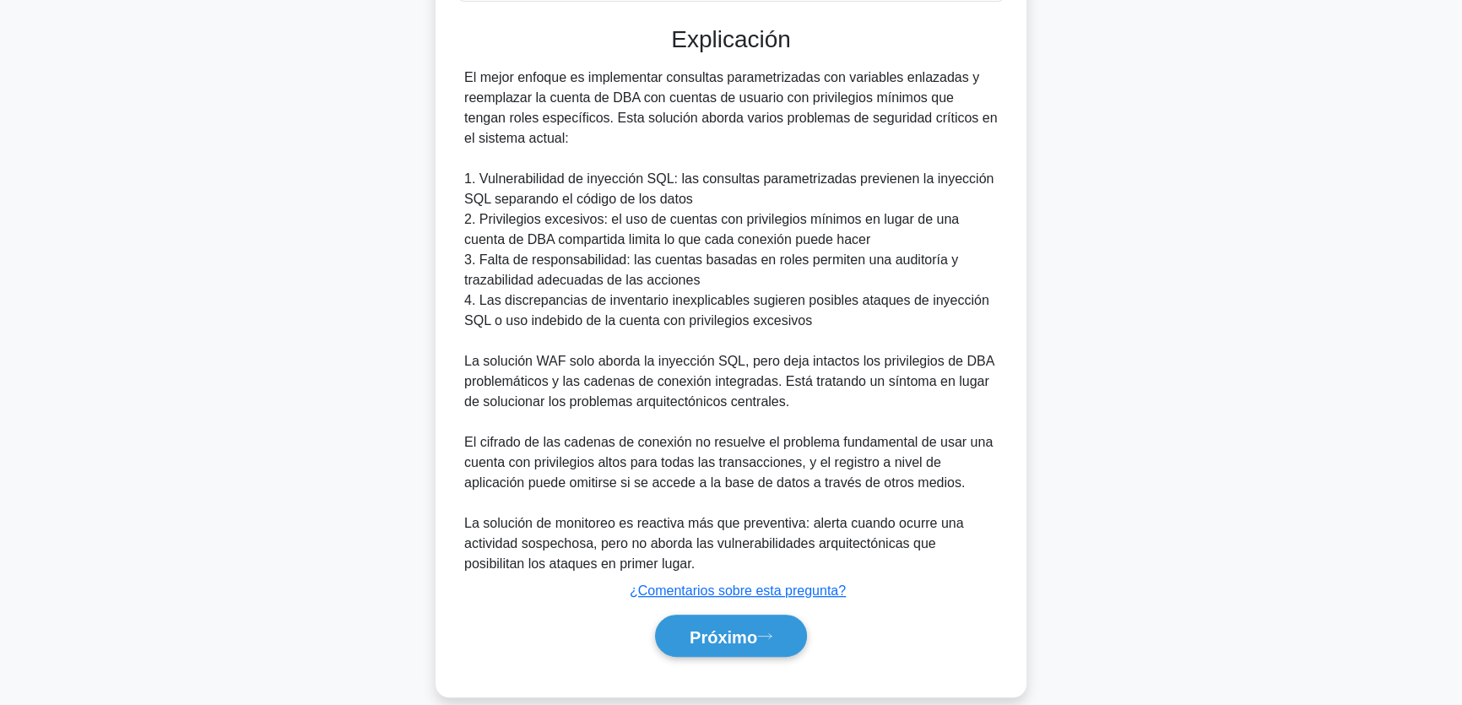
scroll to position [825, 0]
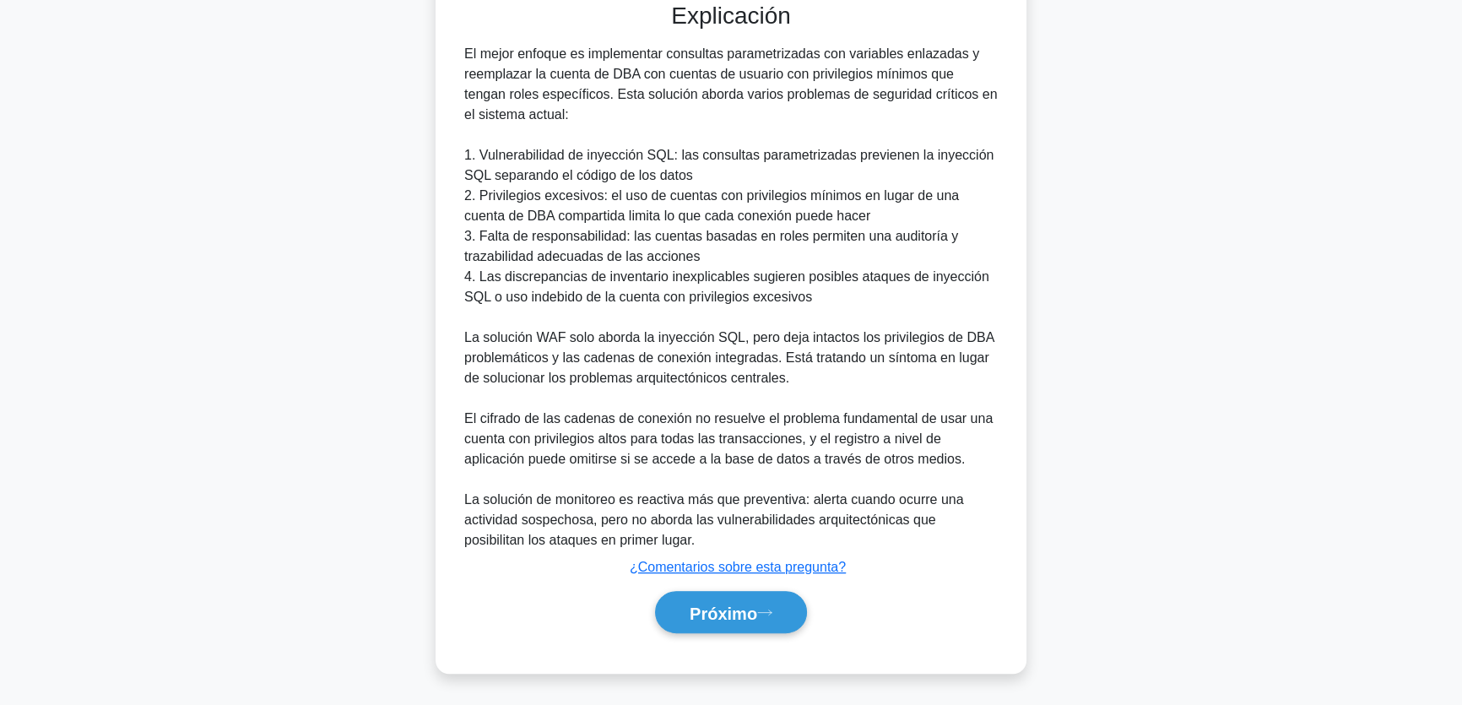
click at [742, 652] on div "a. Implementar un firewall de aplicaciones web (WAF) que pueda detectar y bloqu…" at bounding box center [731, 110] width 550 height 1085
click at [731, 624] on button "Próximo" at bounding box center [731, 612] width 152 height 43
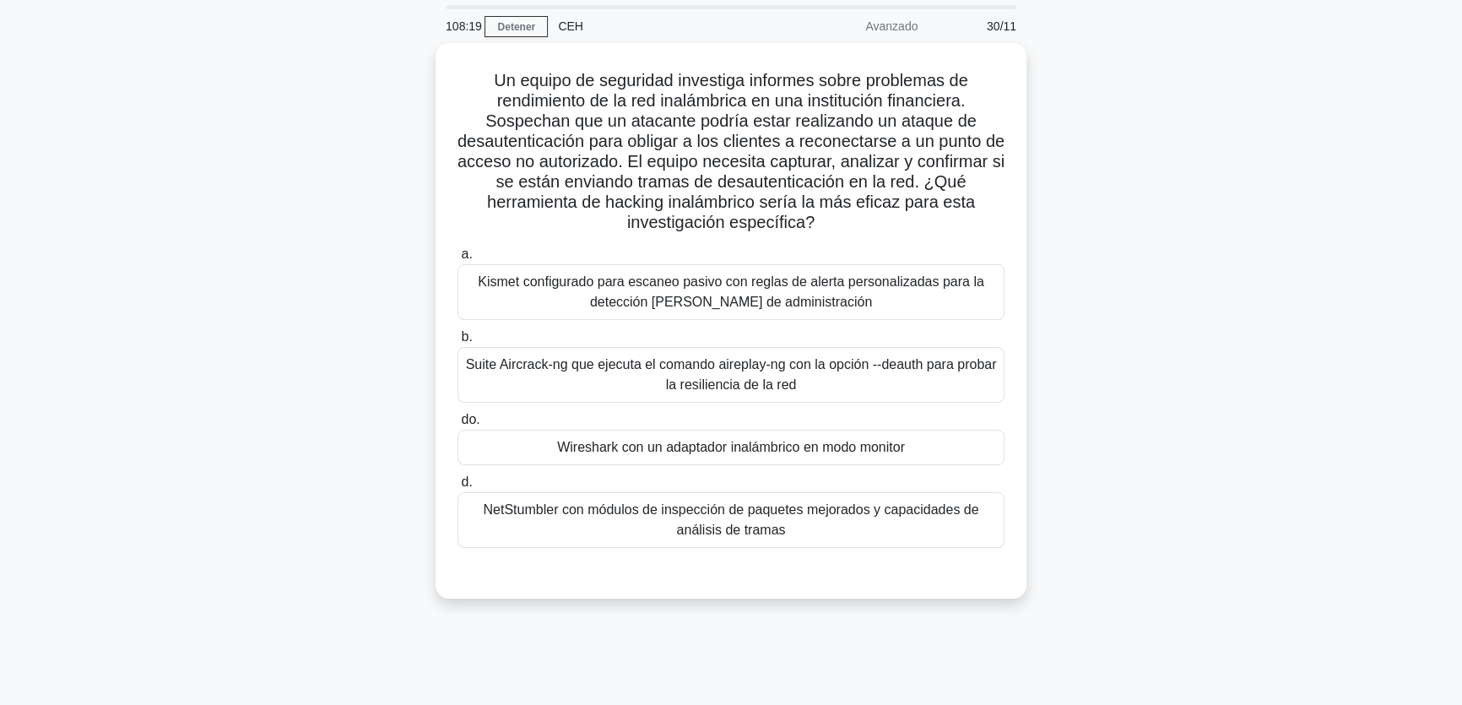
scroll to position [52, 0]
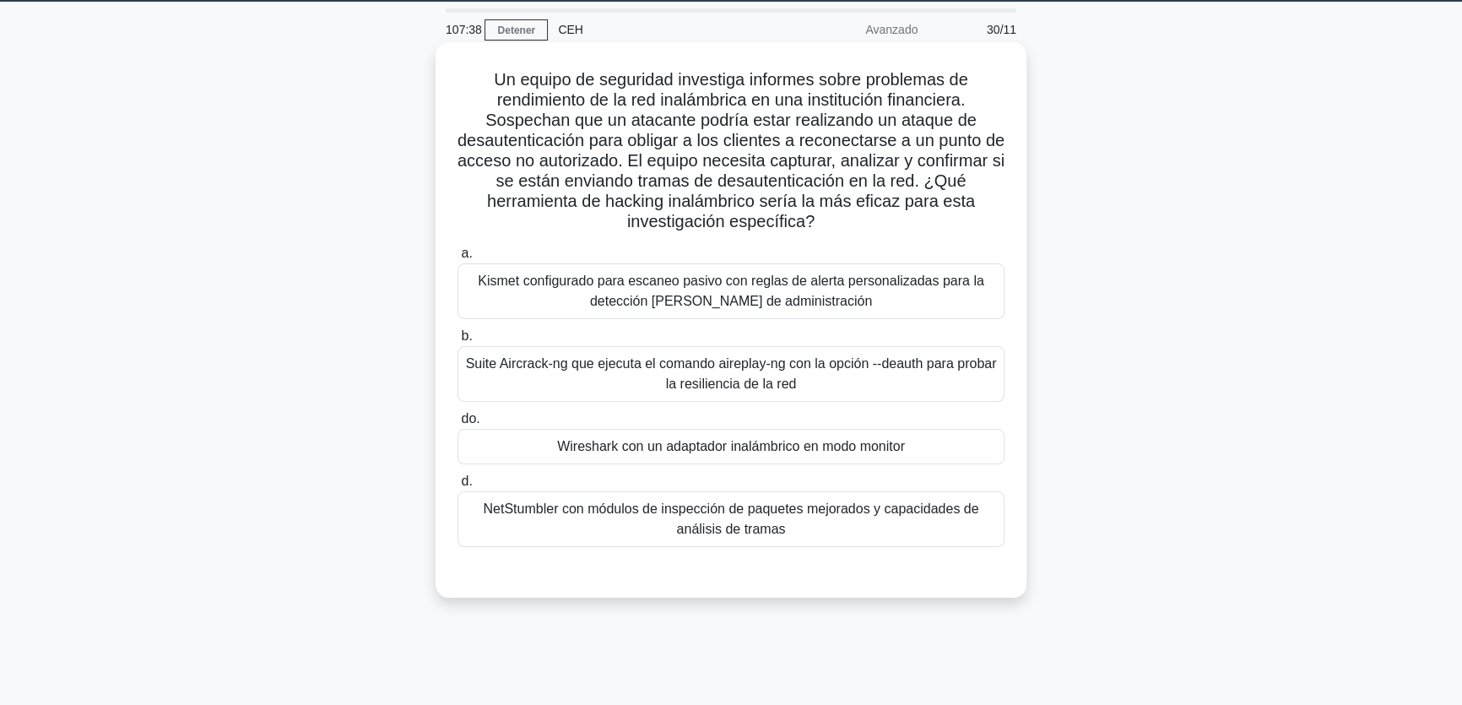
click at [611, 390] on font "Suite Aircrack-ng que ejecuta el comando aireplay-ng con la opción --deauth par…" at bounding box center [731, 374] width 532 height 41
click at [457, 342] on input "b. Suite Aircrack-ng que ejecuta el comando aireplay-ng con la opción --deauth …" at bounding box center [457, 336] width 0 height 11
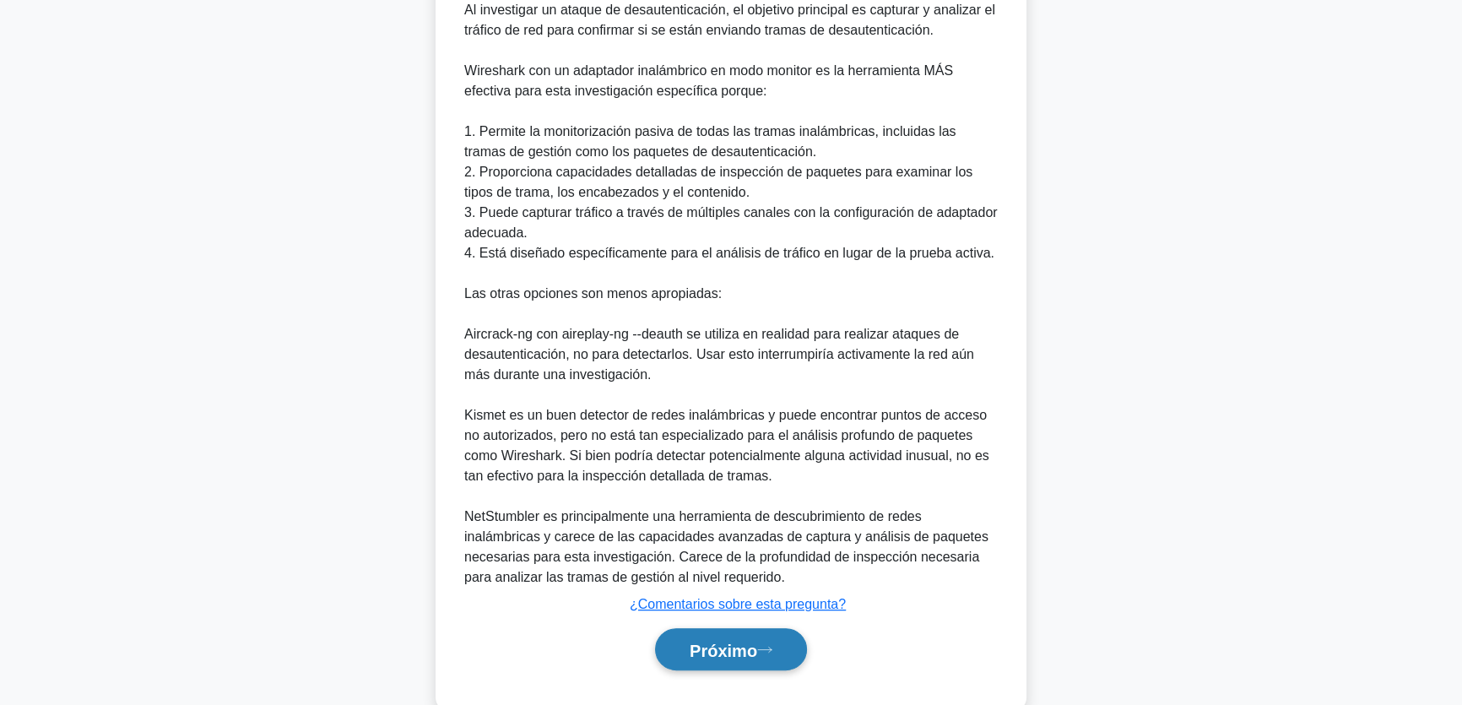
click at [727, 642] on font "Próximo" at bounding box center [723, 650] width 68 height 19
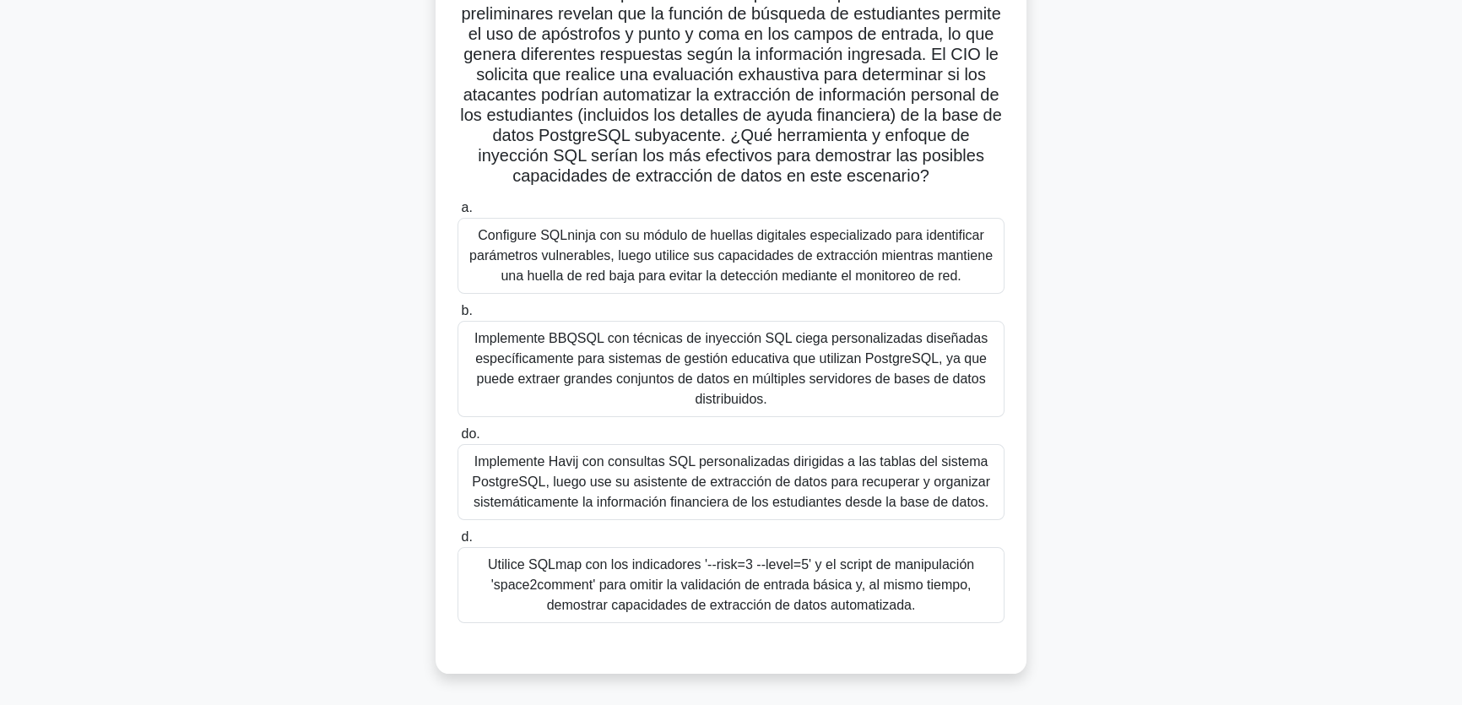
scroll to position [206, 0]
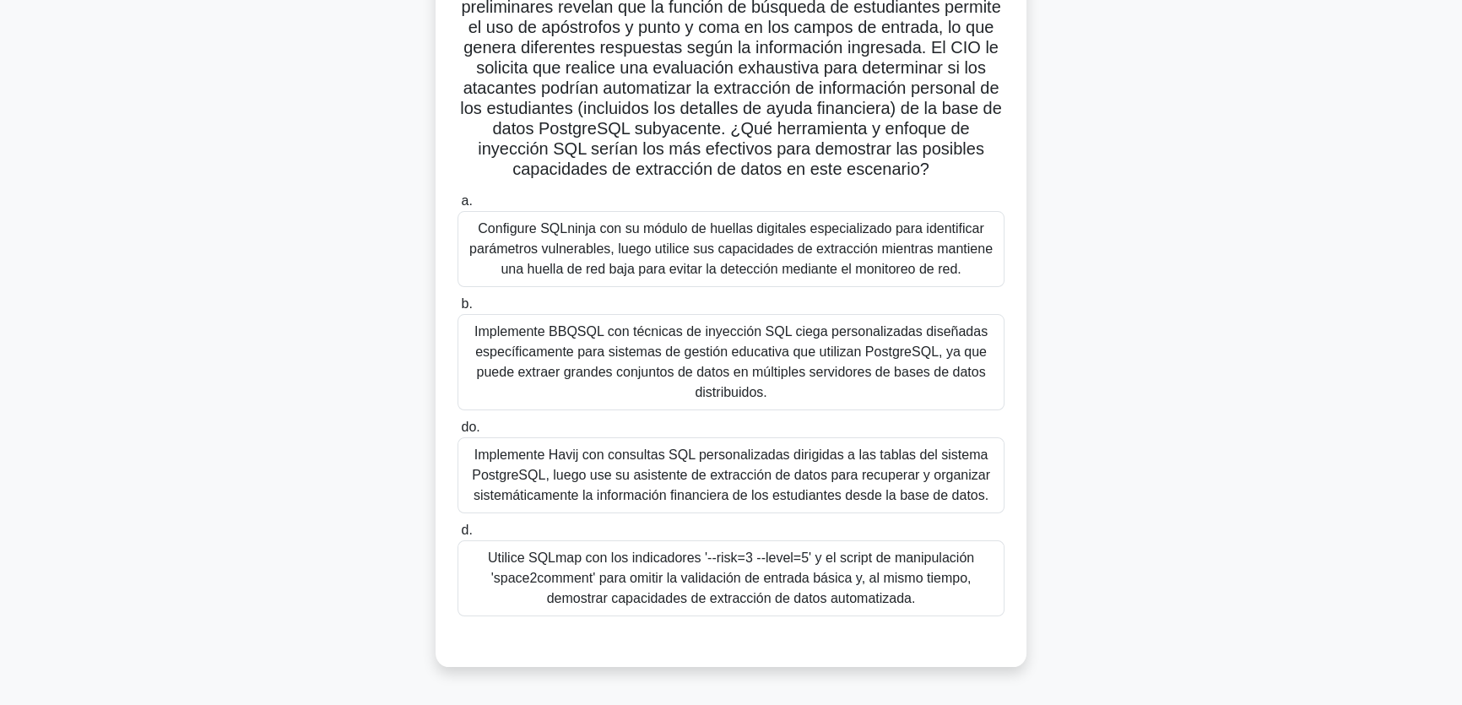
click at [801, 512] on div "Implemente Havij con consultas SQL personalizadas dirigidas a las tablas del si…" at bounding box center [730, 475] width 547 height 76
click at [457, 433] on input "do. Implemente Havij con consultas SQL personalizadas dirigidas a las tablas de…" at bounding box center [457, 427] width 0 height 11
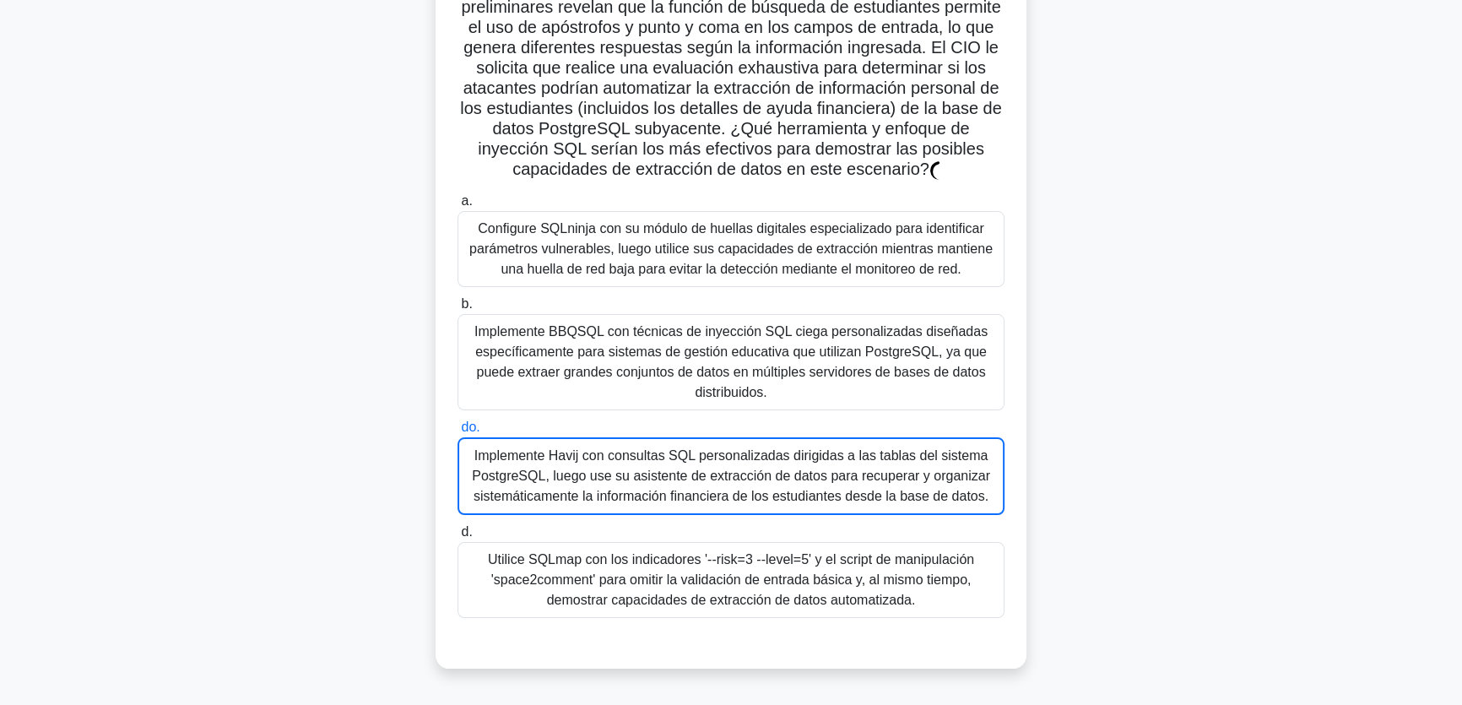
click at [801, 512] on div "Implemente Havij con consultas SQL personalizadas dirigidas a las tablas del si…" at bounding box center [730, 476] width 547 height 78
click at [457, 433] on input "do. Implemente Havij con consultas SQL personalizadas dirigidas a las tablas de…" at bounding box center [457, 427] width 0 height 11
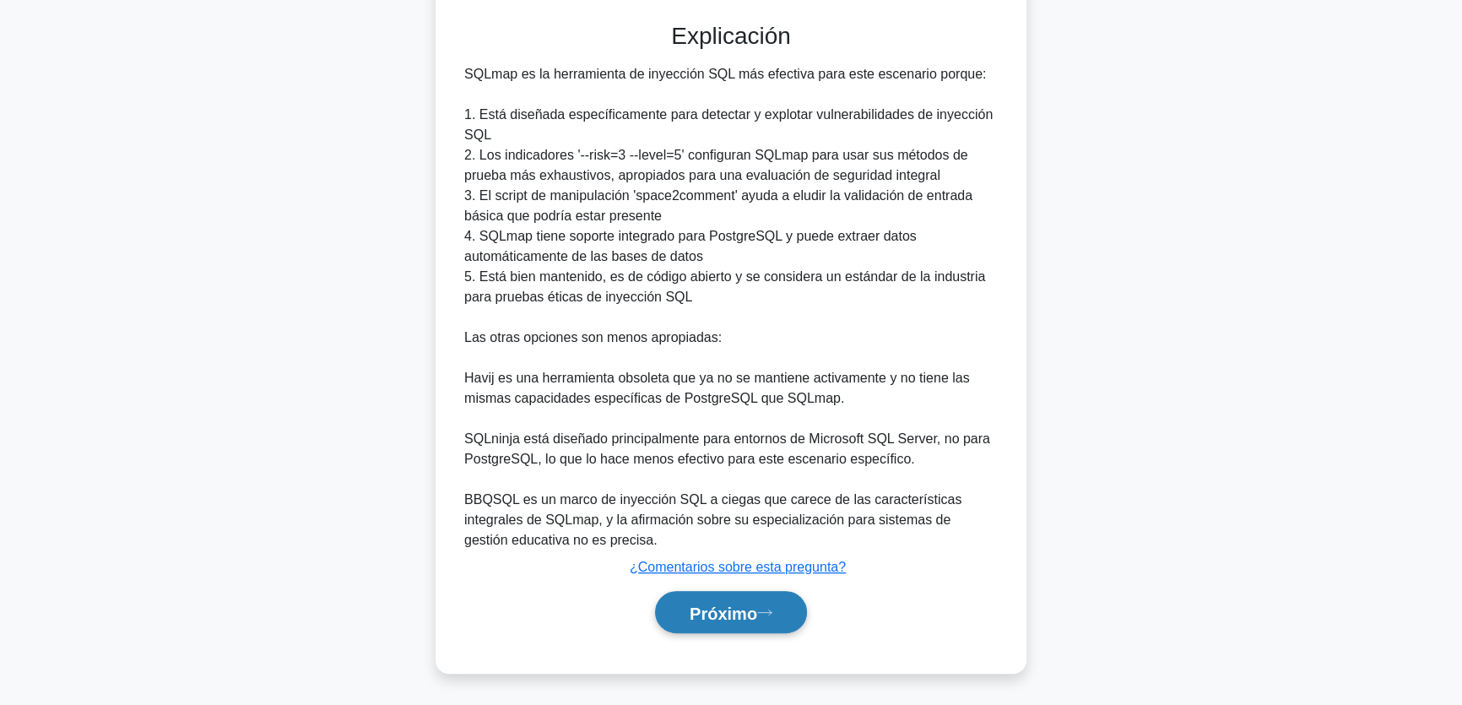
drag, startPoint x: 692, startPoint y: 599, endPoint x: 700, endPoint y: 593, distance: 9.6
click at [693, 598] on button "Próximo" at bounding box center [731, 612] width 152 height 43
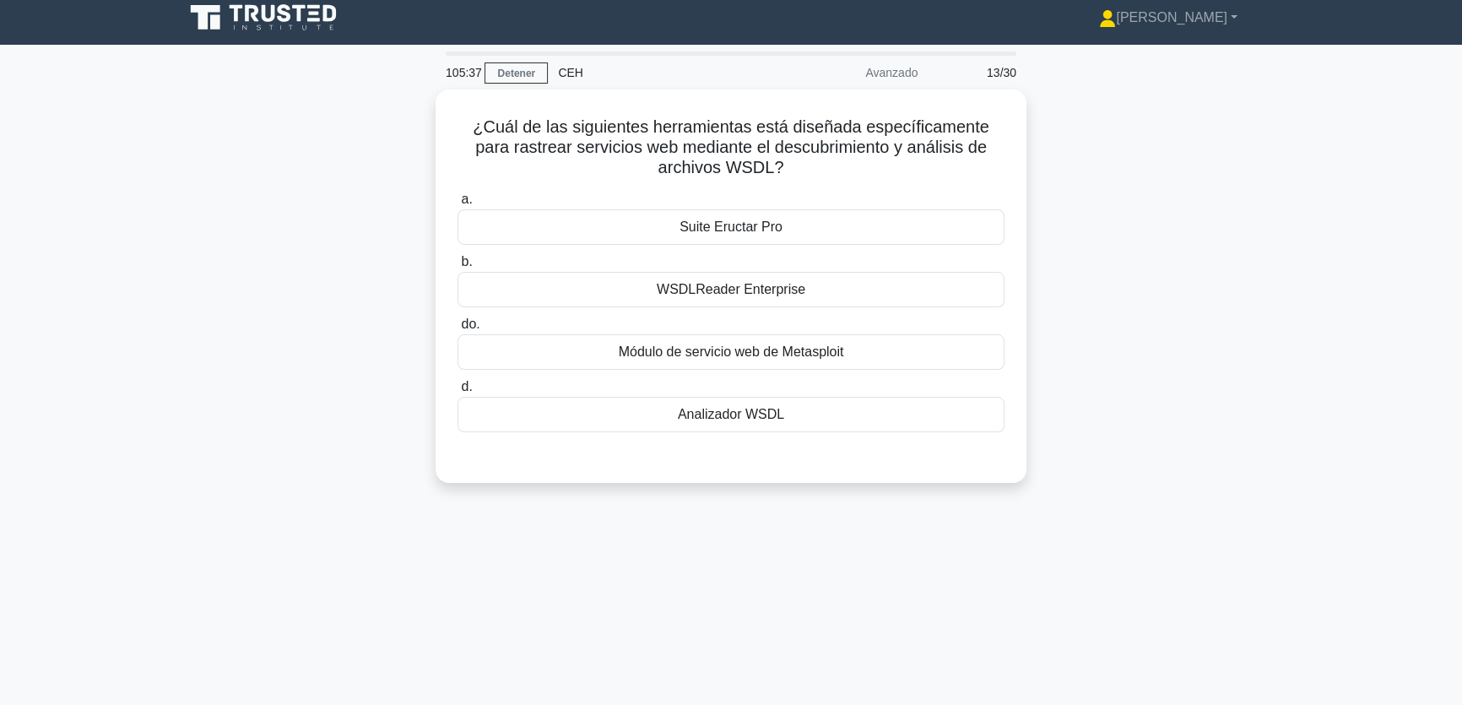
scroll to position [0, 0]
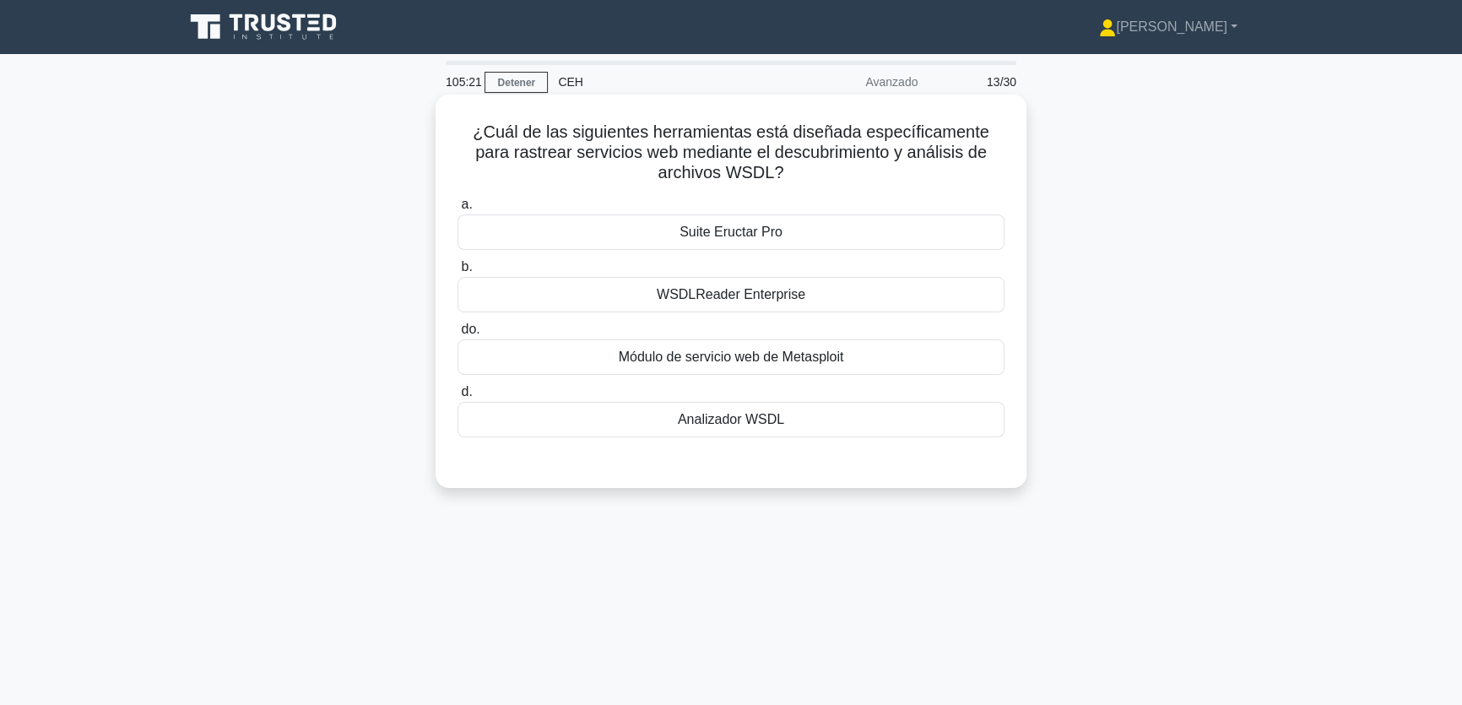
click at [716, 426] on font "Analizador WSDL" at bounding box center [731, 419] width 106 height 14
click at [457, 397] on input "d. Analizador WSDL" at bounding box center [457, 392] width 0 height 11
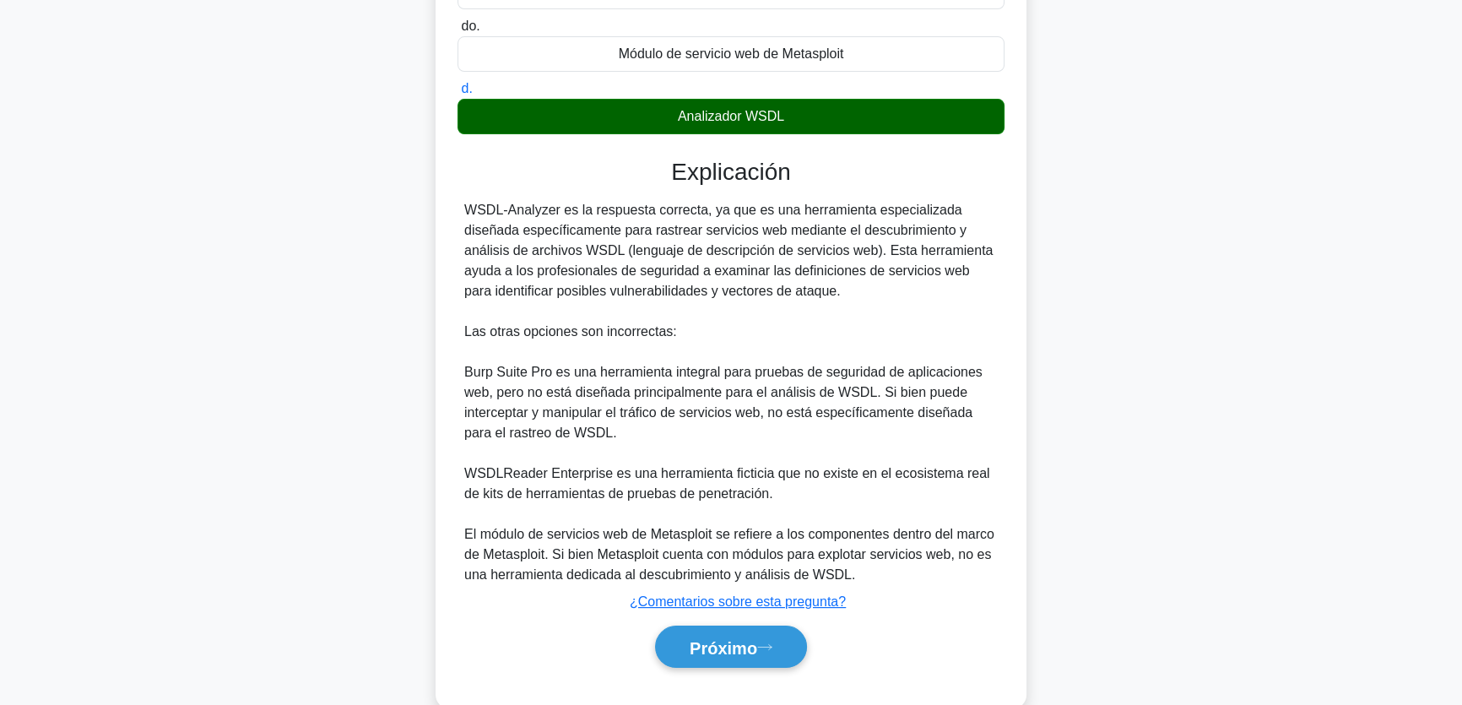
scroll to position [338, 0]
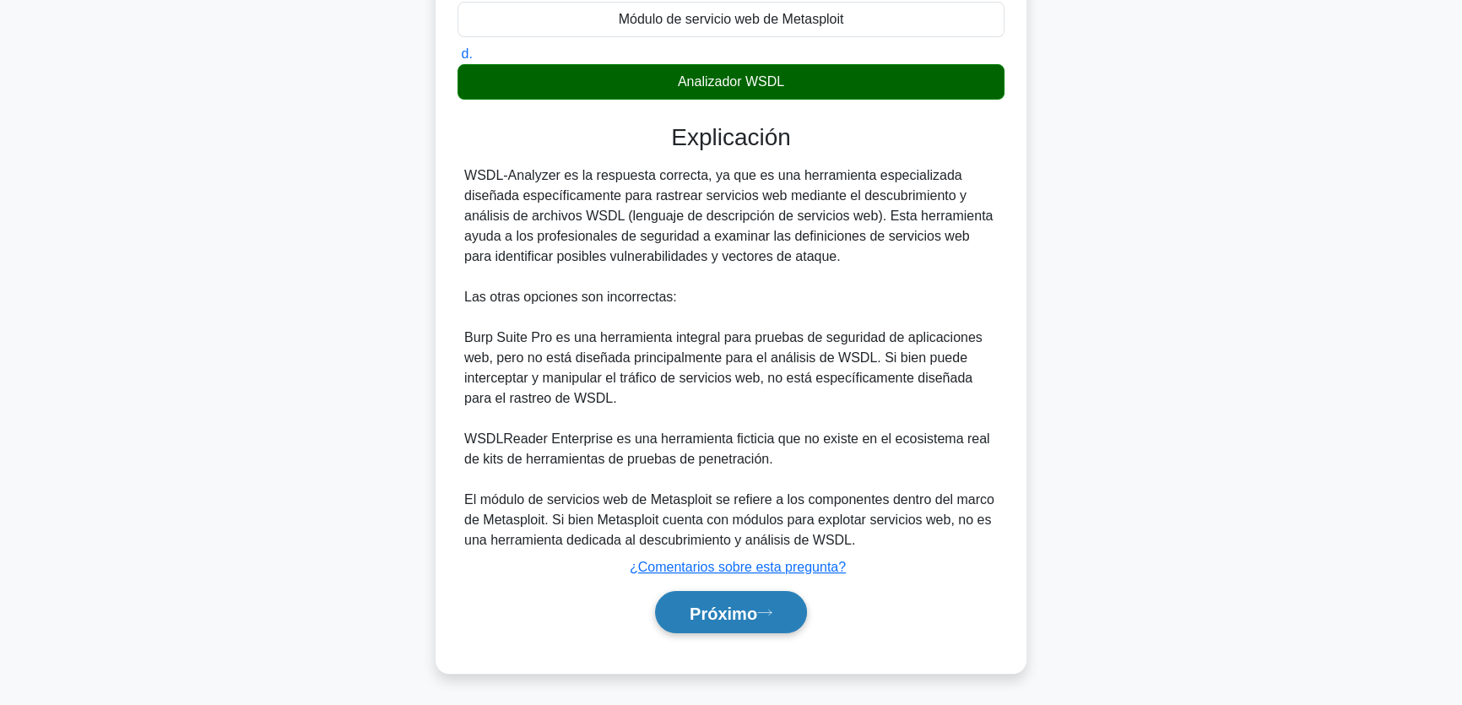
click at [691, 608] on font "Próximo" at bounding box center [723, 612] width 68 height 19
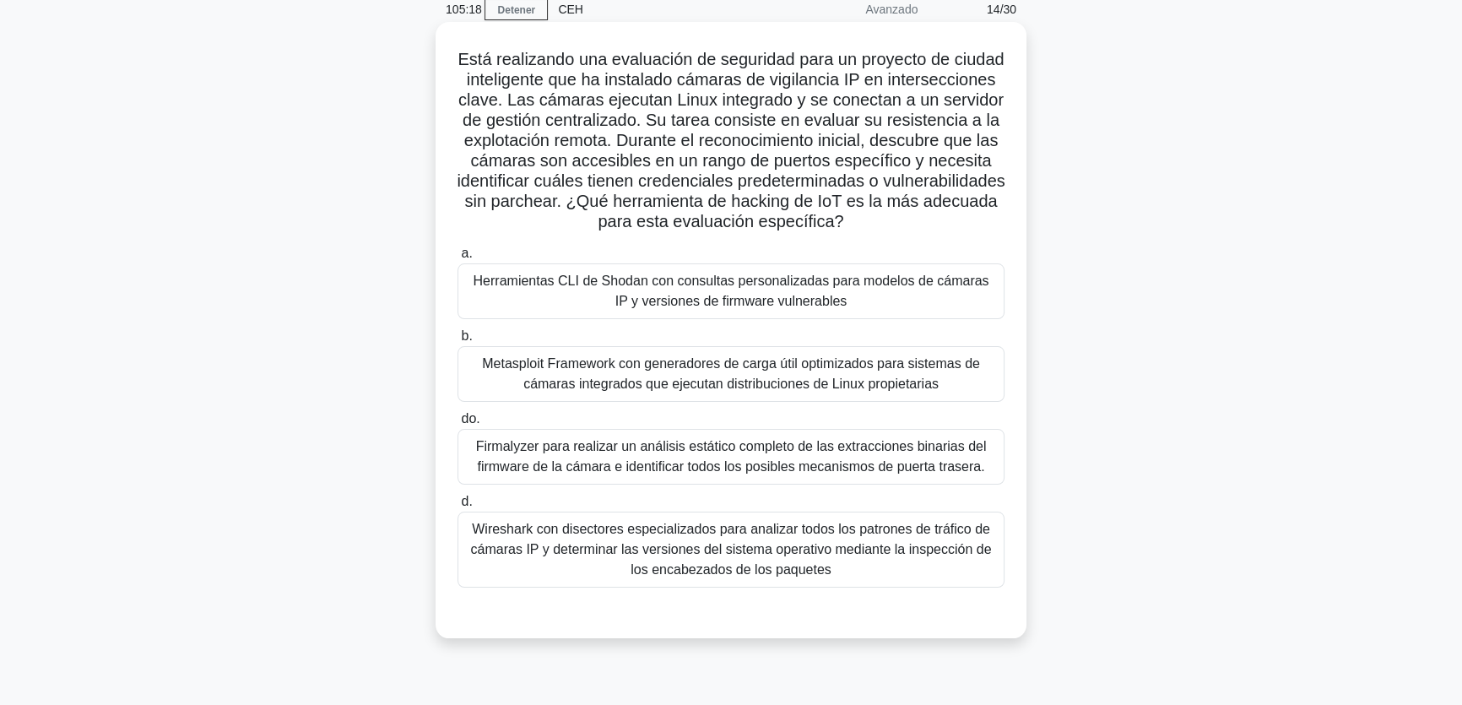
scroll to position [76, 0]
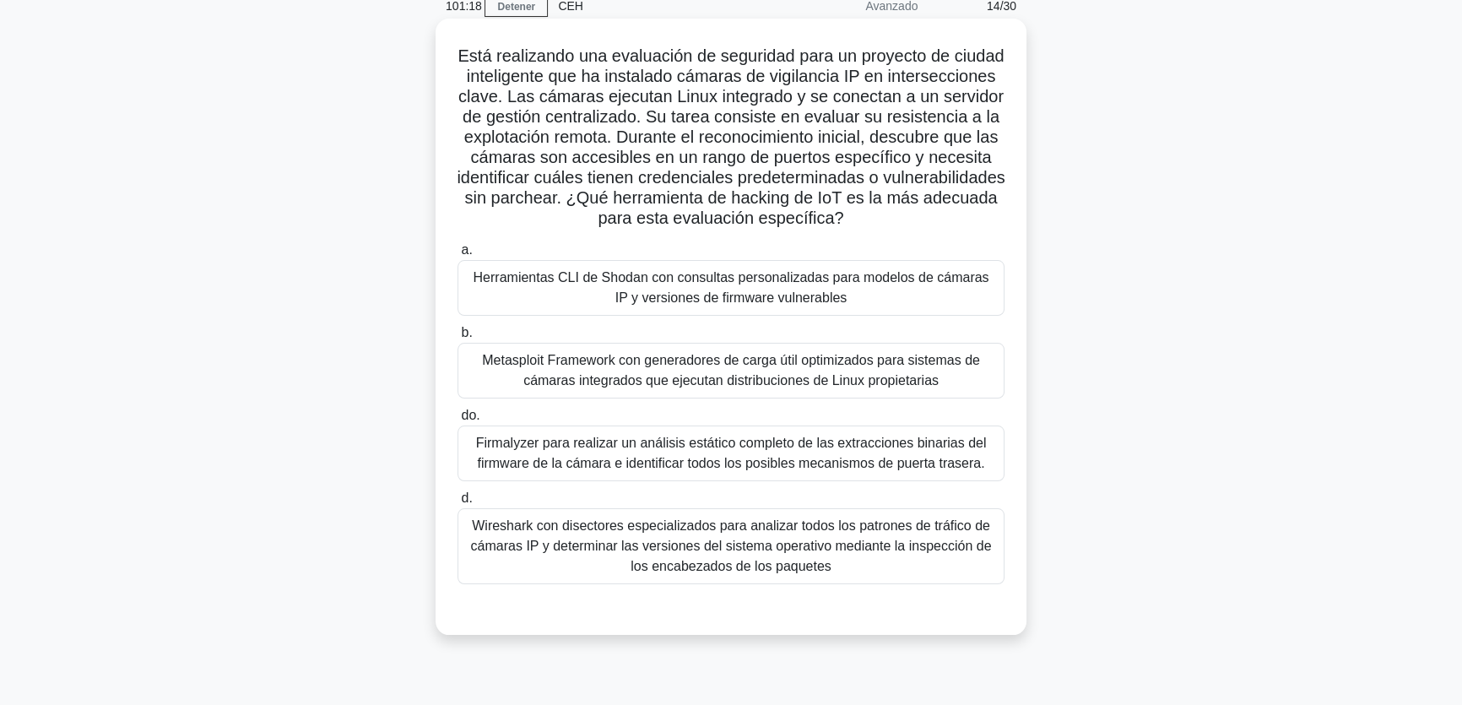
click at [665, 470] on font "Firmalyzer para realizar un análisis estático completo de las extracciones bina…" at bounding box center [731, 452] width 511 height 35
click at [457, 421] on input "do. Firmalyzer para realizar un análisis estático completo de las extracciones …" at bounding box center [457, 415] width 0 height 11
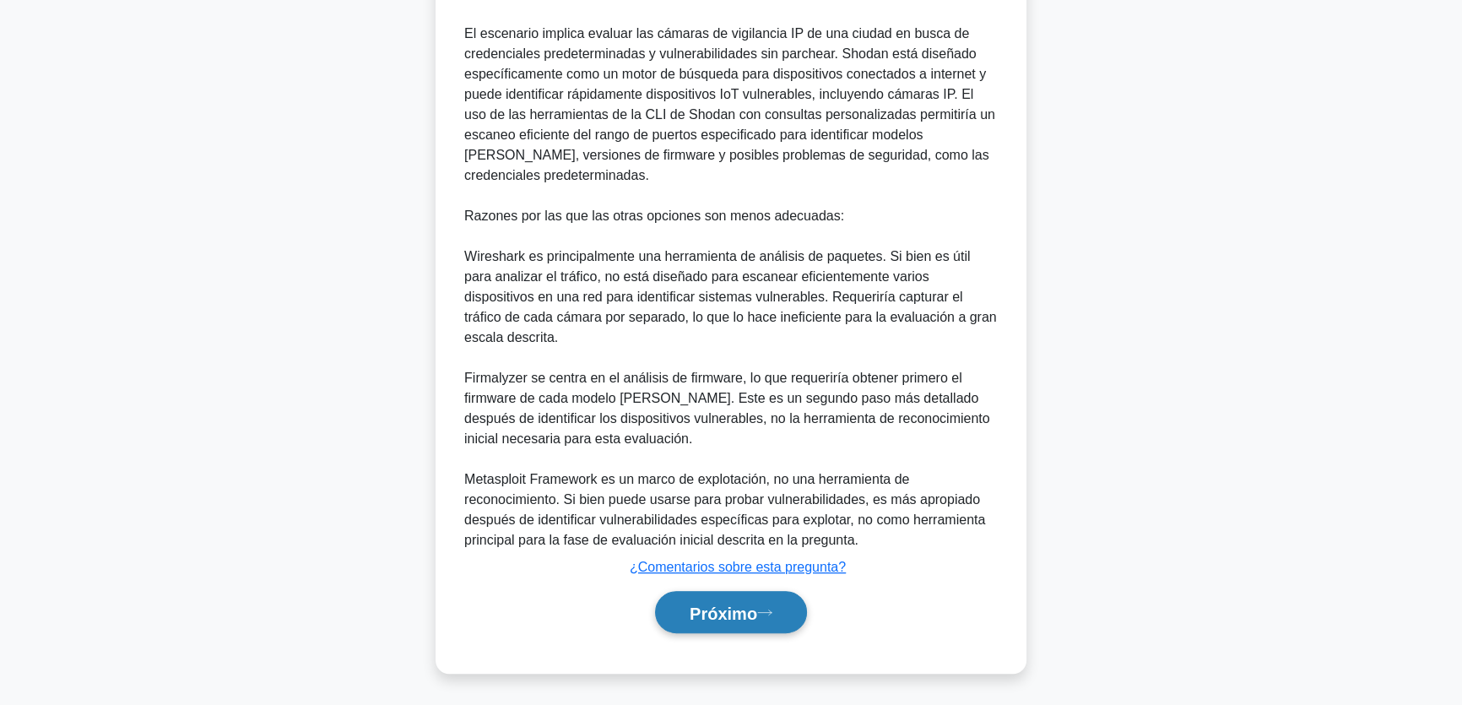
click at [700, 625] on button "Próximo" at bounding box center [731, 612] width 152 height 43
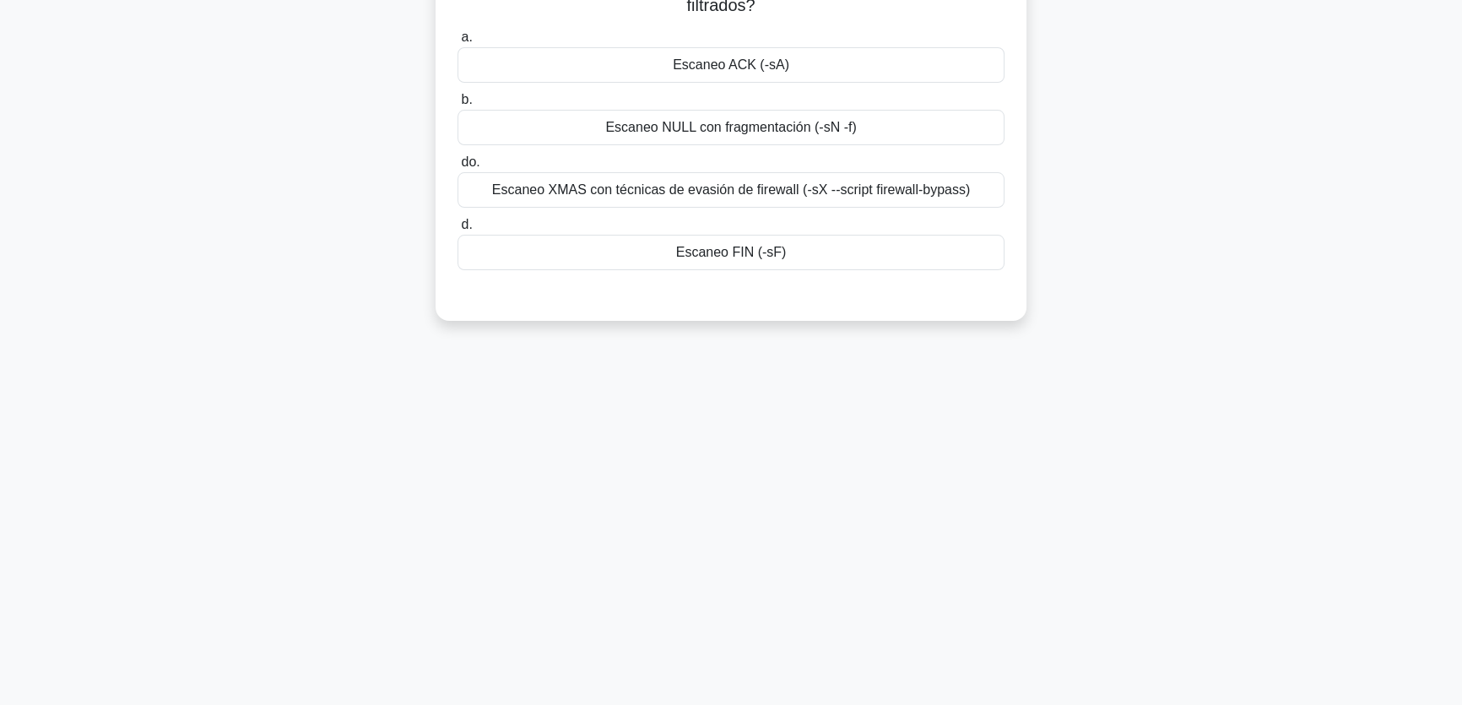
scroll to position [0, 0]
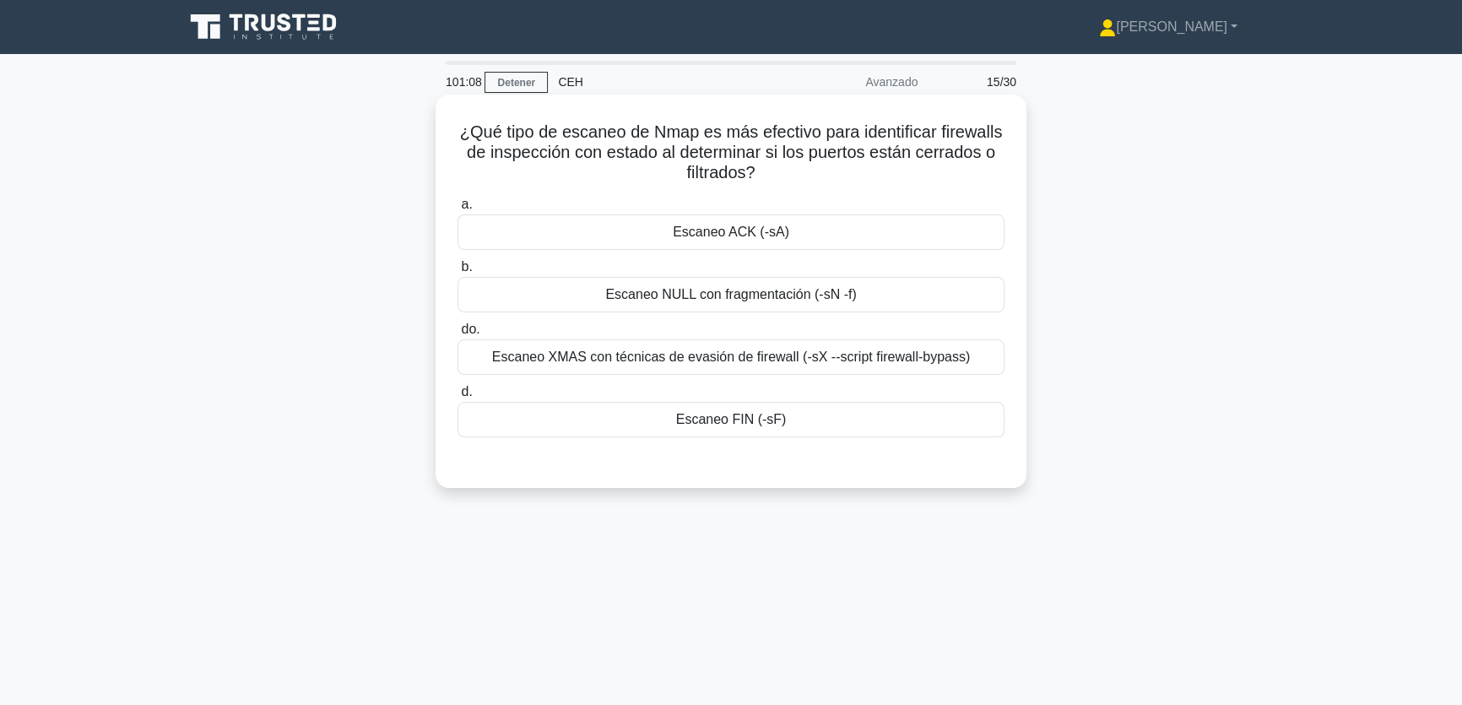
click at [860, 284] on div "Escaneo NULL con fragmentación (-sN -f)" at bounding box center [730, 294] width 547 height 35
click at [457, 273] on input "b. Escaneo NULL con fragmentación (-sN -f)" at bounding box center [457, 267] width 0 height 11
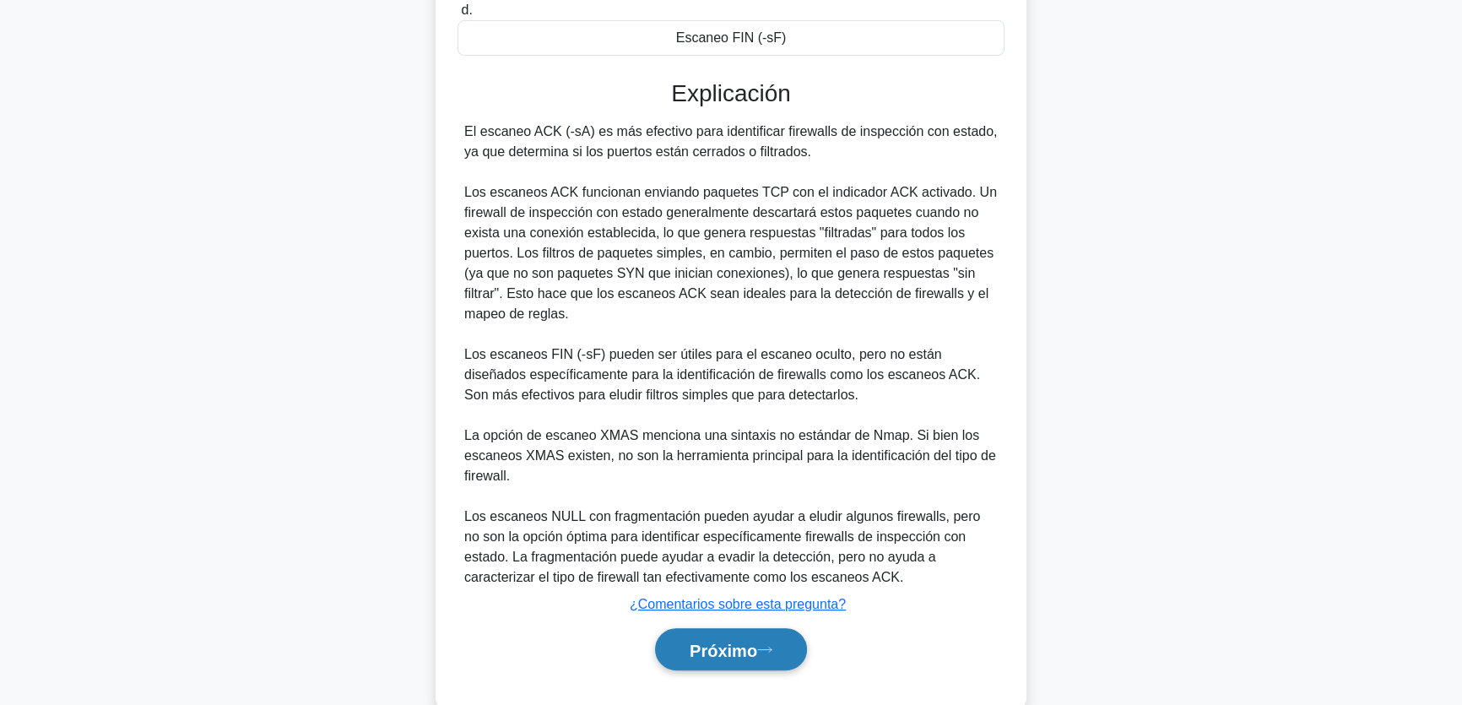
click at [750, 634] on button "Próximo" at bounding box center [731, 649] width 152 height 43
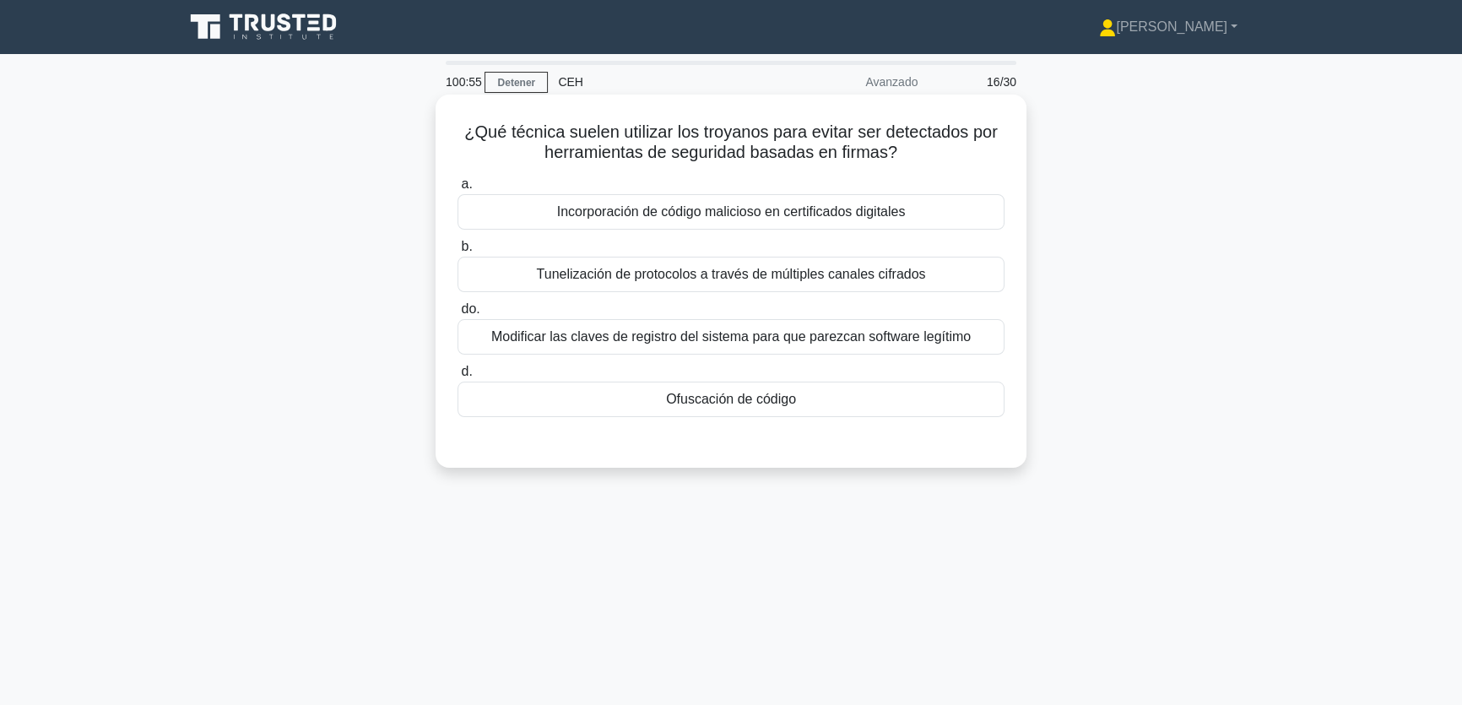
click at [884, 339] on font "Modificar las claves de registro del sistema para que parezcan software legítimo" at bounding box center [730, 336] width 479 height 14
click at [457, 315] on input "do. Modificar las claves de registro del sistema para que parezcan software leg…" at bounding box center [457, 309] width 0 height 11
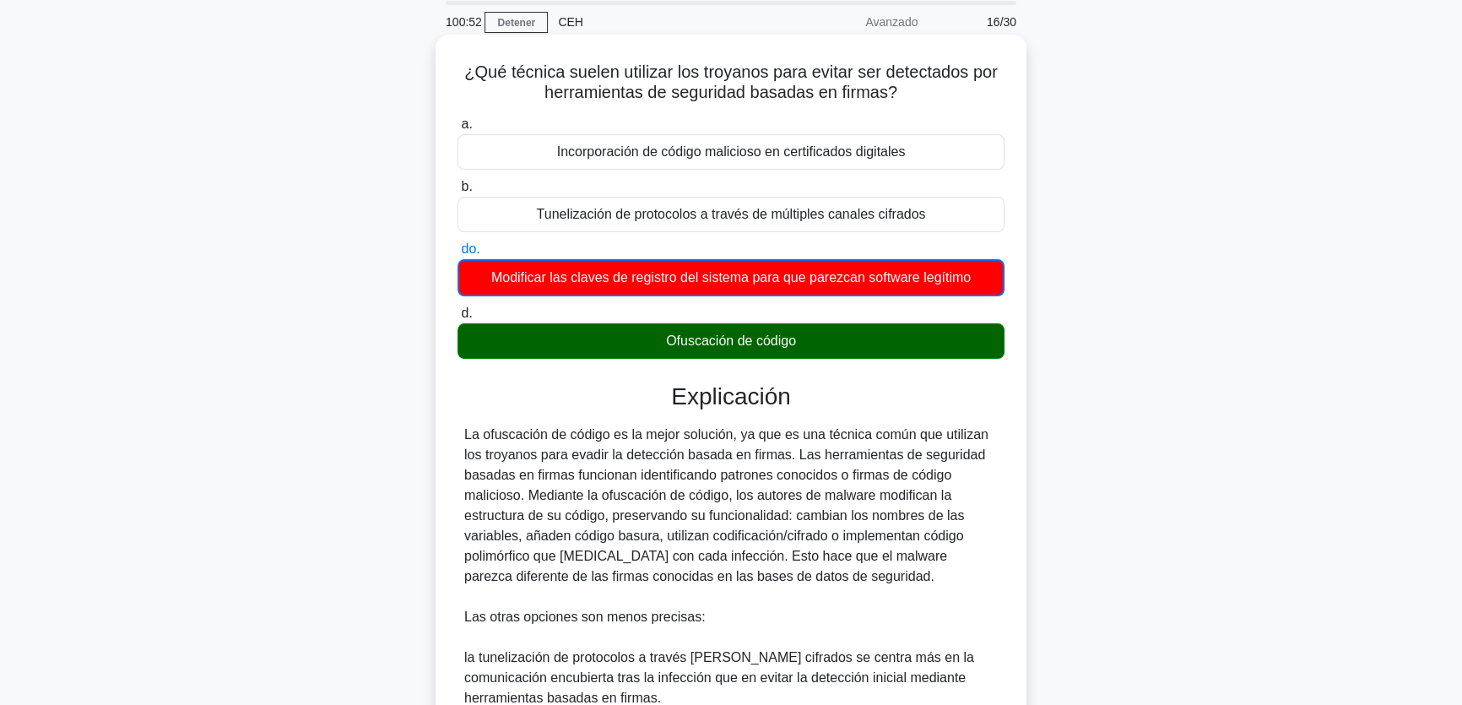
scroll to position [76, 0]
